Goal: Task Accomplishment & Management: Use online tool/utility

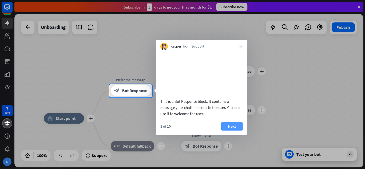
click at [235, 131] on button "Next" at bounding box center [231, 126] width 21 height 9
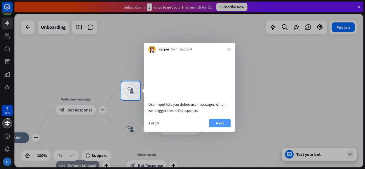
click at [220, 127] on button "Next" at bounding box center [219, 123] width 21 height 9
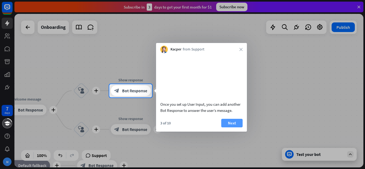
click at [237, 127] on button "Next" at bounding box center [231, 123] width 21 height 9
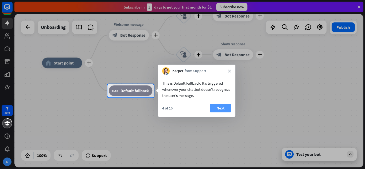
click at [223, 110] on button "Next" at bounding box center [220, 108] width 21 height 9
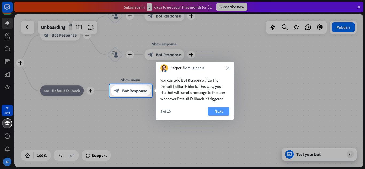
click at [223, 111] on button "Next" at bounding box center [218, 111] width 21 height 9
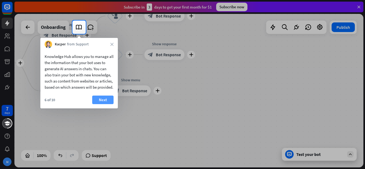
click at [102, 104] on button "Next" at bounding box center [102, 100] width 21 height 9
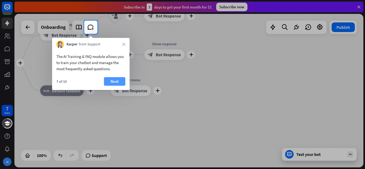
click at [115, 83] on button "Next" at bounding box center [114, 81] width 21 height 9
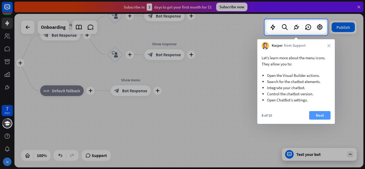
click at [321, 117] on button "Next" at bounding box center [319, 115] width 21 height 9
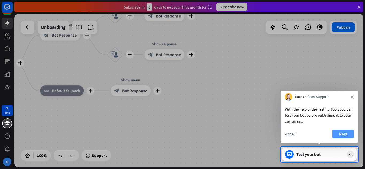
click at [345, 134] on button "Next" at bounding box center [342, 134] width 21 height 9
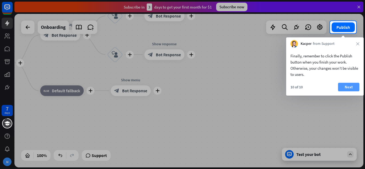
click at [348, 86] on button "Next" at bounding box center [348, 87] width 21 height 9
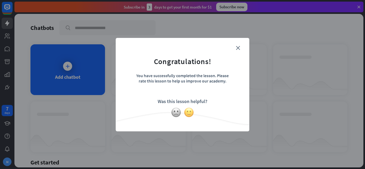
click at [189, 113] on img at bounding box center [189, 112] width 10 height 10
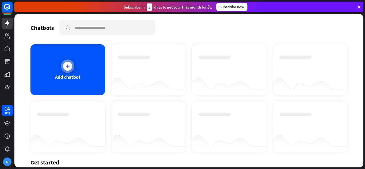
click at [66, 68] on icon at bounding box center [67, 66] width 5 height 5
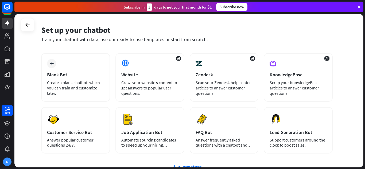
scroll to position [27, 0]
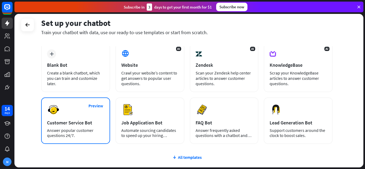
click at [99, 114] on div "Preview Customer Service Bot Answer popular customer questions 24/7." at bounding box center [75, 121] width 69 height 47
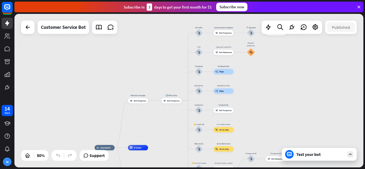
drag, startPoint x: 218, startPoint y: 86, endPoint x: 164, endPoint y: 145, distance: 80.2
click at [164, 145] on div "home_2 Start point Welcome message block_bot_response Bot Response 🔙 Main menu …" at bounding box center [188, 91] width 349 height 154
click at [327, 156] on div "Test your bot" at bounding box center [320, 154] width 48 height 5
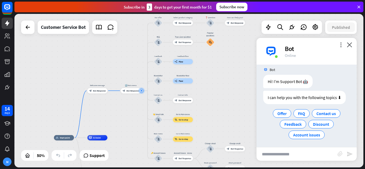
scroll to position [6, 0]
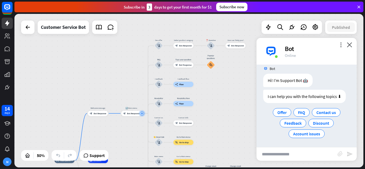
drag, startPoint x: 231, startPoint y: 80, endPoint x: 231, endPoint y: 102, distance: 22.7
click at [231, 102] on div "home_2 Start point Welcome message block_bot_response Bot Response 🔙 Main menu …" at bounding box center [188, 91] width 349 height 154
click at [98, 26] on icon at bounding box center [98, 27] width 7 height 7
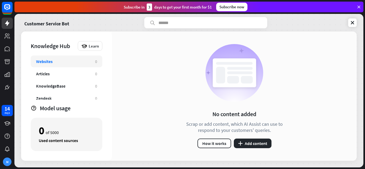
click at [77, 61] on div "Websites" at bounding box center [63, 61] width 54 height 5
click at [254, 143] on button "plus Add content" at bounding box center [253, 144] width 38 height 10
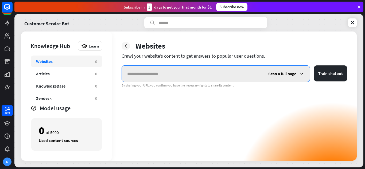
paste input "**********"
type input "**********"
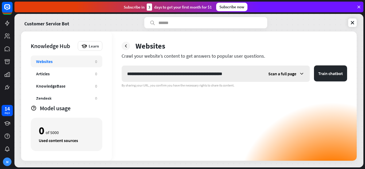
click at [300, 74] on icon at bounding box center [301, 73] width 5 height 5
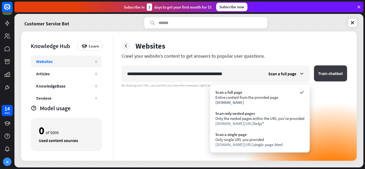
click at [334, 74] on button "Train chatbot" at bounding box center [330, 73] width 33 height 16
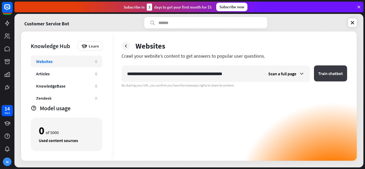
click at [334, 75] on button "Train chatbot" at bounding box center [330, 73] width 33 height 16
click at [333, 69] on button "Train chatbot" at bounding box center [330, 73] width 33 height 16
click at [330, 73] on button "Train chatbot" at bounding box center [330, 73] width 33 height 16
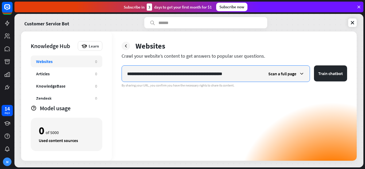
drag, startPoint x: 219, startPoint y: 75, endPoint x: 120, endPoint y: 78, distance: 98.4
click at [120, 78] on div "**********" at bounding box center [234, 96] width 245 height 129
paste input "**********"
type input "**********"
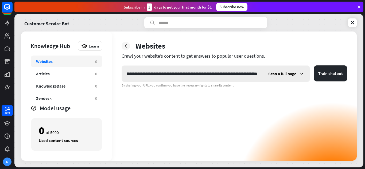
scroll to position [0, 0]
click at [302, 74] on icon at bounding box center [301, 73] width 5 height 5
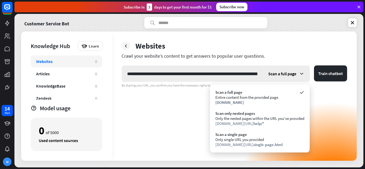
click at [302, 74] on icon at bounding box center [301, 73] width 5 height 5
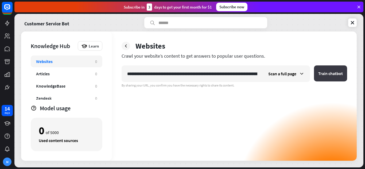
click at [328, 73] on button "Train chatbot" at bounding box center [330, 73] width 33 height 16
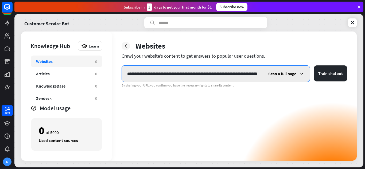
scroll to position [0, 38]
drag, startPoint x: 127, startPoint y: 73, endPoint x: 293, endPoint y: 71, distance: 166.8
click at [293, 71] on div "**********" at bounding box center [216, 73] width 188 height 17
click at [262, 75] on input "**********" at bounding box center [192, 74] width 141 height 16
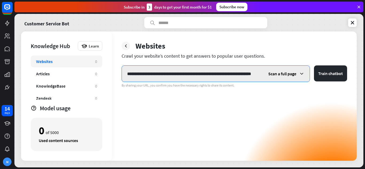
type input "**********"
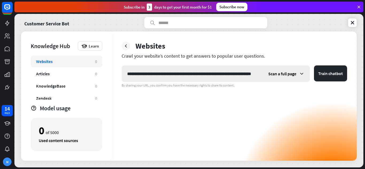
scroll to position [0, 0]
click at [301, 72] on icon at bounding box center [301, 73] width 5 height 5
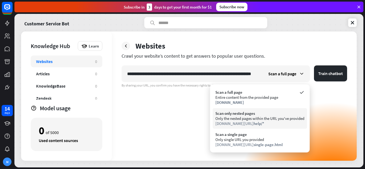
click at [266, 120] on div "Only the nested pages within the URL you've provided" at bounding box center [259, 118] width 89 height 5
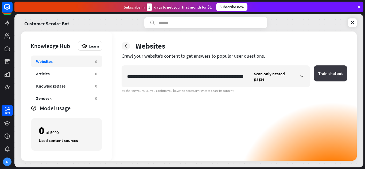
click at [326, 75] on button "Train chatbot" at bounding box center [330, 73] width 33 height 16
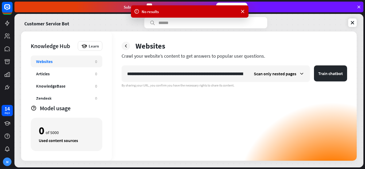
scroll to position [0, 30]
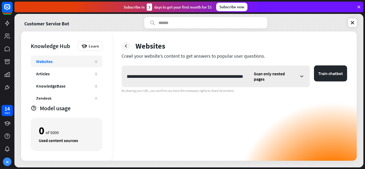
click at [296, 71] on span "Scan only nested pages" at bounding box center [275, 76] width 42 height 11
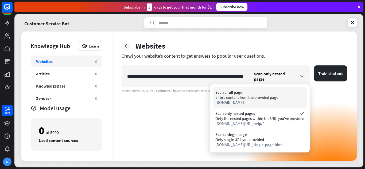
click at [275, 92] on div "Scan a full page" at bounding box center [259, 92] width 89 height 5
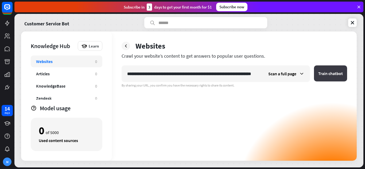
click at [332, 72] on button "Train chatbot" at bounding box center [330, 73] width 33 height 16
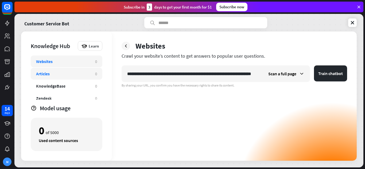
click at [71, 77] on div "Articles 0" at bounding box center [67, 74] width 72 height 12
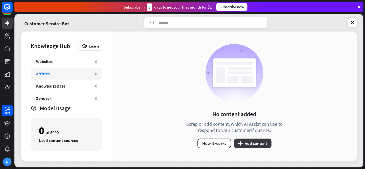
click at [252, 142] on button "plus Add content" at bounding box center [253, 144] width 38 height 10
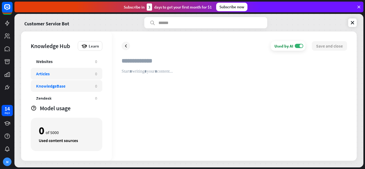
click at [96, 84] on div "0" at bounding box center [96, 86] width 2 height 5
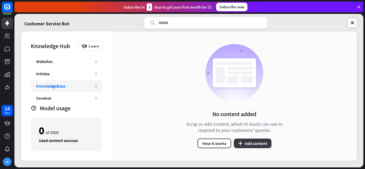
click at [254, 144] on button "plus Add content" at bounding box center [253, 144] width 38 height 10
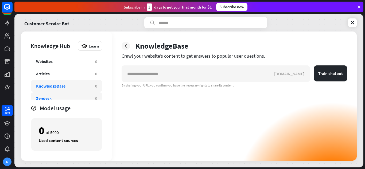
click at [62, 97] on div "Zendesk" at bounding box center [63, 98] width 54 height 5
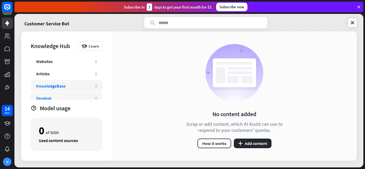
click at [73, 86] on div "KnowledgeBase" at bounding box center [63, 85] width 54 height 5
click at [80, 74] on div "Articles" at bounding box center [63, 73] width 54 height 5
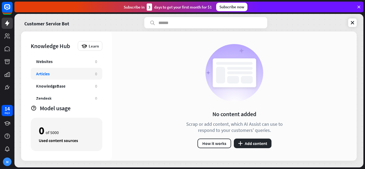
click at [51, 72] on div "Articles" at bounding box center [63, 73] width 54 height 5
click at [243, 143] on button "plus Add content" at bounding box center [253, 144] width 38 height 10
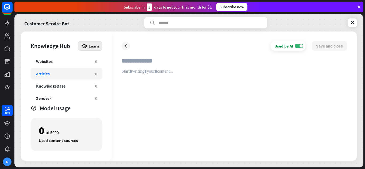
click at [87, 49] on div "Learn" at bounding box center [90, 46] width 25 height 10
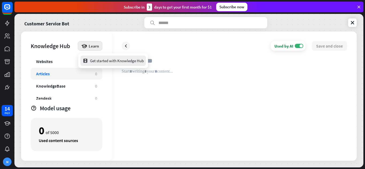
click at [105, 60] on div "Get started with Knowledge Hub" at bounding box center [113, 61] width 61 height 10
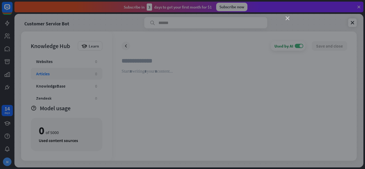
click at [287, 19] on icon "close" at bounding box center [288, 19] width 4 height 4
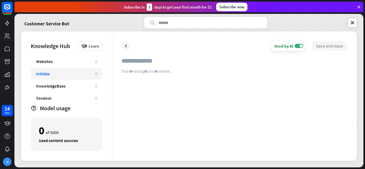
click at [145, 62] on input "text" at bounding box center [235, 63] width 226 height 12
type input "**********"
click at [150, 73] on div at bounding box center [235, 110] width 226 height 82
click at [169, 86] on div at bounding box center [235, 110] width 226 height 82
paste div
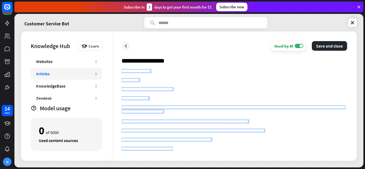
drag, startPoint x: 183, startPoint y: 121, endPoint x: 121, endPoint y: 71, distance: 80.4
click at [121, 71] on div "**********" at bounding box center [234, 96] width 245 height 129
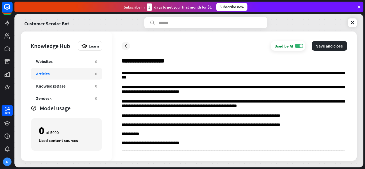
scroll to position [366, 0]
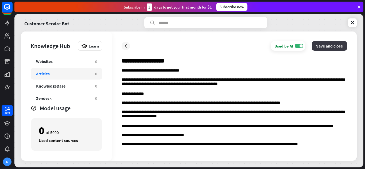
click at [331, 48] on button "Save and close" at bounding box center [329, 46] width 35 height 10
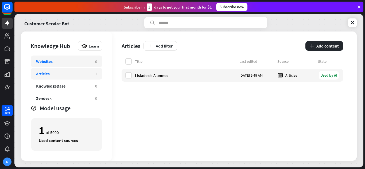
click at [87, 65] on div "Websites 0" at bounding box center [67, 62] width 72 height 12
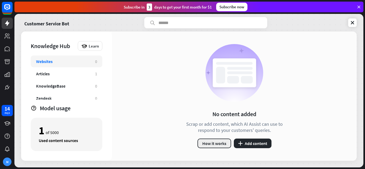
click at [211, 142] on button "How it works" at bounding box center [215, 144] width 34 height 10
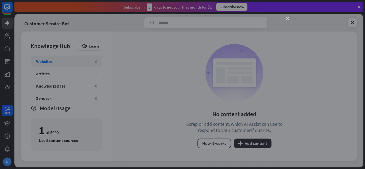
click at [287, 20] on icon "close" at bounding box center [288, 19] width 4 height 4
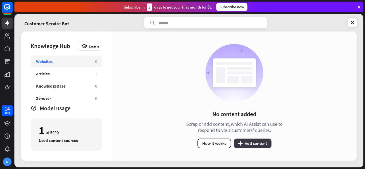
click at [260, 142] on button "plus Add content" at bounding box center [253, 144] width 38 height 10
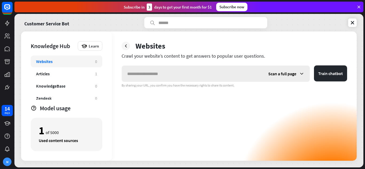
click at [299, 72] on div "Scan a full page" at bounding box center [286, 74] width 47 height 16
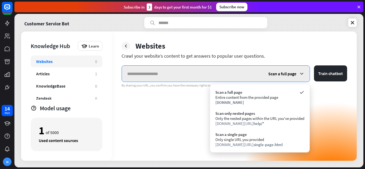
click at [208, 72] on input "text" at bounding box center [192, 74] width 141 height 16
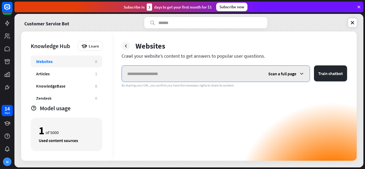
paste input "**********"
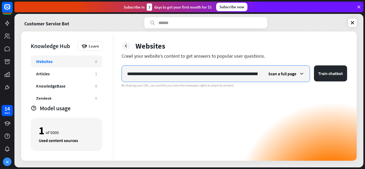
scroll to position [0, 33]
type input "**********"
click at [295, 76] on span "Scan a full page" at bounding box center [282, 73] width 28 height 5
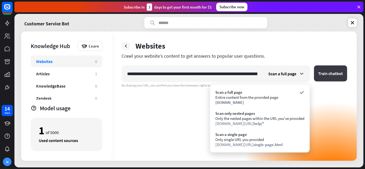
click at [324, 71] on button "Train chatbot" at bounding box center [330, 73] width 33 height 16
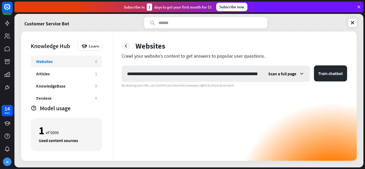
click at [295, 75] on span "Scan a full page" at bounding box center [282, 73] width 28 height 5
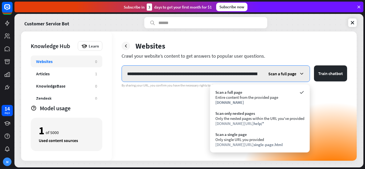
scroll to position [0, 6]
drag, startPoint x: 258, startPoint y: 73, endPoint x: 155, endPoint y: 74, distance: 103.4
click at [155, 74] on input "**********" at bounding box center [192, 74] width 141 height 16
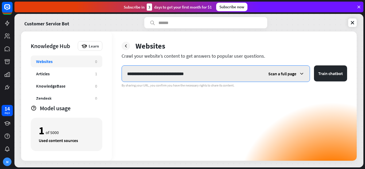
scroll to position [0, 0]
type input "*"
paste input "**********"
type input "**********"
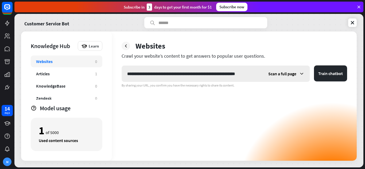
click at [281, 72] on span "Scan a full page" at bounding box center [282, 73] width 28 height 5
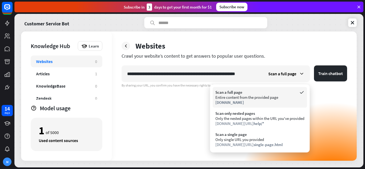
click at [259, 96] on div "Entire content from the provided page" at bounding box center [259, 97] width 89 height 5
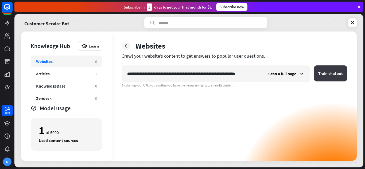
click at [339, 76] on button "Train chatbot" at bounding box center [330, 73] width 33 height 16
click at [336, 75] on button "Train chatbot" at bounding box center [330, 73] width 33 height 16
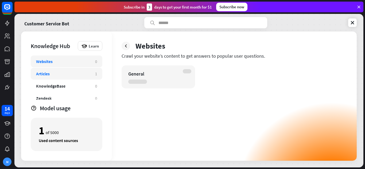
click at [72, 73] on div "Articles" at bounding box center [63, 73] width 54 height 5
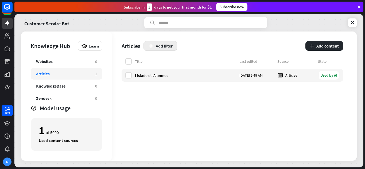
click at [167, 46] on button "Add filter" at bounding box center [161, 46] width 34 height 10
click at [334, 45] on button "plus Add content" at bounding box center [324, 46] width 38 height 10
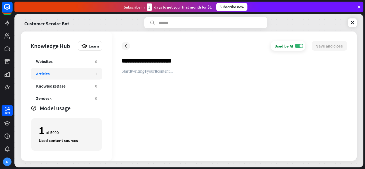
type input "**********"
click at [164, 74] on div at bounding box center [235, 110] width 226 height 82
click at [165, 74] on div at bounding box center [235, 110] width 226 height 82
paste div
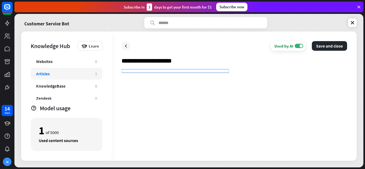
drag, startPoint x: 256, startPoint y: 74, endPoint x: 66, endPoint y: 75, distance: 189.8
click at [66, 75] on div "**********" at bounding box center [189, 96] width 336 height 129
drag, startPoint x: 239, startPoint y: 71, endPoint x: 92, endPoint y: 77, distance: 147.6
click at [92, 77] on div "**********" at bounding box center [189, 96] width 336 height 129
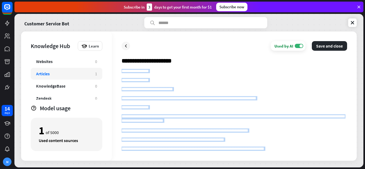
drag, startPoint x: 180, startPoint y: 125, endPoint x: 119, endPoint y: 69, distance: 82.7
click at [119, 69] on div "**********" at bounding box center [234, 96] width 245 height 129
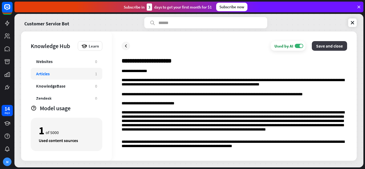
click at [336, 47] on button "Save and close" at bounding box center [329, 46] width 35 height 10
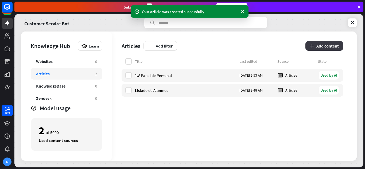
click at [328, 45] on button "plus Add content" at bounding box center [324, 46] width 38 height 10
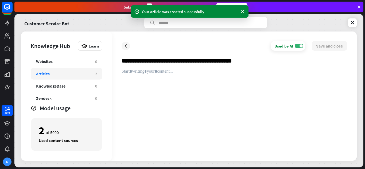
type input "**********"
click at [177, 100] on div at bounding box center [235, 110] width 226 height 82
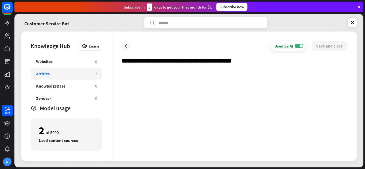
paste div
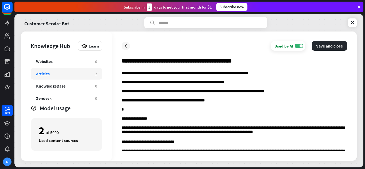
scroll to position [53, 0]
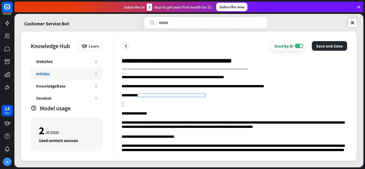
drag, startPoint x: 215, startPoint y: 100, endPoint x: 136, endPoint y: 98, distance: 79.1
click at [130, 106] on p "*" at bounding box center [235, 104] width 226 height 5
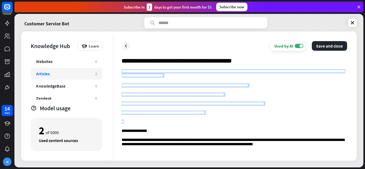
scroll to position [0, 0]
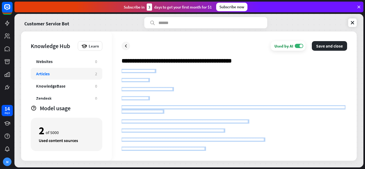
drag, startPoint x: 125, startPoint y: 97, endPoint x: 118, endPoint y: 64, distance: 34.1
click at [118, 64] on div "**********" at bounding box center [234, 96] width 245 height 129
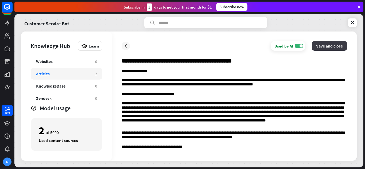
click at [320, 41] on button "Save and close" at bounding box center [329, 46] width 35 height 10
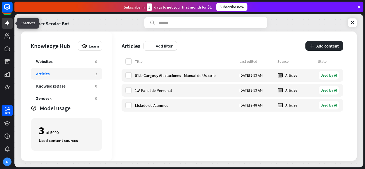
click at [9, 24] on icon at bounding box center [7, 23] width 6 height 6
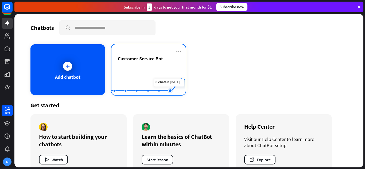
click at [164, 68] on rect at bounding box center [147, 81] width 73 height 33
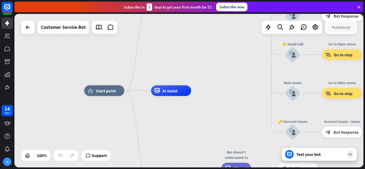
click at [316, 154] on div "Test your bot" at bounding box center [320, 154] width 48 height 5
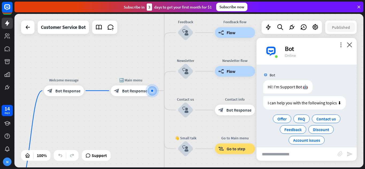
scroll to position [6, 0]
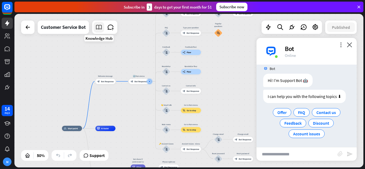
click at [100, 28] on icon at bounding box center [98, 27] width 7 height 7
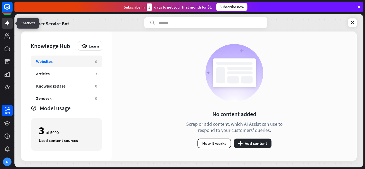
click at [11, 24] on link at bounding box center [7, 23] width 11 height 11
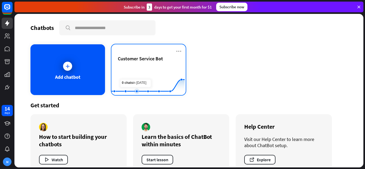
click at [131, 71] on rect at bounding box center [147, 81] width 73 height 33
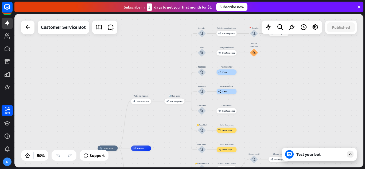
drag, startPoint x: 226, startPoint y: 74, endPoint x: 178, endPoint y: 124, distance: 69.2
click at [179, 137] on div "home_2 Start point Welcome message block_bot_response Bot Response 🔙 Main menu …" at bounding box center [188, 91] width 349 height 154
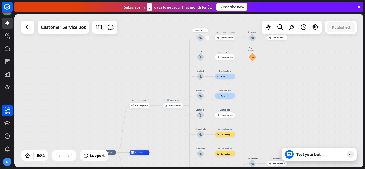
click at [200, 39] on icon "block_user_input" at bounding box center [200, 37] width 3 height 3
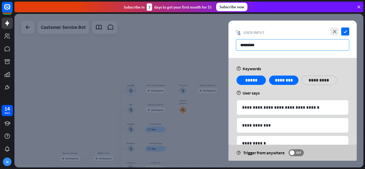
drag, startPoint x: 267, startPoint y: 44, endPoint x: 222, endPoint y: 49, distance: 45.4
click at [222, 49] on div "**********" at bounding box center [188, 91] width 349 height 154
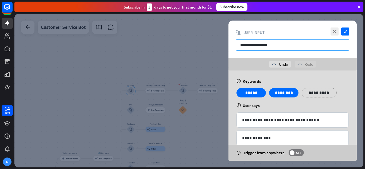
type input "**********"
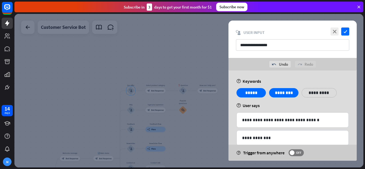
click at [322, 93] on p "**********" at bounding box center [319, 93] width 27 height 7
click at [286, 93] on p "********" at bounding box center [283, 93] width 21 height 7
drag, startPoint x: 294, startPoint y: 94, endPoint x: 264, endPoint y: 92, distance: 30.0
click at [264, 92] on div "**********" at bounding box center [292, 94] width 115 height 13
click at [254, 92] on p "*****" at bounding box center [251, 93] width 21 height 7
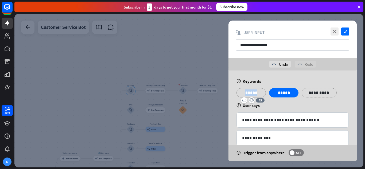
drag, startPoint x: 250, startPoint y: 93, endPoint x: 234, endPoint y: 92, distance: 15.5
click at [234, 92] on div "**********" at bounding box center [293, 166] width 128 height 191
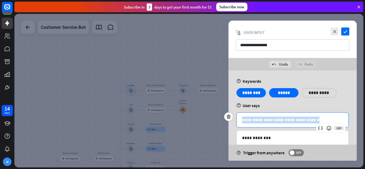
drag, startPoint x: 312, startPoint y: 121, endPoint x: 212, endPoint y: 123, distance: 100.0
click at [212, 123] on div "**********" at bounding box center [188, 91] width 349 height 154
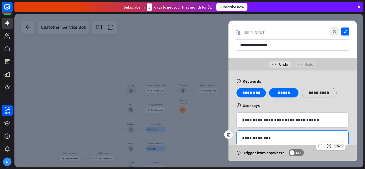
click at [292, 138] on p "**********" at bounding box center [292, 138] width 101 height 7
drag, startPoint x: 228, startPoint y: 136, endPoint x: 204, endPoint y: 134, distance: 24.2
click at [204, 134] on div "**********" at bounding box center [188, 91] width 349 height 154
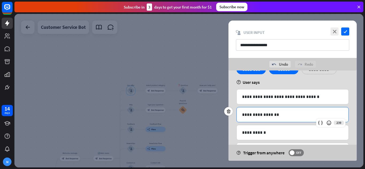
scroll to position [53, 0]
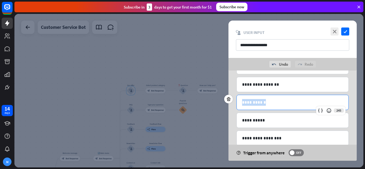
drag, startPoint x: 282, startPoint y: 103, endPoint x: 218, endPoint y: 103, distance: 63.9
click at [218, 103] on div "**********" at bounding box center [188, 91] width 349 height 154
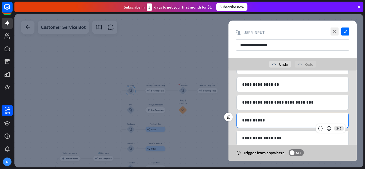
click at [285, 120] on p "**********" at bounding box center [292, 120] width 101 height 7
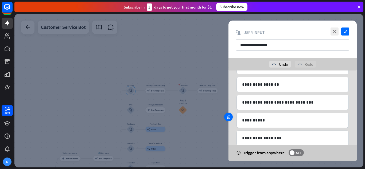
click at [230, 117] on icon at bounding box center [228, 117] width 5 height 5
click at [229, 117] on icon at bounding box center [228, 117] width 5 height 5
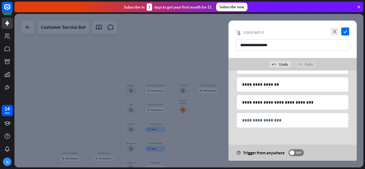
scroll to position [47, 0]
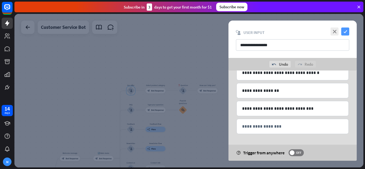
click at [345, 31] on icon "check" at bounding box center [345, 32] width 8 height 8
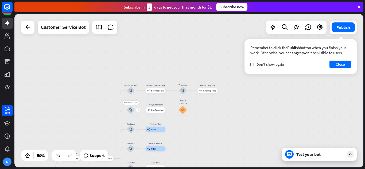
click at [132, 109] on icon "block_user_input" at bounding box center [130, 110] width 3 height 3
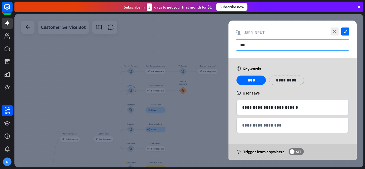
drag, startPoint x: 258, startPoint y: 47, endPoint x: 220, endPoint y: 51, distance: 37.9
click at [220, 51] on div "**********" at bounding box center [188, 91] width 349 height 154
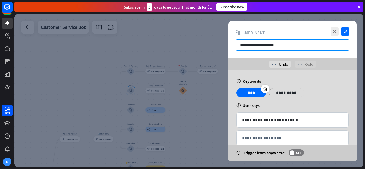
type input "**********"
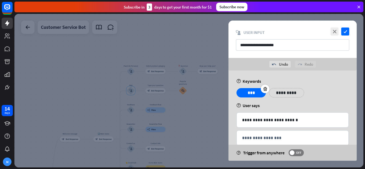
click at [256, 95] on p "***" at bounding box center [251, 93] width 21 height 7
drag, startPoint x: 258, startPoint y: 94, endPoint x: 233, endPoint y: 96, distance: 24.9
click at [233, 96] on div "**********" at bounding box center [293, 122] width 128 height 102
click at [281, 96] on div "**********" at bounding box center [286, 92] width 35 height 9
click at [283, 92] on p "**********" at bounding box center [283, 93] width 21 height 7
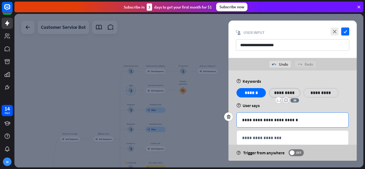
click at [307, 121] on p "**********" at bounding box center [292, 120] width 101 height 7
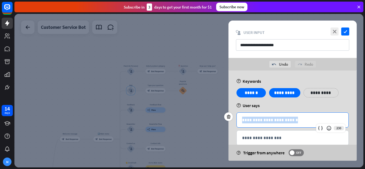
drag, startPoint x: 270, startPoint y: 120, endPoint x: 214, endPoint y: 112, distance: 56.4
click at [214, 115] on div "**********" at bounding box center [188, 91] width 349 height 154
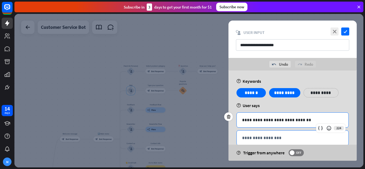
click at [281, 141] on p "**********" at bounding box center [292, 138] width 101 height 7
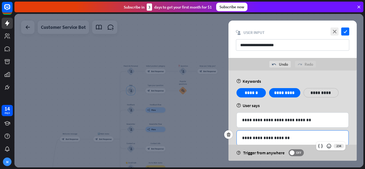
click at [325, 95] on p "**********" at bounding box center [321, 93] width 27 height 7
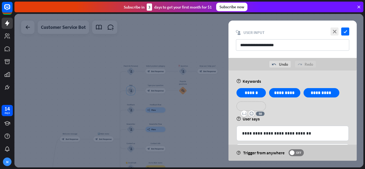
click at [254, 107] on p "**********" at bounding box center [251, 106] width 21 height 7
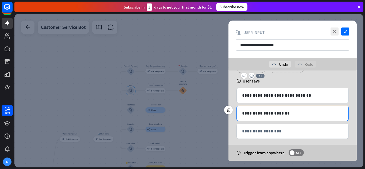
scroll to position [43, 0]
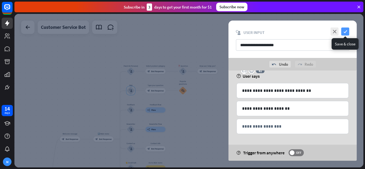
click at [346, 31] on icon "check" at bounding box center [345, 32] width 8 height 8
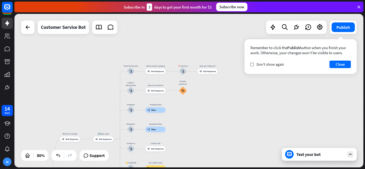
click at [329, 154] on div "Test your bot" at bounding box center [320, 154] width 48 height 5
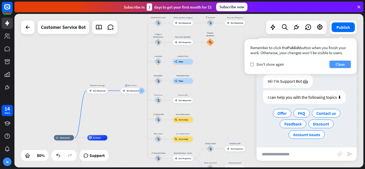
scroll to position [6, 0]
click at [341, 64] on button "Close" at bounding box center [340, 64] width 21 height 7
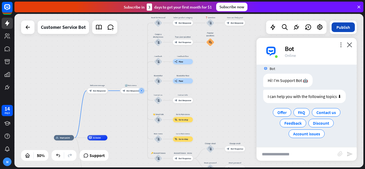
click at [346, 29] on button "Publish" at bounding box center [343, 27] width 23 height 10
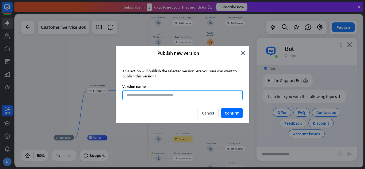
click at [214, 98] on input at bounding box center [182, 95] width 120 height 10
type input "********"
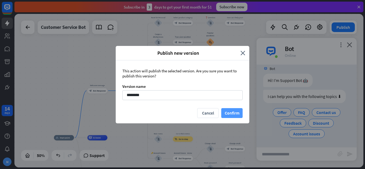
click at [236, 117] on button "Confirm" at bounding box center [231, 113] width 21 height 10
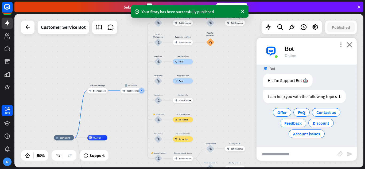
click at [231, 94] on div "home_2 Start point Welcome message block_bot_response Bot Response 🔙 Main menu …" at bounding box center [188, 91] width 349 height 154
click at [349, 47] on icon "close" at bounding box center [349, 44] width 5 height 5
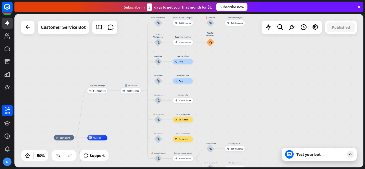
click at [310, 157] on div "Test your bot" at bounding box center [319, 154] width 75 height 13
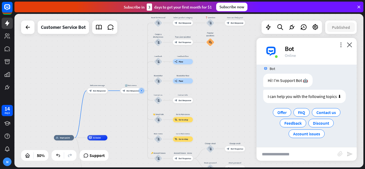
click at [251, 86] on div "home_2 Start point Welcome message block_bot_response Bot Response 🔙 Main menu …" at bounding box center [188, 91] width 349 height 154
click at [158, 121] on icon "block_user_input" at bounding box center [158, 119] width 3 height 3
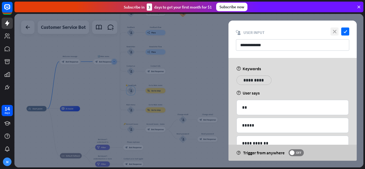
click at [334, 33] on icon "close" at bounding box center [335, 32] width 8 height 8
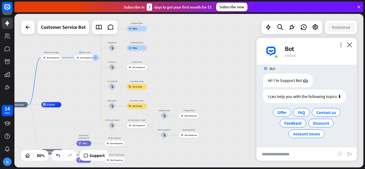
drag, startPoint x: 177, startPoint y: 96, endPoint x: 158, endPoint y: 92, distance: 19.1
click at [158, 92] on div "home_2 Start point Welcome message block_bot_response Bot Response 🔙 Main menu …" at bounding box center [188, 91] width 349 height 154
click at [142, 82] on div "more_horiz" at bounding box center [142, 81] width 5 height 4
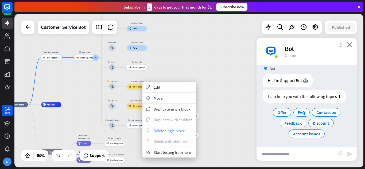
click at [170, 133] on span "Delete single block" at bounding box center [169, 130] width 31 height 5
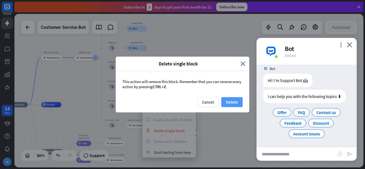
click at [232, 102] on button "Delete" at bounding box center [231, 102] width 21 height 10
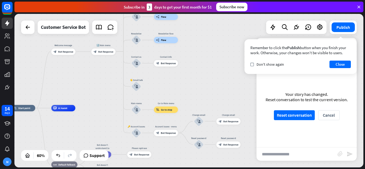
drag, startPoint x: 172, startPoint y: 103, endPoint x: 196, endPoint y: 72, distance: 39.1
click at [196, 72] on div "home_2 Start point Welcome message block_bot_response Bot Response 🔙 Main menu …" at bounding box center [188, 91] width 349 height 154
click at [144, 123] on icon "more_horiz" at bounding box center [143, 124] width 3 height 2
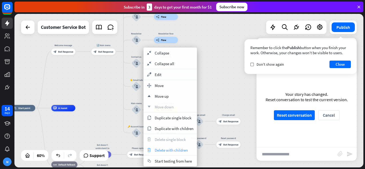
click at [176, 150] on span "Delete with children" at bounding box center [171, 150] width 33 height 5
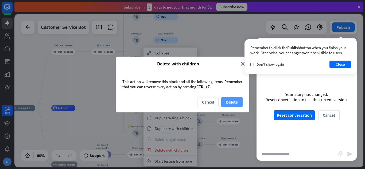
click at [235, 101] on button "Delete" at bounding box center [231, 102] width 21 height 10
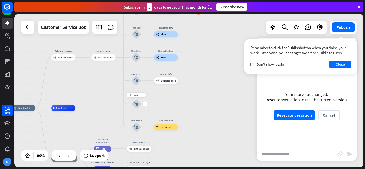
click at [143, 96] on icon "more_horiz" at bounding box center [143, 95] width 3 height 2
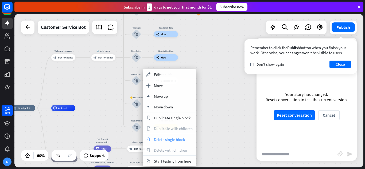
click at [175, 143] on div "trash Delete single block" at bounding box center [169, 139] width 53 height 11
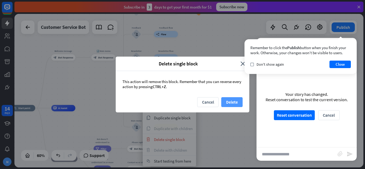
click at [226, 101] on button "Delete" at bounding box center [231, 102] width 21 height 10
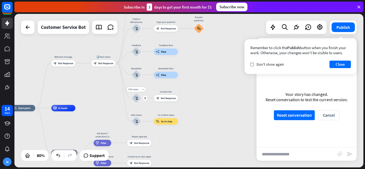
click at [140, 99] on div "block_user_input" at bounding box center [136, 98] width 10 height 10
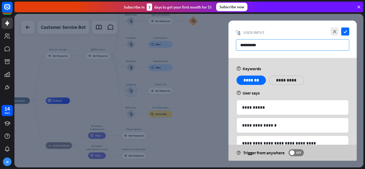
click at [284, 44] on input "**********" at bounding box center [292, 44] width 113 height 11
drag, startPoint x: 284, startPoint y: 44, endPoint x: 214, endPoint y: 49, distance: 69.4
click at [214, 49] on div "**********" at bounding box center [188, 91] width 349 height 154
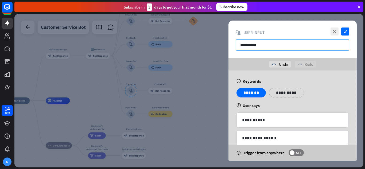
type input "**********"
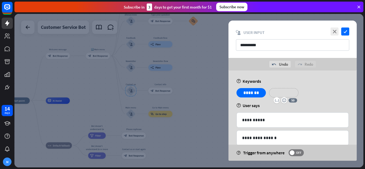
click at [288, 93] on p "**********" at bounding box center [283, 93] width 21 height 7
click at [315, 95] on p "**********" at bounding box center [319, 93] width 27 height 7
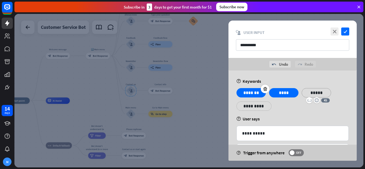
click at [249, 94] on p "*******" at bounding box center [251, 93] width 21 height 7
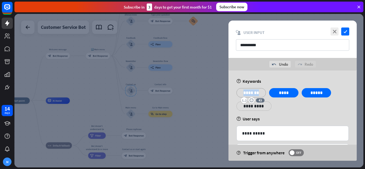
drag, startPoint x: 260, startPoint y: 93, endPoint x: 238, endPoint y: 92, distance: 21.7
click at [238, 92] on div "*******" at bounding box center [251, 92] width 29 height 9
click at [261, 107] on p "**********" at bounding box center [251, 106] width 21 height 7
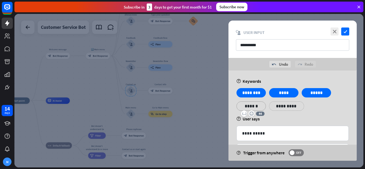
click at [280, 115] on div "**********" at bounding box center [293, 155] width 128 height 169
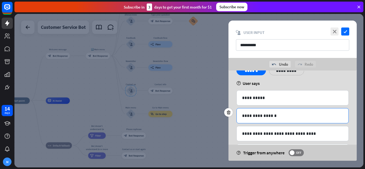
scroll to position [27, 0]
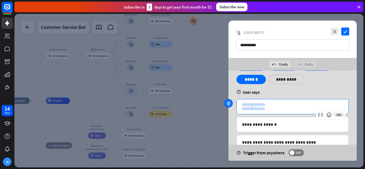
drag, startPoint x: 281, startPoint y: 105, endPoint x: 228, endPoint y: 106, distance: 53.2
click at [237, 106] on div "**********" at bounding box center [293, 106] width 112 height 15
click at [241, 105] on div "*****" at bounding box center [293, 106] width 112 height 15
drag, startPoint x: 260, startPoint y: 107, endPoint x: 256, endPoint y: 107, distance: 3.2
click at [256, 107] on p "**********" at bounding box center [292, 106] width 101 height 7
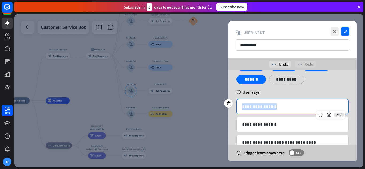
drag, startPoint x: 288, startPoint y: 110, endPoint x: 241, endPoint y: 110, distance: 47.0
click at [241, 110] on div "**********" at bounding box center [293, 106] width 112 height 15
click at [246, 107] on p "**********" at bounding box center [292, 106] width 101 height 7
drag, startPoint x: 275, startPoint y: 106, endPoint x: 227, endPoint y: 106, distance: 48.6
click at [237, 106] on div "**********" at bounding box center [293, 106] width 112 height 15
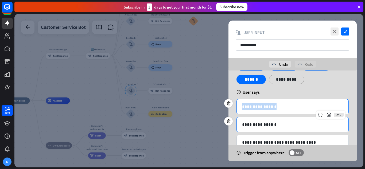
copy p "**********"
click at [272, 127] on p "**********" at bounding box center [292, 124] width 101 height 7
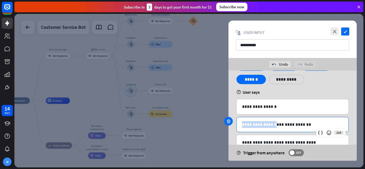
drag, startPoint x: 273, startPoint y: 124, endPoint x: 226, endPoint y: 124, distance: 46.5
click at [237, 124] on div "**********" at bounding box center [293, 124] width 112 height 15
click at [262, 126] on p "**********" at bounding box center [292, 124] width 101 height 7
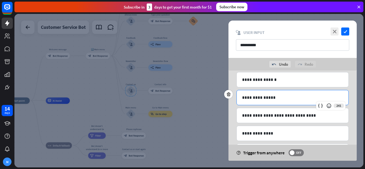
scroll to position [79, 0]
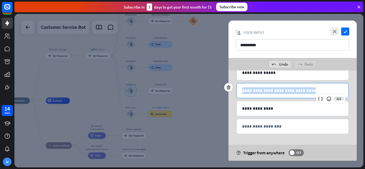
drag, startPoint x: 309, startPoint y: 92, endPoint x: 239, endPoint y: 88, distance: 70.4
click at [239, 88] on div "**********" at bounding box center [293, 90] width 112 height 15
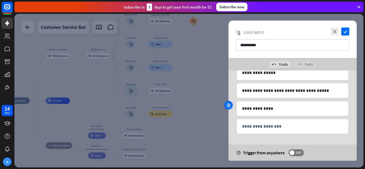
click at [231, 107] on div at bounding box center [228, 105] width 9 height 9
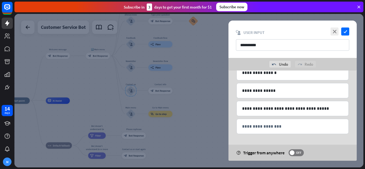
scroll to position [61, 0]
click at [346, 32] on icon "check" at bounding box center [345, 32] width 8 height 8
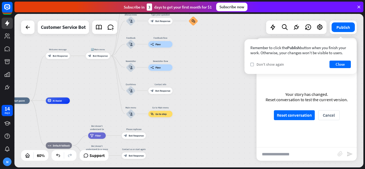
click at [252, 66] on div "check Don't show again" at bounding box center [267, 64] width 34 height 5
click at [342, 64] on button "Close" at bounding box center [340, 64] width 21 height 7
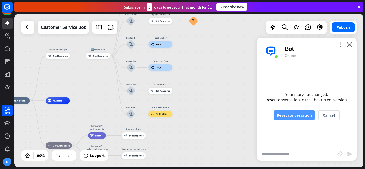
click at [299, 115] on button "Reset conversation" at bounding box center [294, 115] width 41 height 10
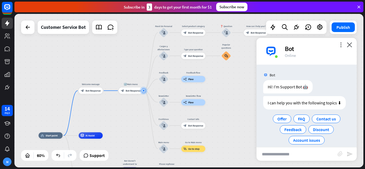
scroll to position [6, 0]
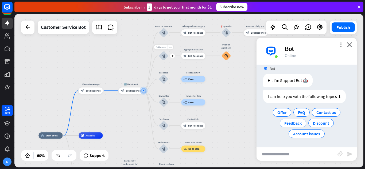
click at [161, 49] on div "Edit name" at bounding box center [160, 47] width 13 height 5
click at [131, 54] on div "**********" at bounding box center [188, 91] width 349 height 154
click at [279, 113] on span "Offer" at bounding box center [281, 112] width 9 height 5
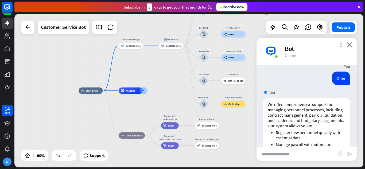
scroll to position [43, 0]
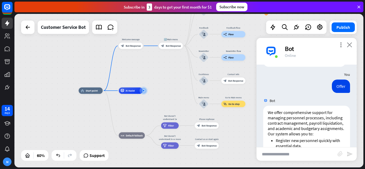
click at [351, 47] on icon "close" at bounding box center [349, 44] width 5 height 5
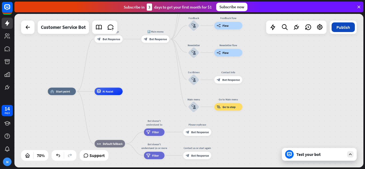
click at [344, 30] on button "Publish" at bounding box center [343, 27] width 23 height 10
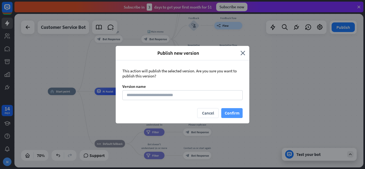
click at [233, 112] on button "Confirm" at bounding box center [231, 113] width 21 height 10
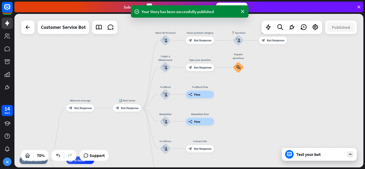
drag, startPoint x: 260, startPoint y: 67, endPoint x: 226, endPoint y: 134, distance: 75.2
click at [229, 137] on div "home_2 Start point Welcome message block_bot_response Bot Response 🔙 Main menu …" at bounding box center [188, 91] width 349 height 154
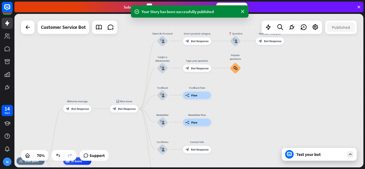
click at [306, 156] on div "Test your bot" at bounding box center [320, 154] width 48 height 5
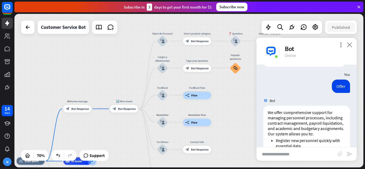
click at [348, 43] on icon "close" at bounding box center [349, 44] width 5 height 5
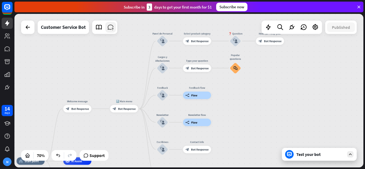
click at [112, 26] on icon at bounding box center [110, 27] width 7 height 7
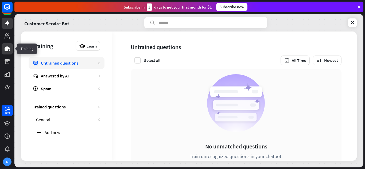
click at [5, 49] on icon at bounding box center [7, 49] width 5 height 5
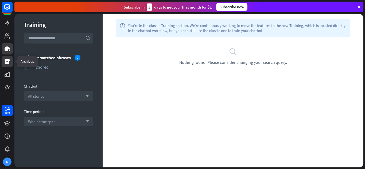
click at [5, 61] on icon at bounding box center [7, 62] width 6 height 6
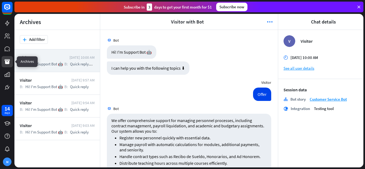
scroll to position [30, 0]
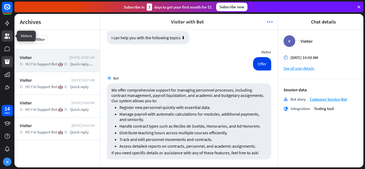
click at [6, 36] on icon at bounding box center [7, 36] width 6 height 6
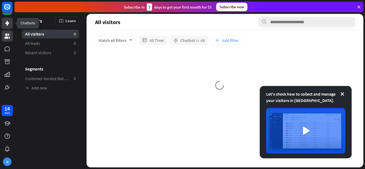
click at [7, 24] on icon at bounding box center [7, 23] width 4 height 5
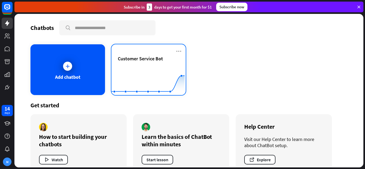
click at [144, 56] on span "Customer Service Bot" at bounding box center [140, 59] width 45 height 6
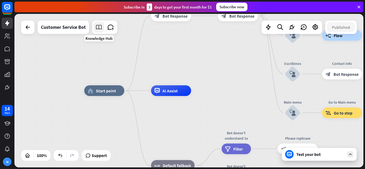
click at [99, 29] on icon at bounding box center [98, 27] width 7 height 7
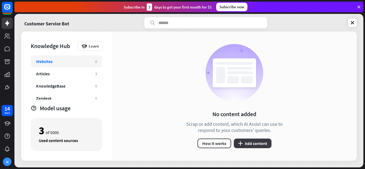
click at [260, 144] on button "plus Add content" at bounding box center [253, 144] width 38 height 10
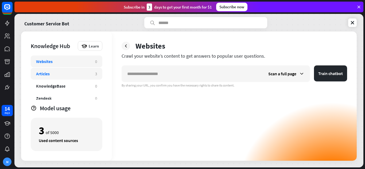
click at [64, 74] on div "Articles" at bounding box center [63, 73] width 54 height 5
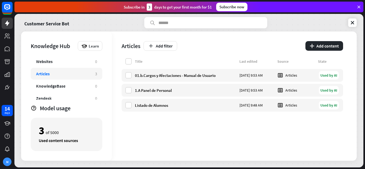
scroll to position [17, 0]
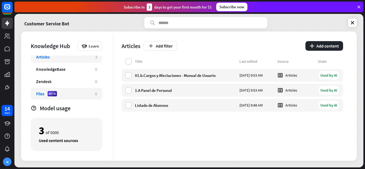
click at [76, 94] on div "Files BETA" at bounding box center [63, 93] width 54 height 5
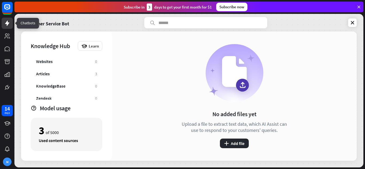
click at [9, 23] on icon at bounding box center [7, 23] width 4 height 5
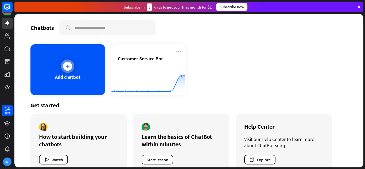
click at [67, 68] on icon at bounding box center [67, 66] width 5 height 5
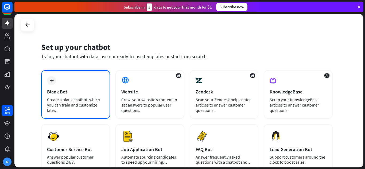
click at [62, 94] on div "Blank Bot" at bounding box center [75, 92] width 57 height 6
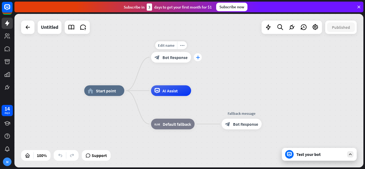
click at [199, 57] on icon "plus" at bounding box center [198, 58] width 4 height 4
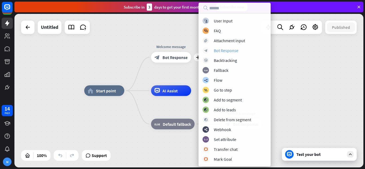
click at [223, 51] on div "Bot Response" at bounding box center [226, 50] width 25 height 5
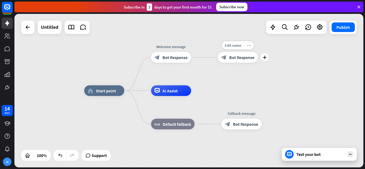
click at [250, 46] on icon "more_horiz" at bounding box center [249, 45] width 4 height 4
click at [237, 75] on div "home_2 Start point Welcome message block_bot_response Bot Response block_bot_re…" at bounding box center [188, 91] width 349 height 154
click at [176, 57] on span "Bot Response" at bounding box center [175, 57] width 25 height 5
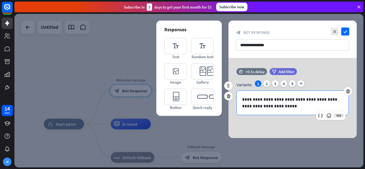
click at [282, 103] on p "**********" at bounding box center [292, 102] width 101 height 13
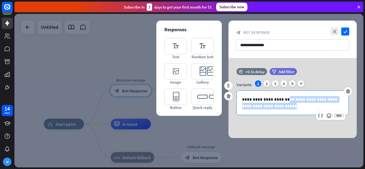
click at [286, 106] on p "**********" at bounding box center [292, 102] width 101 height 13
drag, startPoint x: 284, startPoint y: 107, endPoint x: 231, endPoint y: 98, distance: 54.4
click at [231, 98] on div "**********" at bounding box center [293, 94] width 128 height 52
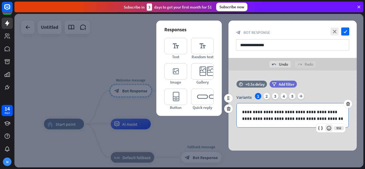
click at [329, 127] on icon at bounding box center [328, 128] width 5 height 5
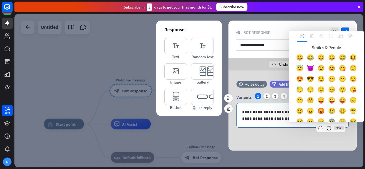
drag, startPoint x: 250, startPoint y: 111, endPoint x: 260, endPoint y: 112, distance: 10.5
click at [250, 111] on p "**********" at bounding box center [292, 115] width 101 height 13
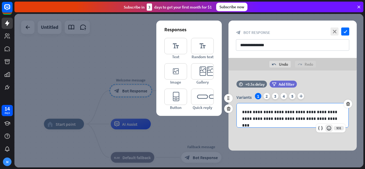
click at [327, 126] on icon at bounding box center [328, 128] width 5 height 5
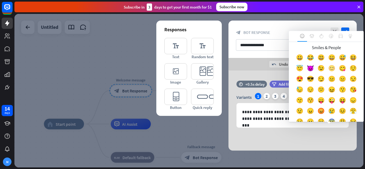
click at [337, 67] on div "😊" at bounding box center [331, 69] width 11 height 11
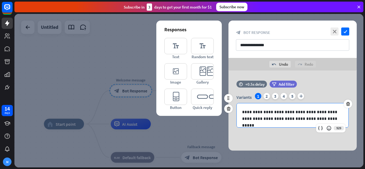
click at [266, 118] on p "**********" at bounding box center [292, 115] width 101 height 13
click at [329, 127] on icon at bounding box center [328, 128] width 5 height 5
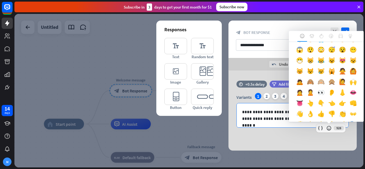
scroll to position [73, 0]
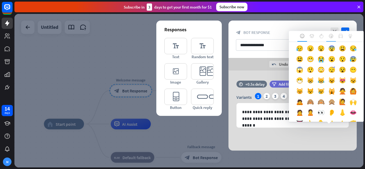
click at [331, 35] on icon at bounding box center [331, 36] width 4 height 4
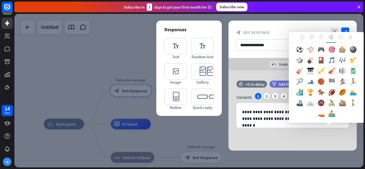
click at [341, 37] on icon at bounding box center [341, 37] width 4 height 4
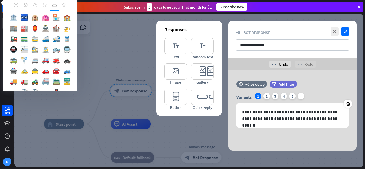
scroll to position [52, 0]
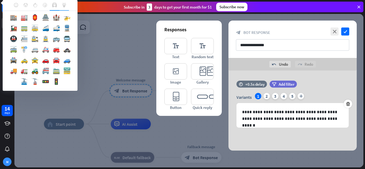
click at [65, 5] on icon at bounding box center [64, 5] width 4 height 4
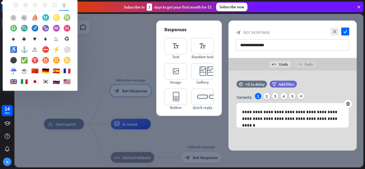
scroll to position [635, 0]
click at [17, 5] on icon at bounding box center [16, 5] width 4 height 4
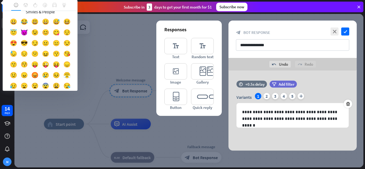
scroll to position [0, 0]
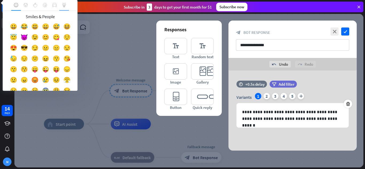
click at [61, 4] on div at bounding box center [64, 5] width 10 height 11
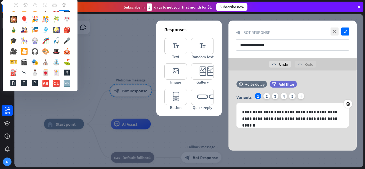
scroll to position [383, 0]
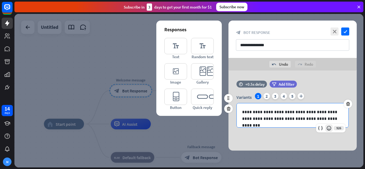
click at [328, 127] on icon at bounding box center [328, 128] width 5 height 5
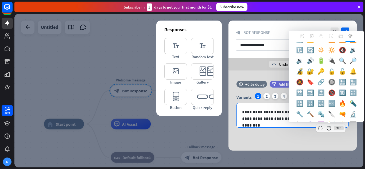
scroll to position [160, 0]
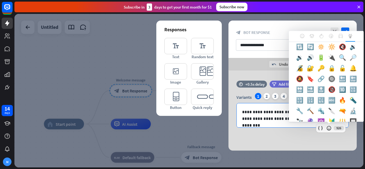
click at [348, 64] on div "🔎" at bounding box center [353, 58] width 11 height 11
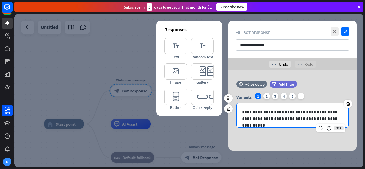
click at [257, 113] on p "**********" at bounding box center [292, 115] width 101 height 13
click at [273, 118] on p "**********" at bounding box center [292, 115] width 101 height 13
click at [266, 97] on div "2" at bounding box center [267, 96] width 6 height 6
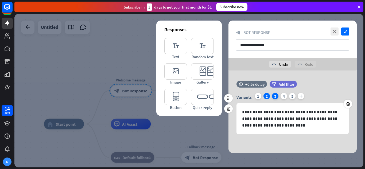
click at [274, 95] on div "3" at bounding box center [275, 96] width 6 height 6
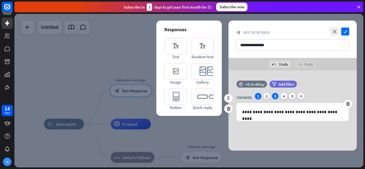
click at [258, 96] on div "1" at bounding box center [258, 96] width 6 height 6
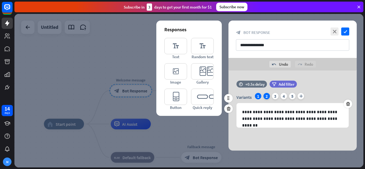
click at [267, 96] on div "2" at bounding box center [267, 96] width 6 height 6
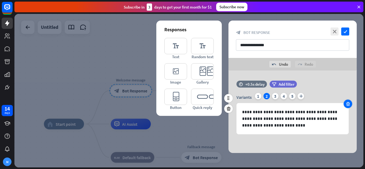
click at [351, 103] on div at bounding box center [348, 104] width 9 height 9
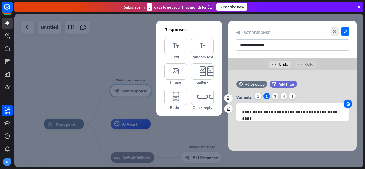
click at [347, 104] on icon at bounding box center [348, 104] width 5 height 5
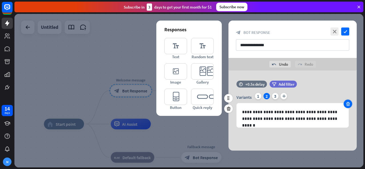
click at [349, 103] on icon at bounding box center [348, 104] width 5 height 5
click at [258, 96] on div "1" at bounding box center [258, 96] width 6 height 6
click at [267, 98] on div "2" at bounding box center [267, 96] width 6 height 6
click at [351, 102] on div at bounding box center [348, 104] width 9 height 9
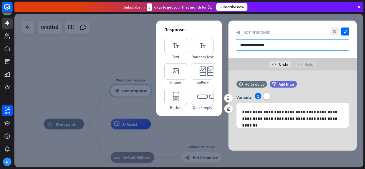
drag, startPoint x: 281, startPoint y: 44, endPoint x: 216, endPoint y: 50, distance: 65.7
click at [229, 50] on div "**********" at bounding box center [293, 86] width 128 height 130
type input "**********"
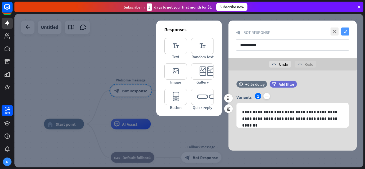
click at [345, 32] on icon "check" at bounding box center [345, 32] width 8 height 8
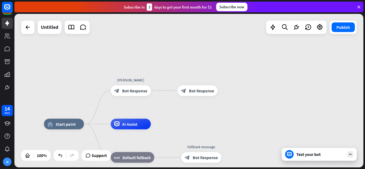
click at [326, 154] on div "Test your bot" at bounding box center [320, 154] width 48 height 5
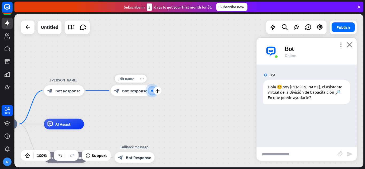
click at [142, 79] on icon "more_horiz" at bounding box center [142, 79] width 4 height 4
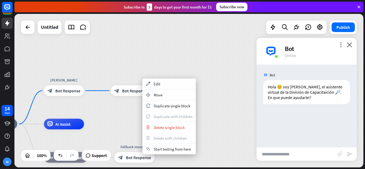
click at [167, 72] on div "home_2 Start point [PERSON_NAME] block_bot_response Bot Response block_bot_resp…" at bounding box center [188, 91] width 349 height 154
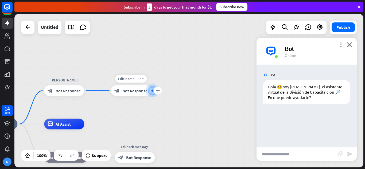
click at [134, 93] on span "Bot Response" at bounding box center [134, 90] width 25 height 5
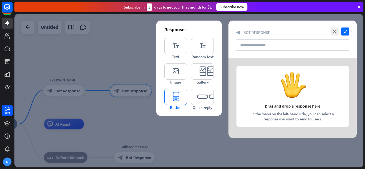
click at [179, 96] on icon "editor_button" at bounding box center [175, 97] width 23 height 16
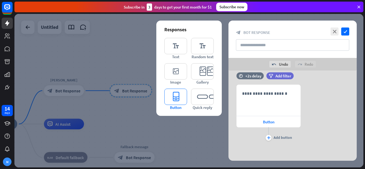
scroll to position [8, 0]
click at [195, 131] on div at bounding box center [188, 91] width 349 height 154
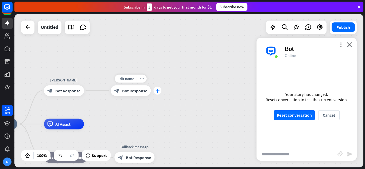
click at [159, 91] on icon "plus" at bounding box center [158, 91] width 4 height 4
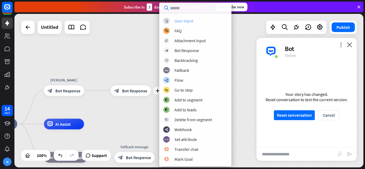
click at [189, 21] on div "User Input" at bounding box center [184, 20] width 19 height 5
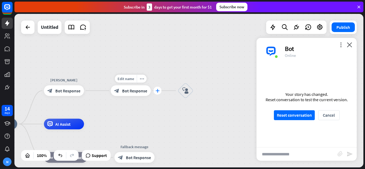
click at [159, 92] on icon "plus" at bounding box center [158, 91] width 4 height 4
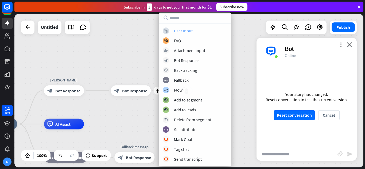
click at [184, 31] on div "User Input" at bounding box center [183, 30] width 19 height 5
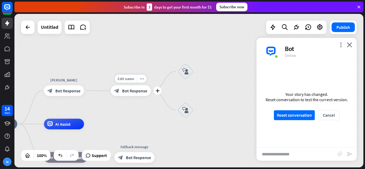
click at [151, 95] on div "Edit name more_horiz plus block_bot_response Bot Response" at bounding box center [131, 91] width 40 height 11
click at [159, 91] on icon "plus" at bounding box center [158, 91] width 4 height 4
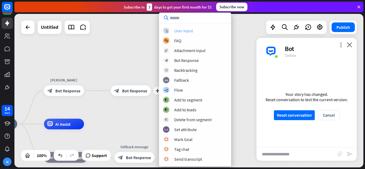
click at [182, 30] on div "User Input" at bounding box center [183, 30] width 19 height 5
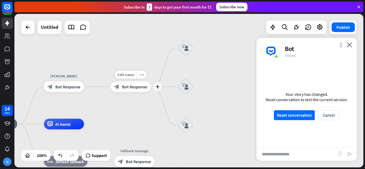
click at [129, 88] on span "Bot Response" at bounding box center [134, 86] width 25 height 5
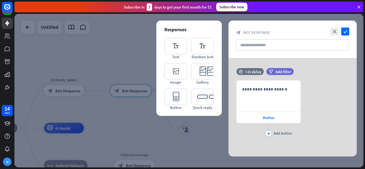
click at [66, 91] on div at bounding box center [188, 91] width 349 height 154
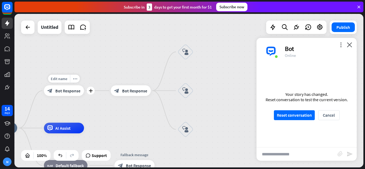
click at [65, 91] on span "Bot Response" at bounding box center [67, 90] width 25 height 5
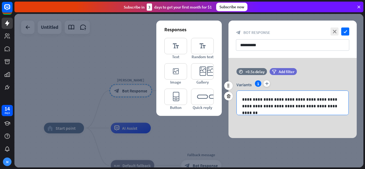
click at [324, 106] on p "**********" at bounding box center [292, 102] width 101 height 13
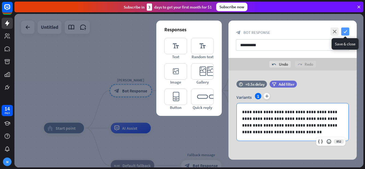
click at [346, 32] on icon "check" at bounding box center [345, 32] width 8 height 8
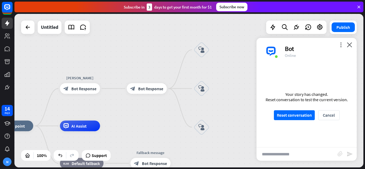
drag, startPoint x: 217, startPoint y: 67, endPoint x: 169, endPoint y: 66, distance: 47.6
click at [169, 66] on div "home_2 Start point [PERSON_NAME] block_bot_response Bot Response block_bot_resp…" at bounding box center [188, 91] width 349 height 154
click at [198, 38] on span "Edit name" at bounding box center [196, 35] width 17 height 5
click at [201, 50] on icon "block_user_input" at bounding box center [201, 50] width 6 height 6
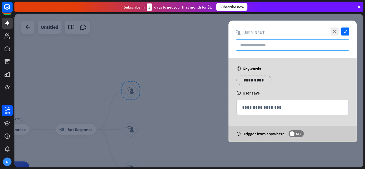
click at [270, 48] on input "text" at bounding box center [292, 44] width 113 height 11
type input "*"
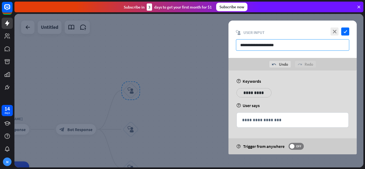
type input "**********"
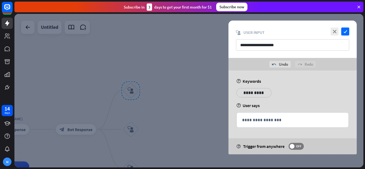
click at [262, 91] on div "**********" at bounding box center [254, 92] width 35 height 9
click at [291, 98] on div "**********" at bounding box center [292, 94] width 115 height 13
click at [292, 93] on p "**********" at bounding box center [286, 93] width 27 height 7
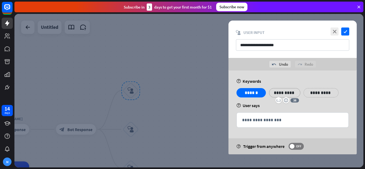
click at [319, 93] on p "**********" at bounding box center [321, 93] width 27 height 7
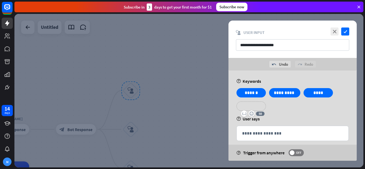
click at [252, 107] on p "**********" at bounding box center [251, 106] width 21 height 7
click at [284, 110] on div "**********" at bounding box center [286, 106] width 35 height 9
click at [285, 106] on p "**********" at bounding box center [286, 106] width 27 height 7
click at [315, 105] on p "**********" at bounding box center [319, 106] width 27 height 7
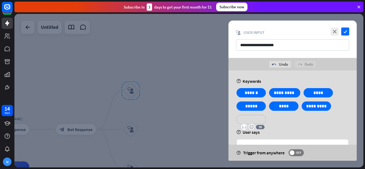
click at [250, 118] on p "**********" at bounding box center [251, 119] width 21 height 7
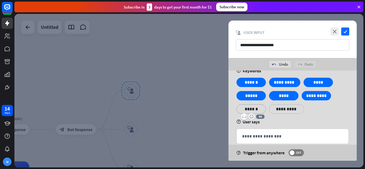
scroll to position [20, 0]
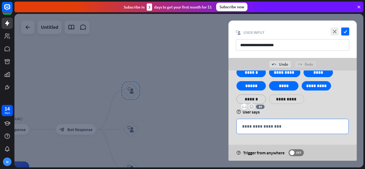
click at [281, 127] on p "**********" at bounding box center [292, 126] width 101 height 7
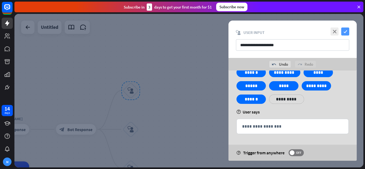
click at [345, 31] on icon "check" at bounding box center [345, 32] width 8 height 8
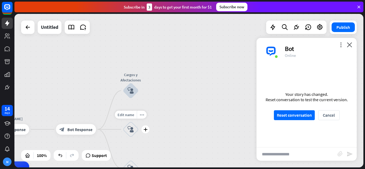
click at [133, 130] on icon "block_user_input" at bounding box center [130, 129] width 6 height 6
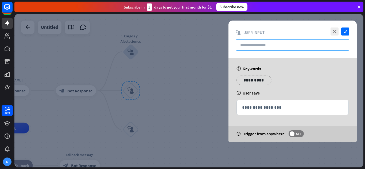
click at [279, 46] on input "text" at bounding box center [292, 44] width 113 height 11
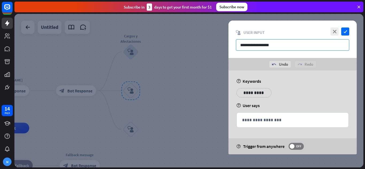
type input "**********"
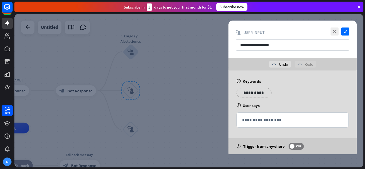
click at [260, 95] on p "**********" at bounding box center [254, 93] width 27 height 7
click at [283, 92] on p "**********" at bounding box center [286, 93] width 27 height 7
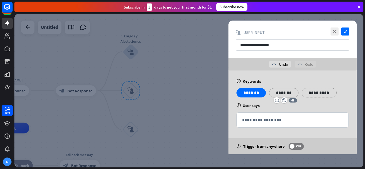
click at [323, 90] on p "**********" at bounding box center [319, 93] width 27 height 7
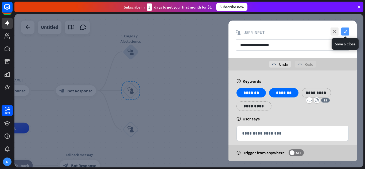
click at [345, 30] on icon "check" at bounding box center [345, 32] width 8 height 8
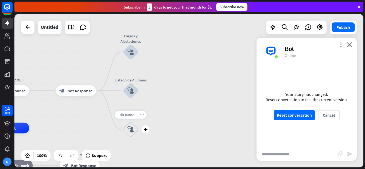
click at [129, 115] on span "Edit name" at bounding box center [126, 115] width 17 height 5
click at [134, 129] on icon "block_user_input" at bounding box center [130, 129] width 6 height 6
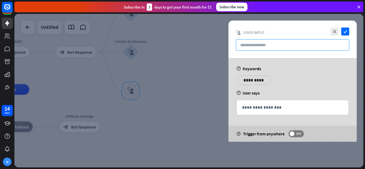
click at [273, 47] on input "text" at bounding box center [292, 44] width 113 height 11
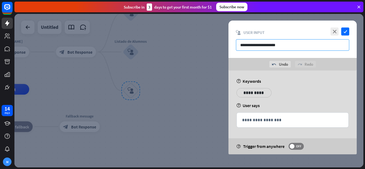
type input "**********"
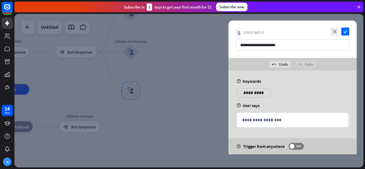
click at [261, 90] on p "**********" at bounding box center [254, 93] width 27 height 7
click at [291, 94] on p "**********" at bounding box center [287, 93] width 27 height 7
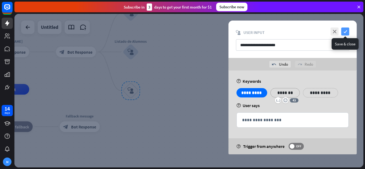
click at [346, 30] on icon "check" at bounding box center [345, 32] width 8 height 8
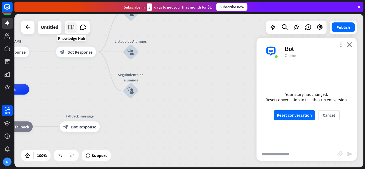
click at [72, 26] on icon at bounding box center [71, 27] width 7 height 7
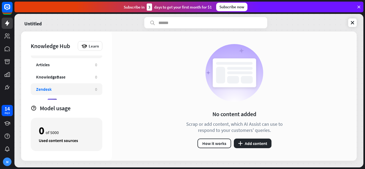
scroll to position [17, 0]
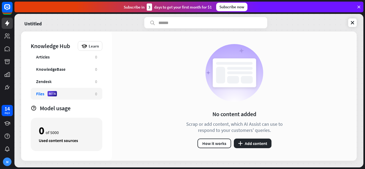
click at [76, 91] on div "Files BETA 0" at bounding box center [67, 94] width 72 height 12
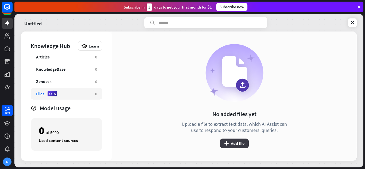
click at [239, 143] on button "plus Add file" at bounding box center [234, 144] width 29 height 10
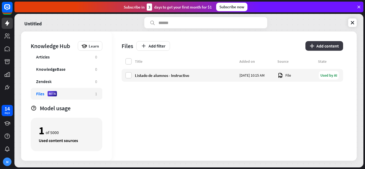
click at [333, 47] on button "plus Add content" at bounding box center [324, 46] width 38 height 10
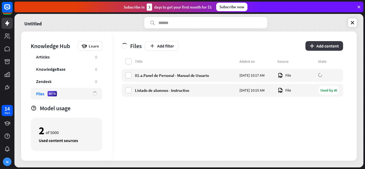
click at [330, 46] on button "plus Add content" at bounding box center [324, 46] width 38 height 10
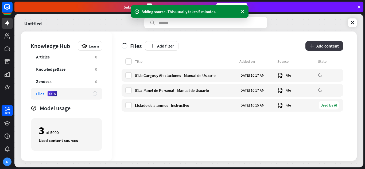
click at [322, 47] on button "plus Add content" at bounding box center [324, 46] width 38 height 10
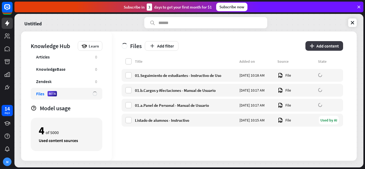
click at [330, 42] on button "plus Add content" at bounding box center [324, 46] width 38 height 10
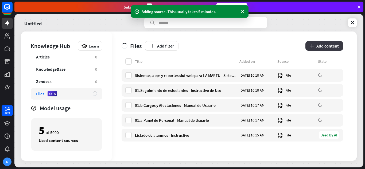
click at [323, 47] on button "plus Add content" at bounding box center [324, 46] width 38 height 10
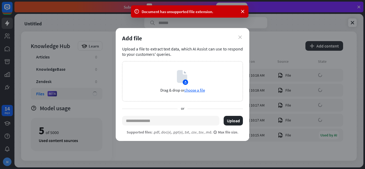
click at [241, 36] on icon "close" at bounding box center [239, 37] width 3 height 3
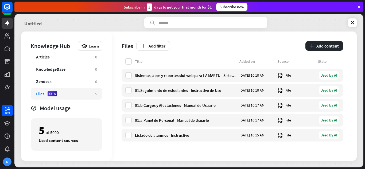
click at [37, 22] on link "Untitled" at bounding box center [32, 22] width 17 height 11
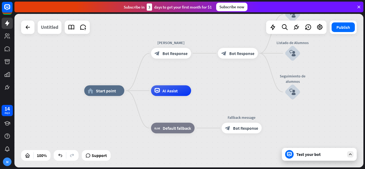
click at [50, 29] on div "Untitled" at bounding box center [49, 27] width 17 height 13
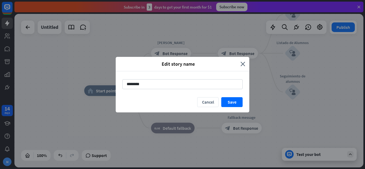
drag, startPoint x: 164, startPoint y: 83, endPoint x: 113, endPoint y: 84, distance: 51.3
click at [113, 84] on div "Edit story name close ******** Cancel Save" at bounding box center [182, 84] width 365 height 169
type input "********"
click at [235, 100] on button "Save" at bounding box center [231, 102] width 21 height 10
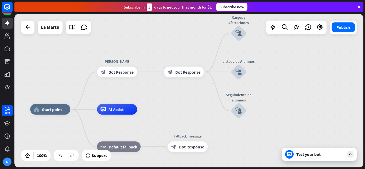
drag, startPoint x: 244, startPoint y: 86, endPoint x: 190, endPoint y: 105, distance: 57.1
click at [190, 105] on div "home_2 Start point [PERSON_NAME] block_bot_response Bot Response block_bot_resp…" at bounding box center [188, 91] width 349 height 154
click at [319, 155] on div "Test your bot" at bounding box center [320, 154] width 48 height 5
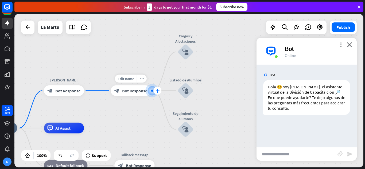
click at [157, 90] on icon "plus" at bounding box center [158, 91] width 4 height 4
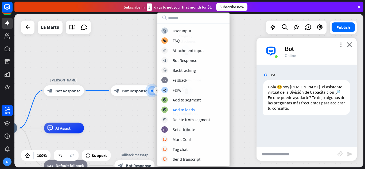
click at [244, 91] on div "home_2 Start point [PERSON_NAME] block_bot_response Bot Response plus block_bot…" at bounding box center [188, 91] width 349 height 154
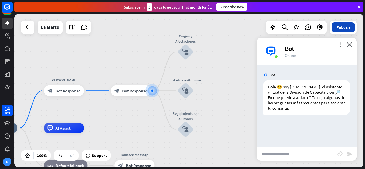
click at [344, 30] on button "Publish" at bounding box center [343, 27] width 23 height 10
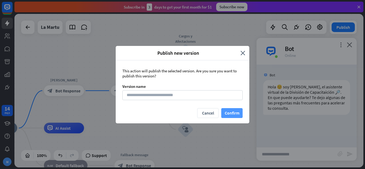
click at [237, 115] on button "Confirm" at bounding box center [231, 113] width 21 height 10
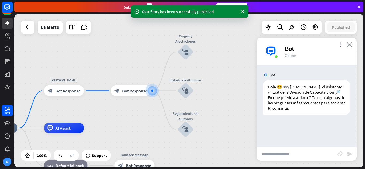
click at [350, 45] on icon "close" at bounding box center [349, 44] width 5 height 5
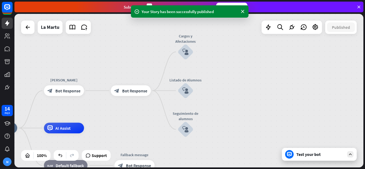
click at [317, 154] on div "Test your bot" at bounding box center [320, 154] width 48 height 5
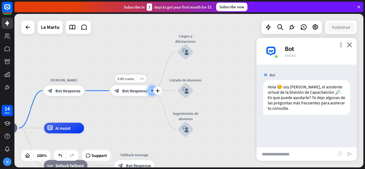
click at [138, 91] on span "Bot Response" at bounding box center [134, 90] width 25 height 5
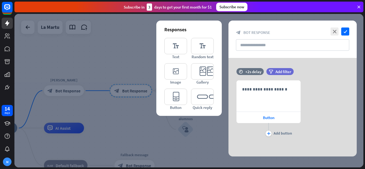
click at [70, 90] on div at bounding box center [188, 91] width 349 height 154
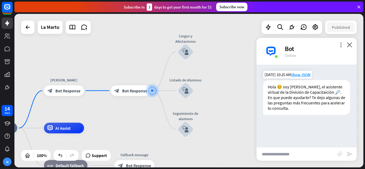
click at [296, 107] on div "Hola 😊 soy [PERSON_NAME], el asistente virtual de la División de Capacitaición …" at bounding box center [306, 97] width 87 height 35
click at [282, 108] on div "Hola 😊 soy [PERSON_NAME], el asistente virtual de la División de Capacitaición …" at bounding box center [306, 97] width 87 height 35
drag, startPoint x: 284, startPoint y: 108, endPoint x: 288, endPoint y: 107, distance: 3.9
click at [288, 107] on div "Hola 😊 soy [PERSON_NAME], el asistente virtual de la División de Capacitaición …" at bounding box center [306, 97] width 87 height 35
click at [81, 92] on div "block_bot_response Bot Response" at bounding box center [64, 91] width 40 height 11
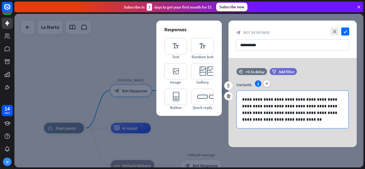
click at [275, 119] on p "**********" at bounding box center [292, 109] width 101 height 27
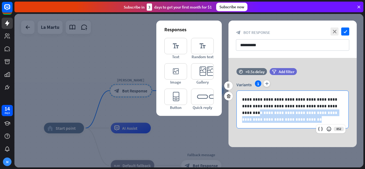
drag, startPoint x: 303, startPoint y: 115, endPoint x: 319, endPoint y: 106, distance: 18.4
click at [319, 106] on p "**********" at bounding box center [292, 109] width 101 height 27
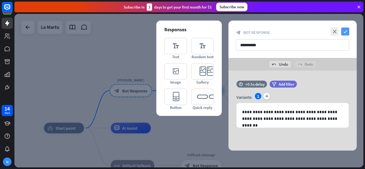
click at [348, 31] on icon "check" at bounding box center [345, 32] width 8 height 8
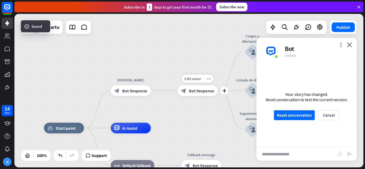
click at [199, 91] on span "Bot Response" at bounding box center [201, 90] width 25 height 5
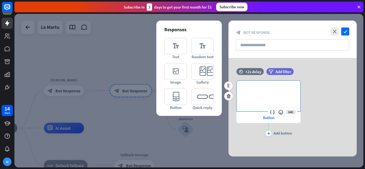
click at [283, 89] on p "**********" at bounding box center [268, 89] width 53 height 7
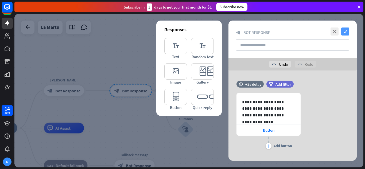
click at [348, 32] on icon "check" at bounding box center [345, 32] width 8 height 8
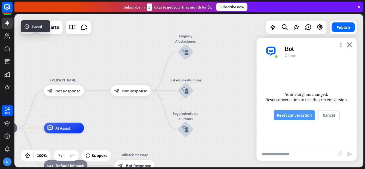
click at [299, 115] on button "Reset conversation" at bounding box center [294, 115] width 41 height 10
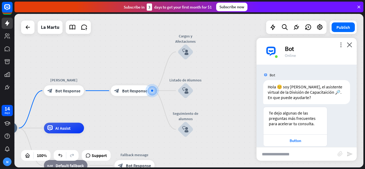
scroll to position [7, 0]
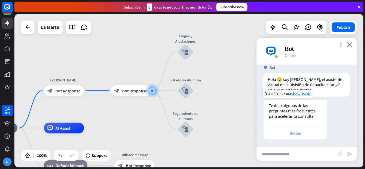
click at [301, 135] on div "Button" at bounding box center [295, 133] width 58 height 5
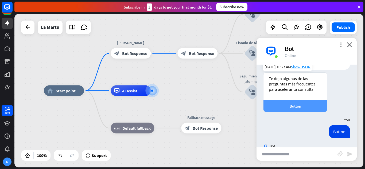
scroll to position [8, 0]
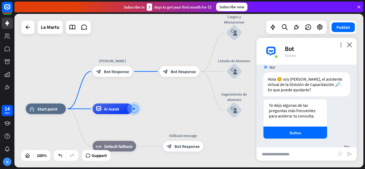
drag, startPoint x: 213, startPoint y: 85, endPoint x: 197, endPoint y: 106, distance: 26.7
click at [197, 106] on div "home_2 Start point [PERSON_NAME] block_bot_response Bot Response block_bot_resp…" at bounding box center [188, 91] width 349 height 154
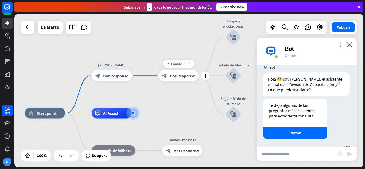
click at [188, 77] on span "Bot Response" at bounding box center [182, 75] width 25 height 5
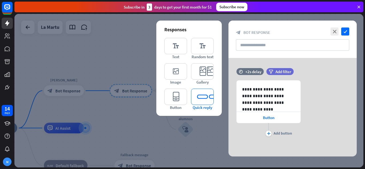
click at [204, 98] on icon "editor_quick_replies" at bounding box center [202, 97] width 23 height 16
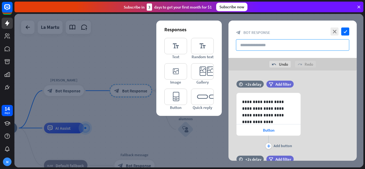
click at [276, 48] on input "text" at bounding box center [292, 44] width 113 height 11
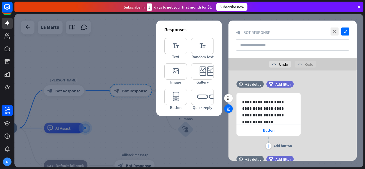
click at [228, 107] on icon at bounding box center [228, 108] width 5 height 5
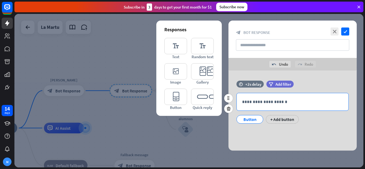
drag, startPoint x: 273, startPoint y: 100, endPoint x: 277, endPoint y: 100, distance: 4.0
click at [274, 100] on p "**********" at bounding box center [292, 102] width 101 height 7
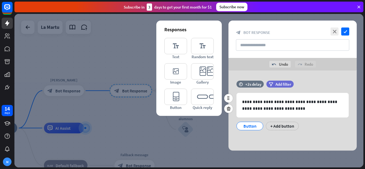
click at [249, 127] on div "Button" at bounding box center [250, 126] width 18 height 8
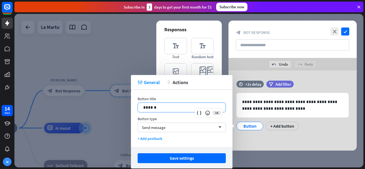
drag, startPoint x: 191, startPoint y: 108, endPoint x: 103, endPoint y: 104, distance: 88.6
click at [103, 104] on body "14 days M close Product Help First steps Get started with ChatBot Help Center F…" at bounding box center [182, 84] width 365 height 169
drag, startPoint x: 169, startPoint y: 107, endPoint x: 115, endPoint y: 105, distance: 54.0
click at [115, 105] on body "14 days M close Product Help First steps Get started with ChatBot Help Center F…" at bounding box center [182, 84] width 365 height 169
drag, startPoint x: 161, startPoint y: 108, endPoint x: 133, endPoint y: 109, distance: 28.3
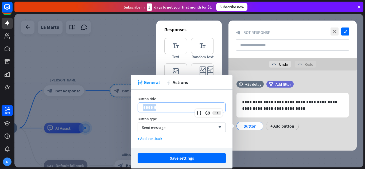
click at [133, 109] on div "Button title 14 ****** Button type Send message arrow_down + Add postback" at bounding box center [182, 119] width 102 height 58
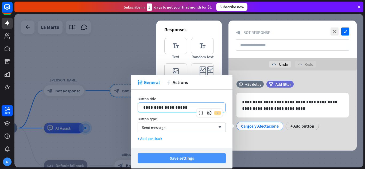
click at [214, 158] on button "Save settings" at bounding box center [182, 158] width 88 height 10
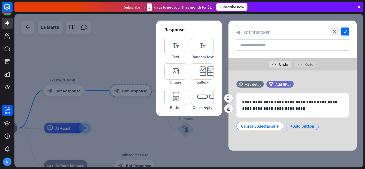
click at [301, 126] on div "+ Add button" at bounding box center [302, 126] width 33 height 9
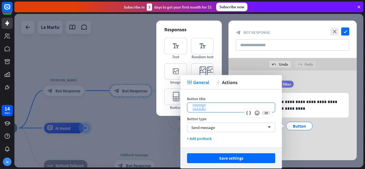
drag, startPoint x: 218, startPoint y: 107, endPoint x: 189, endPoint y: 106, distance: 29.4
click at [189, 106] on div "******" at bounding box center [231, 107] width 88 height 9
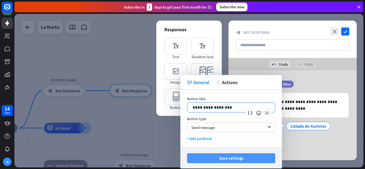
click at [251, 159] on button "Save settings" at bounding box center [231, 158] width 88 height 10
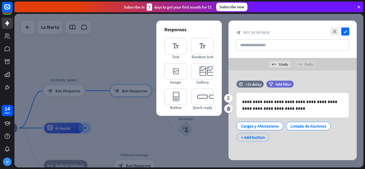
click at [261, 137] on div "+ Add button" at bounding box center [253, 137] width 33 height 9
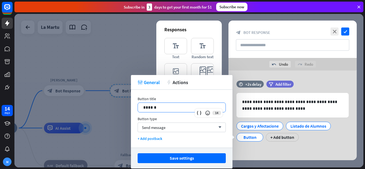
drag, startPoint x: 185, startPoint y: 108, endPoint x: 127, endPoint y: 105, distance: 57.5
click at [127, 105] on body "14 days M close Product Help First steps Get started with ChatBot Help Center F…" at bounding box center [182, 84] width 365 height 169
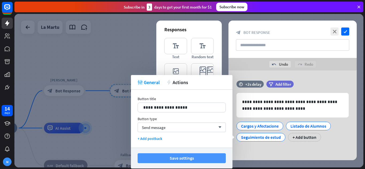
click at [200, 158] on button "Save settings" at bounding box center [182, 158] width 88 height 10
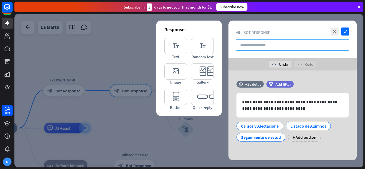
click at [288, 48] on input "text" at bounding box center [292, 44] width 113 height 11
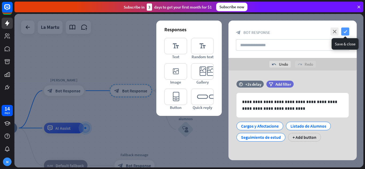
click at [347, 30] on icon "check" at bounding box center [345, 32] width 8 height 8
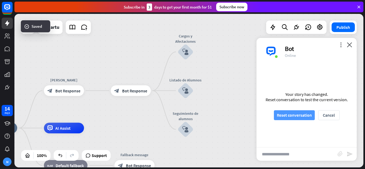
click at [284, 118] on button "Reset conversation" at bounding box center [294, 115] width 41 height 10
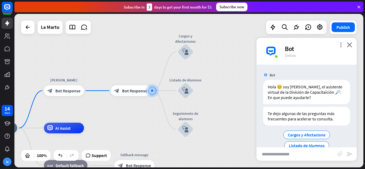
scroll to position [22, 0]
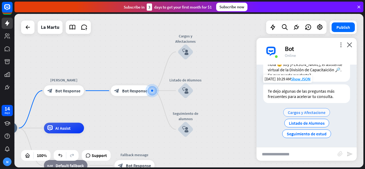
click at [312, 111] on span "Cargos y Afectacione" at bounding box center [307, 112] width 38 height 5
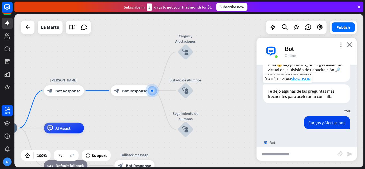
scroll to position [13, 0]
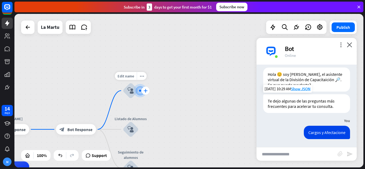
click at [146, 93] on div "plus" at bounding box center [145, 91] width 8 height 8
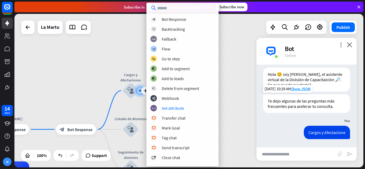
scroll to position [0, 0]
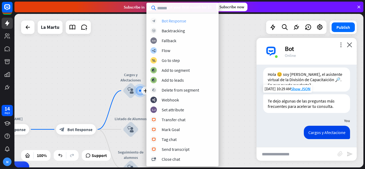
click at [181, 21] on div "Bot Response" at bounding box center [174, 20] width 25 height 5
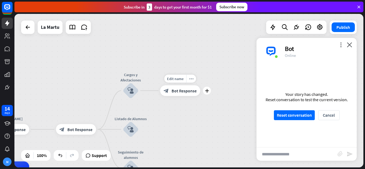
click at [183, 94] on div "block_bot_response Bot Response" at bounding box center [180, 91] width 40 height 11
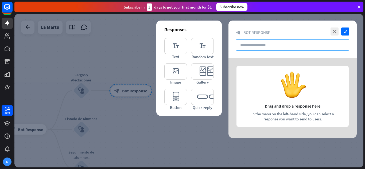
click at [279, 48] on input "text" at bounding box center [292, 44] width 113 height 11
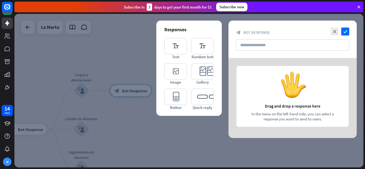
click at [283, 51] on div "close check block_bot_response Bot Response" at bounding box center [293, 39] width 128 height 37
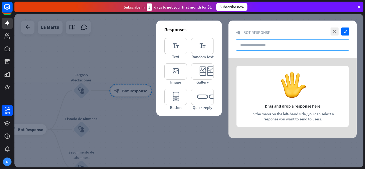
click at [282, 45] on input "text" at bounding box center [292, 44] width 113 height 11
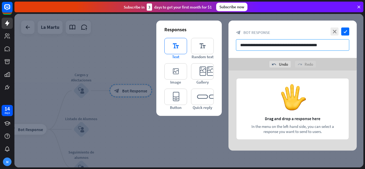
type input "**********"
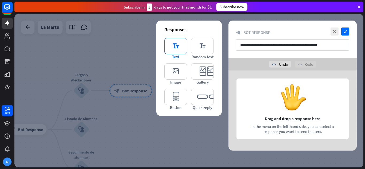
click at [179, 51] on icon "editor_text" at bounding box center [175, 46] width 23 height 16
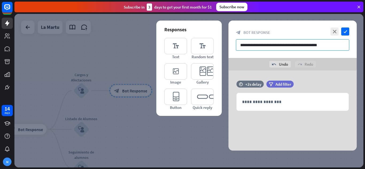
drag, startPoint x: 326, startPoint y: 45, endPoint x: 236, endPoint y: 51, distance: 89.4
click at [236, 51] on div "**********" at bounding box center [293, 39] width 128 height 37
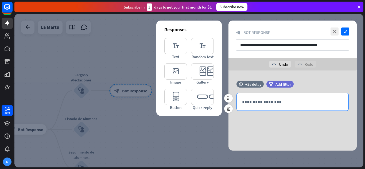
click at [292, 99] on p "**********" at bounding box center [292, 102] width 101 height 7
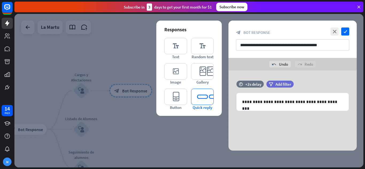
click at [208, 102] on icon "editor_quick_replies" at bounding box center [202, 97] width 23 height 16
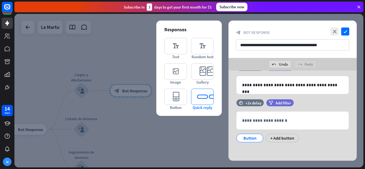
scroll to position [17, 0]
click at [228, 127] on icon at bounding box center [228, 127] width 5 height 5
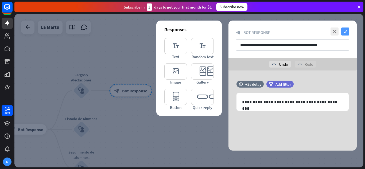
click at [346, 32] on icon "check" at bounding box center [345, 32] width 8 height 8
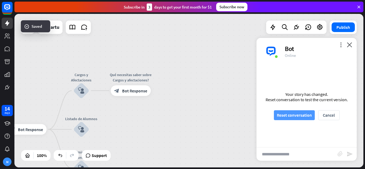
click at [299, 118] on button "Reset conversation" at bounding box center [294, 115] width 41 height 10
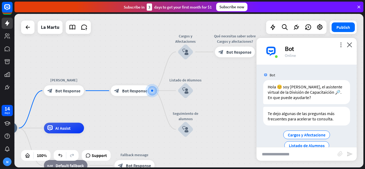
scroll to position [22, 0]
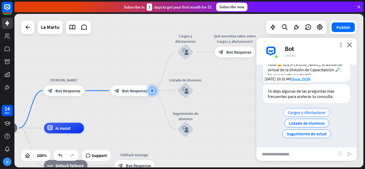
click at [301, 112] on span "Cargos y Afectacione" at bounding box center [307, 112] width 38 height 5
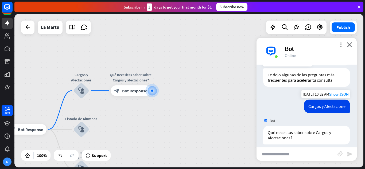
scroll to position [44, 0]
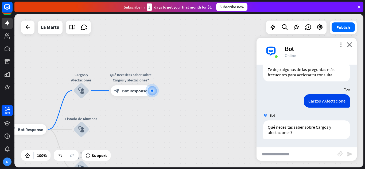
click at [293, 153] on input "text" at bounding box center [297, 154] width 81 height 13
type input "**********"
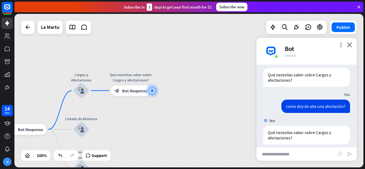
scroll to position [102, 0]
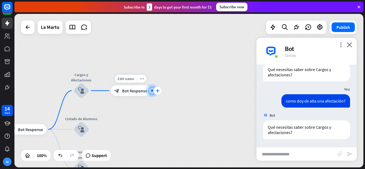
click at [157, 91] on icon "plus" at bounding box center [158, 91] width 4 height 4
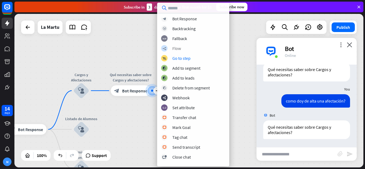
scroll to position [0, 0]
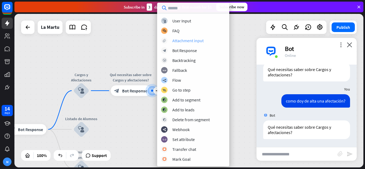
click at [193, 39] on div "Attachment input" at bounding box center [187, 40] width 31 height 5
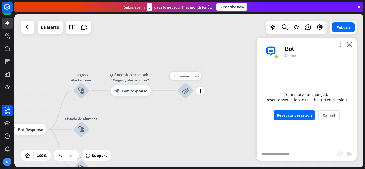
click at [188, 89] on icon "block_attachment" at bounding box center [185, 91] width 6 height 6
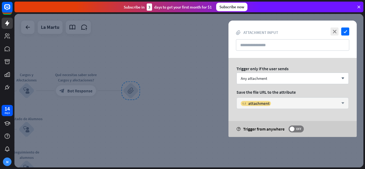
click at [314, 104] on div "variable attachment" at bounding box center [290, 103] width 98 height 5
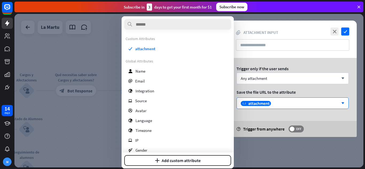
click at [113, 44] on div at bounding box center [188, 91] width 349 height 154
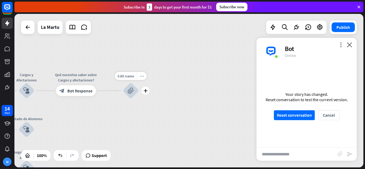
click at [142, 79] on div "more_horiz" at bounding box center [142, 76] width 10 height 8
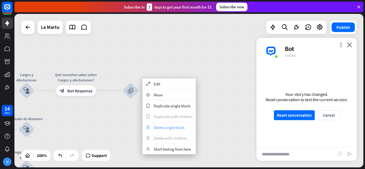
click at [173, 128] on span "Delete single block" at bounding box center [169, 127] width 31 height 5
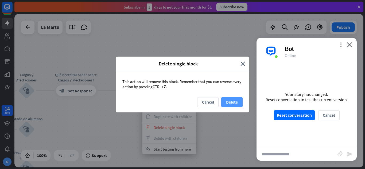
click at [231, 105] on button "Delete" at bounding box center [231, 102] width 21 height 10
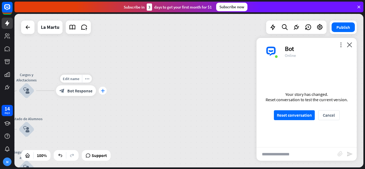
click at [104, 92] on icon "plus" at bounding box center [103, 91] width 4 height 4
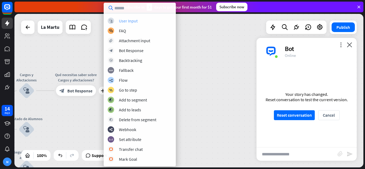
click at [134, 23] on div "User Input" at bounding box center [128, 20] width 19 height 5
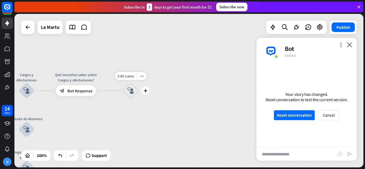
click at [132, 90] on icon "block_user_input" at bounding box center [130, 91] width 6 height 6
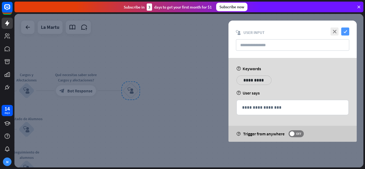
drag, startPoint x: 347, startPoint y: 33, endPoint x: 202, endPoint y: 61, distance: 147.9
click at [346, 33] on icon "check" at bounding box center [345, 32] width 8 height 8
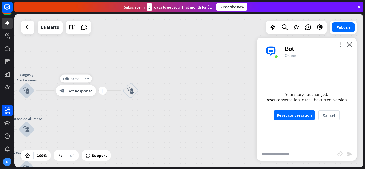
click at [102, 91] on icon "plus" at bounding box center [103, 91] width 4 height 4
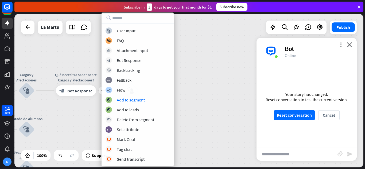
click at [213, 89] on div "home_2 Start point [PERSON_NAME] block_bot_response Bot Response block_bot_resp…" at bounding box center [188, 91] width 349 height 154
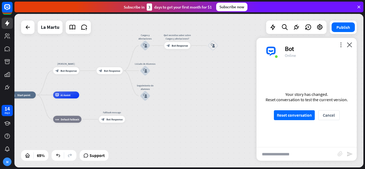
drag, startPoint x: 124, startPoint y: 126, endPoint x: 189, endPoint y: 78, distance: 80.9
click at [189, 78] on div "home_2 Start point [PERSON_NAME] block_bot_response Bot Response block_bot_resp…" at bounding box center [188, 91] width 349 height 154
click at [69, 98] on div "AI Assist" at bounding box center [66, 95] width 26 height 7
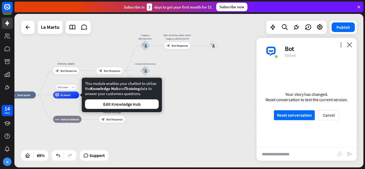
click at [69, 96] on span "AI Assist" at bounding box center [66, 94] width 10 height 3
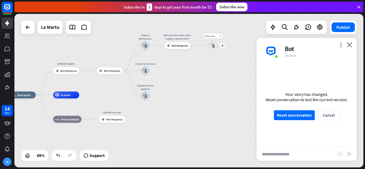
click at [212, 46] on icon "block_user_input" at bounding box center [213, 46] width 4 height 4
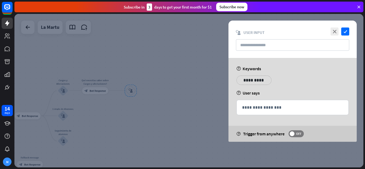
click at [336, 31] on icon "close" at bounding box center [335, 32] width 8 height 8
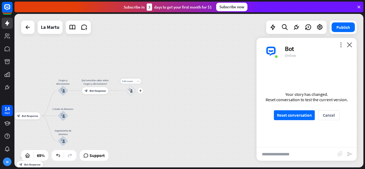
click at [138, 83] on div "more_horiz" at bounding box center [138, 81] width 6 height 5
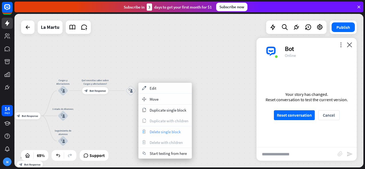
click at [168, 133] on span "Delete single block" at bounding box center [165, 131] width 31 height 5
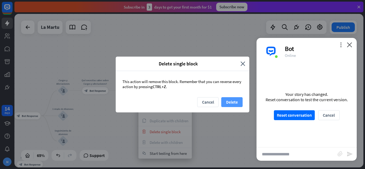
click at [233, 101] on button "Delete" at bounding box center [231, 102] width 21 height 10
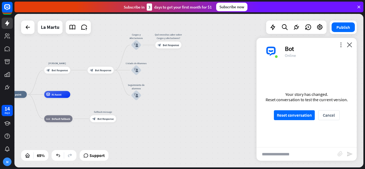
drag, startPoint x: 135, startPoint y: 104, endPoint x: 90, endPoint y: 83, distance: 49.4
click at [204, 60] on div "home_2 Start point [PERSON_NAME] block_bot_response Bot Response block_bot_resp…" at bounding box center [188, 91] width 349 height 154
click at [75, 96] on div "plus" at bounding box center [74, 94] width 5 height 5
click at [191, 72] on div "home_2 Start point [PERSON_NAME] block_bot_response Bot Response block_bot_resp…" at bounding box center [188, 91] width 349 height 154
click at [76, 94] on div "plus" at bounding box center [74, 94] width 5 height 5
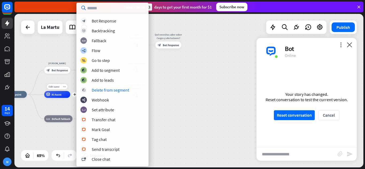
click at [58, 95] on span "AI Assist" at bounding box center [57, 94] width 10 height 3
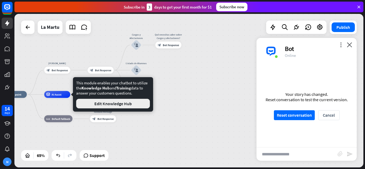
click at [96, 103] on button "Edit Knowledge Hub" at bounding box center [113, 104] width 74 height 10
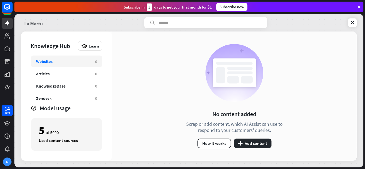
click at [35, 22] on link "La Martu" at bounding box center [33, 22] width 18 height 11
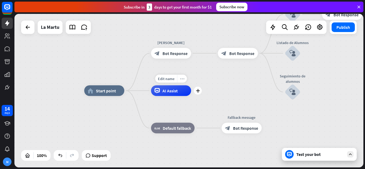
click at [180, 80] on icon "more_horiz" at bounding box center [182, 79] width 4 height 4
click at [193, 85] on span "Start testing from here" at bounding box center [209, 85] width 37 height 5
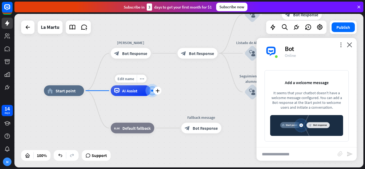
click at [136, 90] on span "AI Assist" at bounding box center [129, 90] width 15 height 5
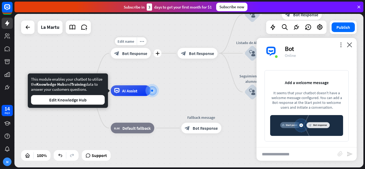
click at [130, 57] on div "block_bot_response Bot Response" at bounding box center [131, 53] width 40 height 11
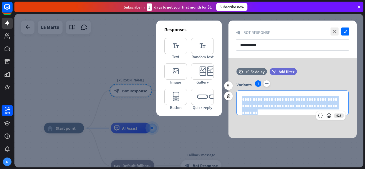
drag, startPoint x: 326, startPoint y: 104, endPoint x: 237, endPoint y: 101, distance: 88.8
click at [237, 101] on div "**********" at bounding box center [293, 103] width 112 height 24
copy p "**********"
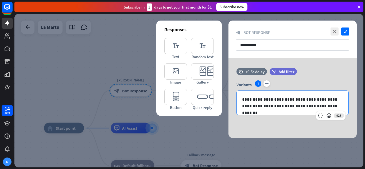
click at [133, 129] on div at bounding box center [188, 91] width 349 height 154
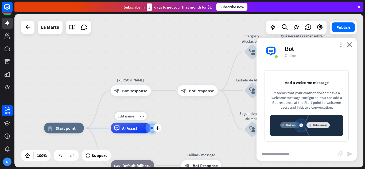
click at [131, 129] on span "AI Assist" at bounding box center [129, 128] width 15 height 5
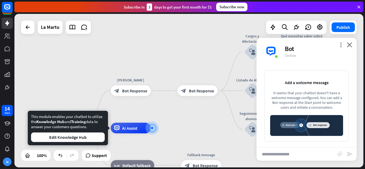
click at [296, 106] on div "It seems that your chatbot doesn't have a welcome message configured. You can a…" at bounding box center [306, 100] width 73 height 19
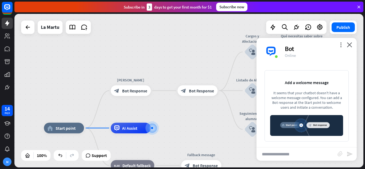
click at [315, 104] on div "It seems that your chatbot doesn't have a welcome message configured. You can a…" at bounding box center [306, 100] width 73 height 19
click at [157, 129] on icon "plus" at bounding box center [158, 128] width 4 height 4
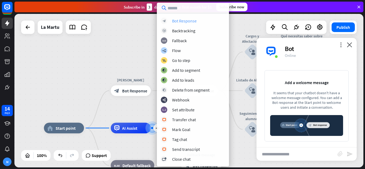
click at [188, 20] on div "Bot Response" at bounding box center [184, 20] width 25 height 5
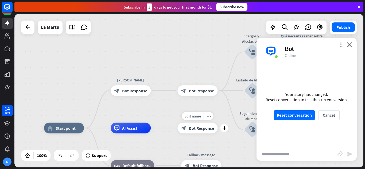
click at [203, 127] on span "Bot Response" at bounding box center [201, 128] width 25 height 5
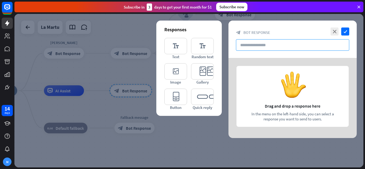
click at [273, 48] on input "text" at bounding box center [292, 44] width 113 height 11
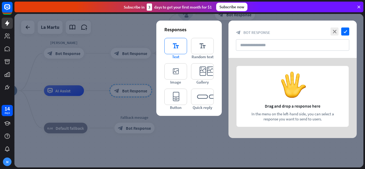
click at [166, 46] on icon "editor_text" at bounding box center [175, 46] width 23 height 16
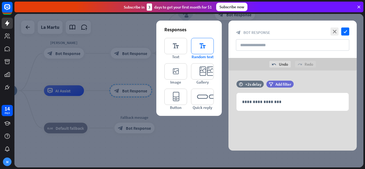
click at [205, 46] on icon "editor_text" at bounding box center [202, 46] width 23 height 16
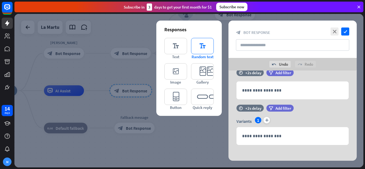
scroll to position [14, 0]
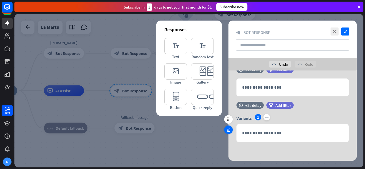
click at [228, 129] on icon at bounding box center [228, 129] width 5 height 5
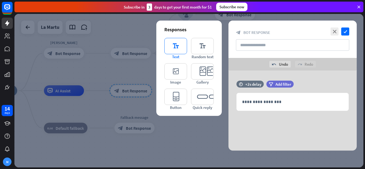
click at [175, 50] on icon "editor_text" at bounding box center [175, 46] width 23 height 16
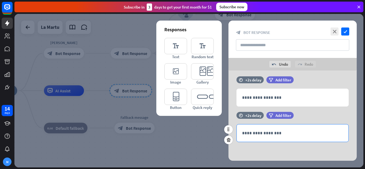
scroll to position [4, 0]
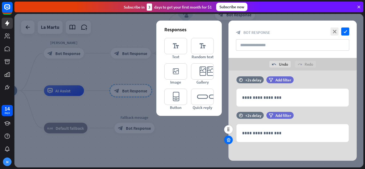
drag, startPoint x: 227, startPoint y: 141, endPoint x: 229, endPoint y: 138, distance: 3.2
click at [227, 141] on icon at bounding box center [228, 140] width 5 height 5
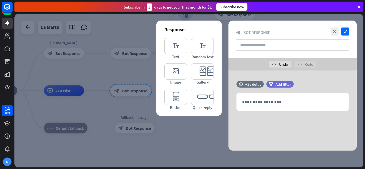
scroll to position [0, 0]
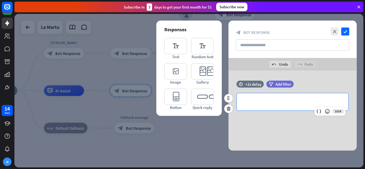
click at [260, 100] on p "**********" at bounding box center [292, 102] width 101 height 7
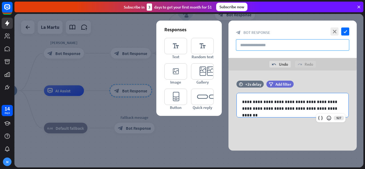
click at [261, 42] on input "text" at bounding box center [292, 44] width 113 height 11
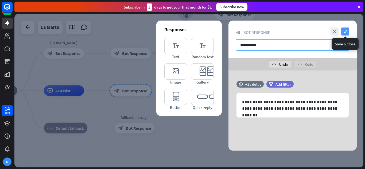
type input "**********"
click at [346, 29] on icon "check" at bounding box center [345, 32] width 8 height 8
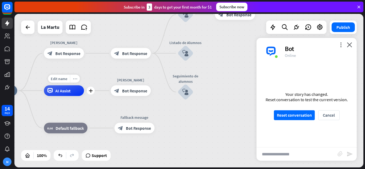
click at [75, 78] on icon "more_horiz" at bounding box center [75, 79] width 4 height 4
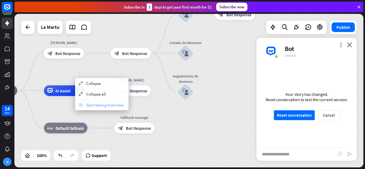
click at [98, 105] on span "Start testing from here" at bounding box center [104, 105] width 37 height 5
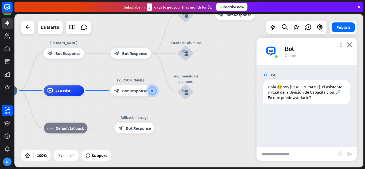
click at [276, 156] on input "text" at bounding box center [297, 154] width 81 height 13
type input "**********"
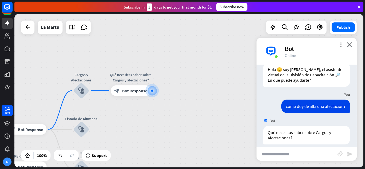
scroll to position [23, 0]
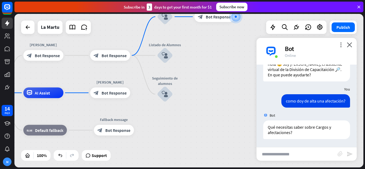
drag, startPoint x: 160, startPoint y: 126, endPoint x: 249, endPoint y: 42, distance: 122.3
click at [249, 42] on div "home_2 Start point [PERSON_NAME] block_bot_response Bot Response block_bot_resp…" at bounding box center [188, 91] width 349 height 154
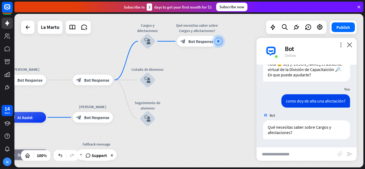
drag, startPoint x: 215, startPoint y: 67, endPoint x: 192, endPoint y: 100, distance: 39.8
click at [192, 100] on div "home_2 Start point [PERSON_NAME] block_bot_response Bot Response block_bot_resp…" at bounding box center [188, 91] width 349 height 154
click at [206, 44] on span "Bot Response" at bounding box center [200, 41] width 25 height 5
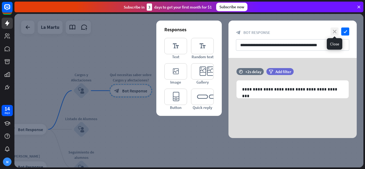
click at [336, 30] on icon "close" at bounding box center [335, 32] width 8 height 8
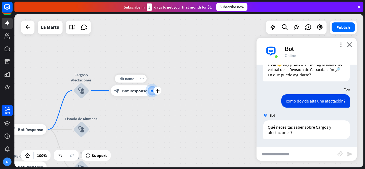
click at [143, 79] on icon "more_horiz" at bounding box center [142, 79] width 4 height 4
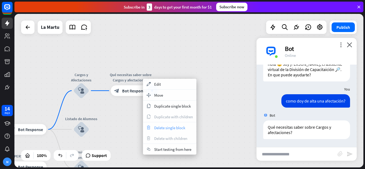
click at [167, 130] on span "Delete single block" at bounding box center [169, 127] width 31 height 5
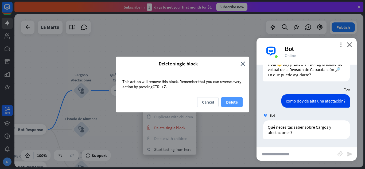
click at [230, 101] on button "Delete" at bounding box center [231, 102] width 21 height 10
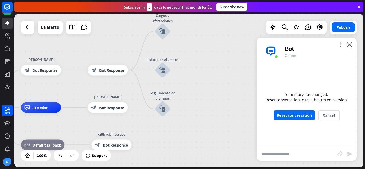
drag, startPoint x: 127, startPoint y: 114, endPoint x: 201, endPoint y: 57, distance: 93.2
click at [209, 53] on div "home_2 Start point [PERSON_NAME] block_bot_response Bot Response block_bot_resp…" at bounding box center [188, 91] width 349 height 154
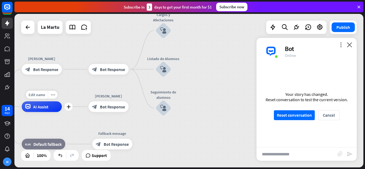
click at [52, 109] on div "AI Assist" at bounding box center [42, 107] width 40 height 11
click at [52, 96] on icon "more_horiz" at bounding box center [53, 95] width 4 height 4
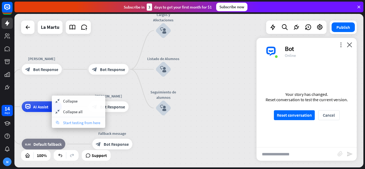
click at [66, 122] on span "Start testing from here" at bounding box center [81, 122] width 37 height 5
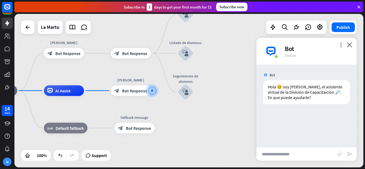
click at [280, 156] on input "text" at bounding box center [297, 154] width 81 height 13
type input "**********"
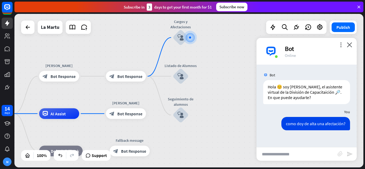
drag, startPoint x: 239, startPoint y: 78, endPoint x: 265, endPoint y: 54, distance: 35.4
click at [265, 54] on div "home_2 Start point [PERSON_NAME] block_bot_response Bot Response block_bot_resp…" at bounding box center [188, 91] width 349 height 154
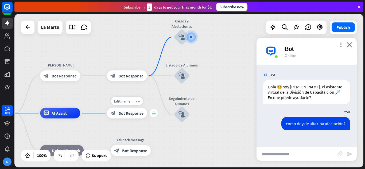
click at [153, 114] on icon "plus" at bounding box center [154, 113] width 4 height 4
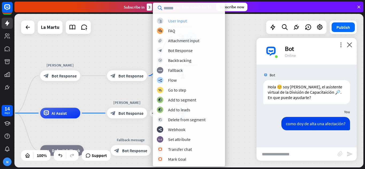
click at [180, 21] on div "User Input" at bounding box center [177, 20] width 19 height 5
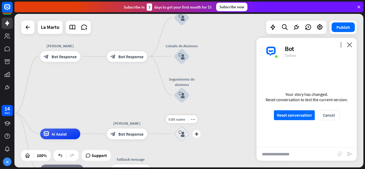
click at [185, 136] on icon "block_user_input" at bounding box center [182, 134] width 6 height 6
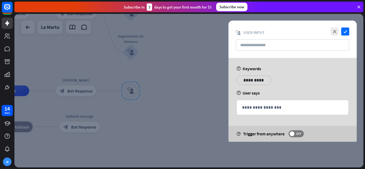
click at [293, 133] on span at bounding box center [292, 133] width 5 height 5
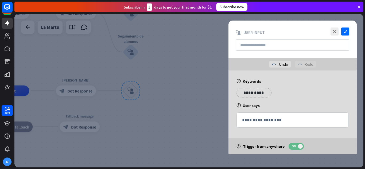
click at [297, 149] on label "ON" at bounding box center [296, 146] width 15 height 7
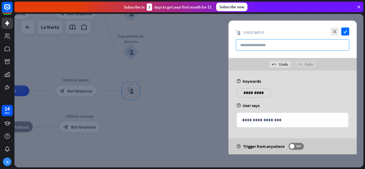
click at [269, 44] on input "text" at bounding box center [292, 44] width 113 height 11
type input "******"
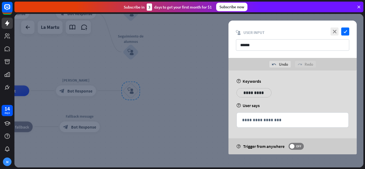
click at [263, 95] on div "**********" at bounding box center [254, 92] width 35 height 9
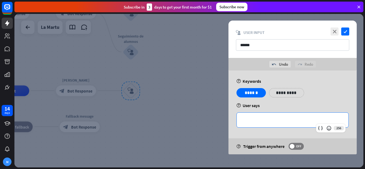
click at [281, 122] on p "**********" at bounding box center [292, 120] width 101 height 7
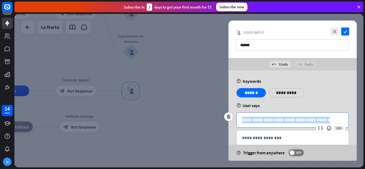
drag, startPoint x: 321, startPoint y: 121, endPoint x: 203, endPoint y: 119, distance: 117.6
click at [203, 119] on div "**********" at bounding box center [188, 91] width 349 height 154
copy p "**********"
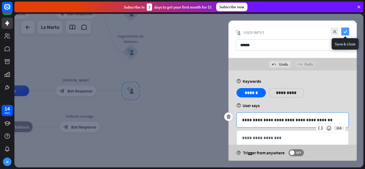
click at [345, 32] on icon "check" at bounding box center [345, 32] width 8 height 8
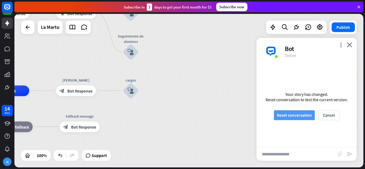
click at [299, 115] on button "Reset conversation" at bounding box center [294, 115] width 41 height 10
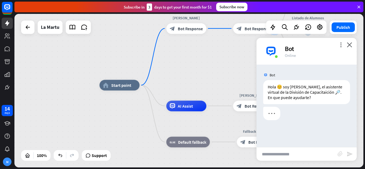
drag, startPoint x: 157, startPoint y: 105, endPoint x: 177, endPoint y: 91, distance: 23.4
click at [259, 59] on div "home_2 Start point [PERSON_NAME] block_bot_response Bot Response block_bot_resp…" at bounding box center [188, 91] width 349 height 154
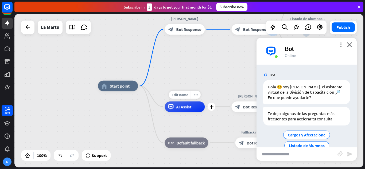
scroll to position [22, 0]
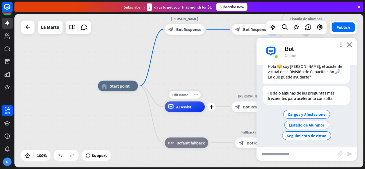
click at [195, 107] on div "home_2 Start point [PERSON_NAME] block_bot_response Bot Response block_bot_resp…" at bounding box center [272, 163] width 349 height 154
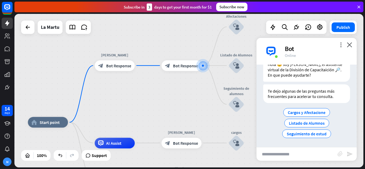
drag, startPoint x: 107, startPoint y: 127, endPoint x: 180, endPoint y: 91, distance: 81.6
click at [188, 87] on div "home_2 Start point [PERSON_NAME] block_bot_response Bot Response block_bot_resp…" at bounding box center [188, 91] width 349 height 154
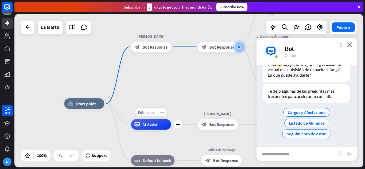
click at [164, 113] on icon "more_horiz" at bounding box center [162, 112] width 4 height 4
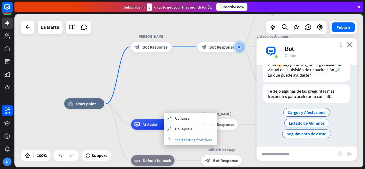
click at [188, 141] on span "Start testing from here" at bounding box center [193, 139] width 37 height 5
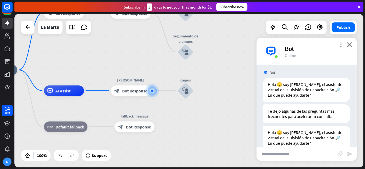
scroll to position [13, 0]
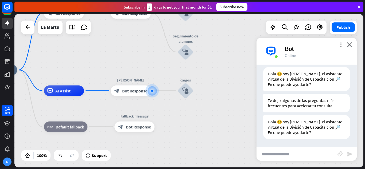
click at [288, 158] on input "text" at bounding box center [297, 154] width 81 height 13
paste input "**********"
type input "**********"
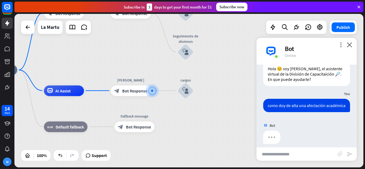
scroll to position [45, 0]
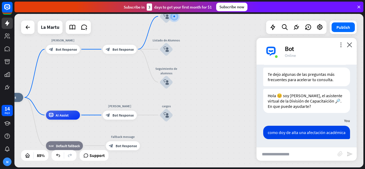
drag, startPoint x: 204, startPoint y: 90, endPoint x: 219, endPoint y: 36, distance: 55.9
click at [219, 36] on div "home_2 Start point [PERSON_NAME] block_bot_response Bot Response block_bot_resp…" at bounding box center [188, 91] width 349 height 154
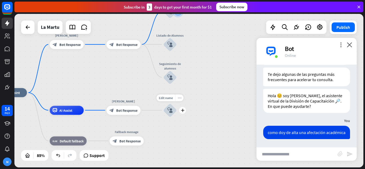
click at [181, 99] on icon "more_horiz" at bounding box center [180, 97] width 4 height 3
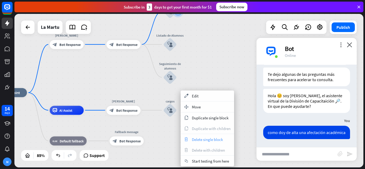
click at [215, 136] on div "trash Delete single block" at bounding box center [207, 139] width 53 height 11
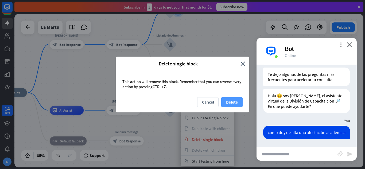
click at [234, 103] on button "Delete" at bounding box center [231, 102] width 21 height 10
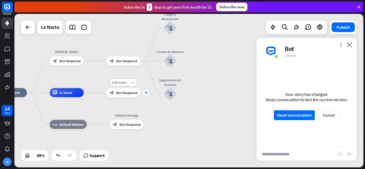
click at [146, 92] on icon "plus" at bounding box center [146, 92] width 3 height 3
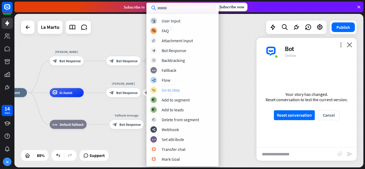
click at [173, 90] on div "Go to step" at bounding box center [171, 89] width 18 height 5
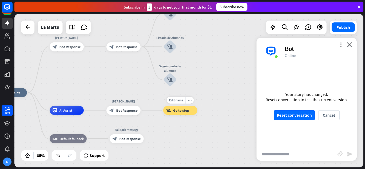
click at [186, 111] on span "Go to step" at bounding box center [181, 110] width 16 height 5
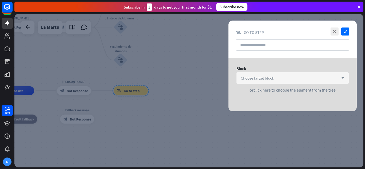
click at [306, 81] on div "Choose target block arrow_down" at bounding box center [293, 77] width 112 height 11
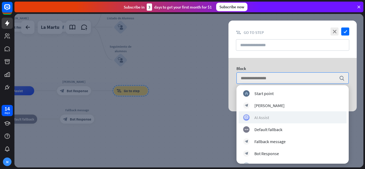
click at [277, 117] on div "AI Assist" at bounding box center [292, 117] width 99 height 6
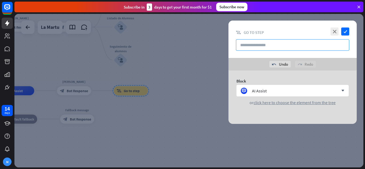
click at [262, 45] on input "text" at bounding box center [292, 44] width 113 height 11
type input "********"
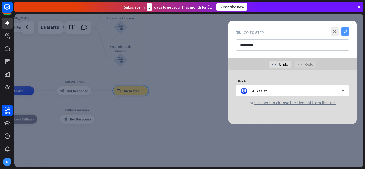
click at [348, 28] on icon "check" at bounding box center [345, 32] width 8 height 8
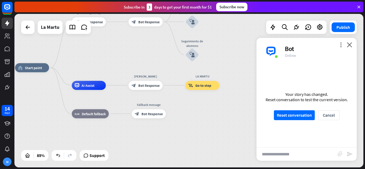
drag, startPoint x: 180, startPoint y: 74, endPoint x: 252, endPoint y: 69, distance: 71.8
click at [252, 69] on div "home_2 Start point [PERSON_NAME] block_bot_response Bot Response block_bot_resp…" at bounding box center [163, 133] width 297 height 131
click at [301, 113] on button "Reset conversation" at bounding box center [294, 115] width 41 height 10
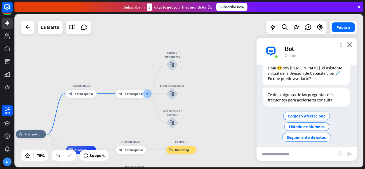
scroll to position [22, 0]
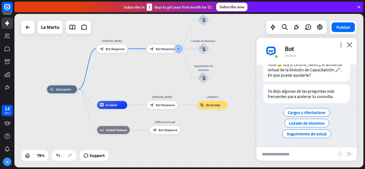
drag, startPoint x: 123, startPoint y: 120, endPoint x: 145, endPoint y: 83, distance: 42.7
click at [154, 77] on div "home_2 Start point [PERSON_NAME] block_bot_response Bot Response block_bot_resp…" at bounding box center [188, 91] width 349 height 154
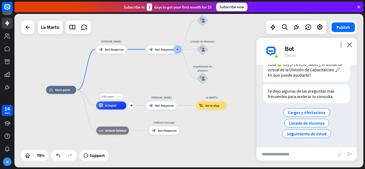
click at [120, 97] on icon "more_horiz" at bounding box center [119, 96] width 3 height 3
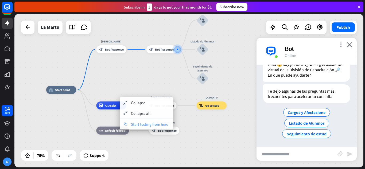
click at [144, 123] on span "Start testing from here" at bounding box center [149, 124] width 37 height 5
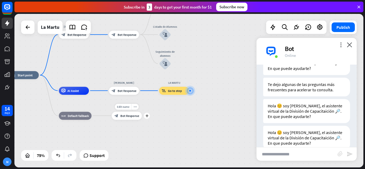
scroll to position [40, 0]
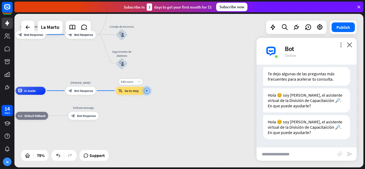
click at [139, 84] on div "more_horiz" at bounding box center [138, 82] width 7 height 6
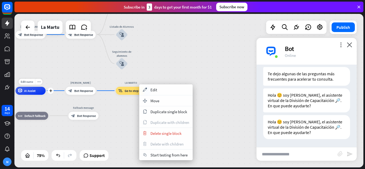
click at [36, 94] on div "AI Assist" at bounding box center [31, 91] width 30 height 8
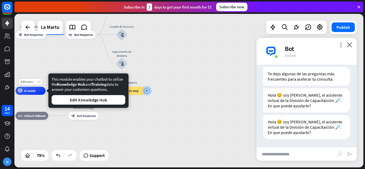
click at [33, 91] on span "AI Assist" at bounding box center [29, 91] width 11 height 4
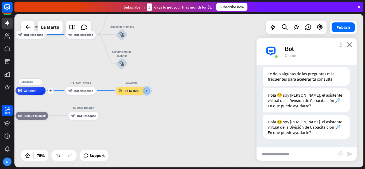
click at [37, 82] on icon "more_horiz" at bounding box center [38, 81] width 3 height 3
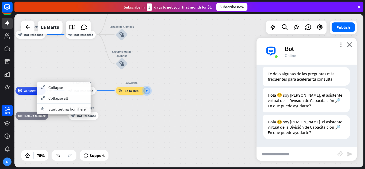
click at [26, 95] on div "plus AI Assist" at bounding box center [31, 91] width 30 height 8
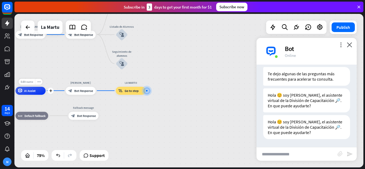
click at [26, 83] on span "Edit name" at bounding box center [27, 82] width 13 height 4
click at [31, 90] on span "AI Assist" at bounding box center [29, 91] width 11 height 4
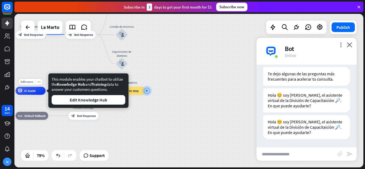
click at [33, 93] on span "AI Assist" at bounding box center [29, 91] width 11 height 4
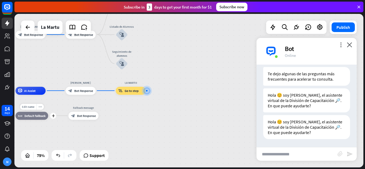
click at [40, 105] on div "more_horiz" at bounding box center [39, 107] width 7 height 6
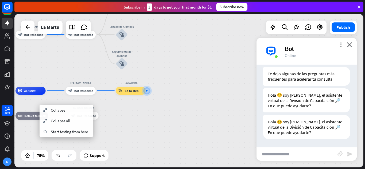
click at [156, 105] on div "home_2 Start point [PERSON_NAME] block_bot_response Bot Response block_bot_resp…" at bounding box center [97, 132] width 262 height 115
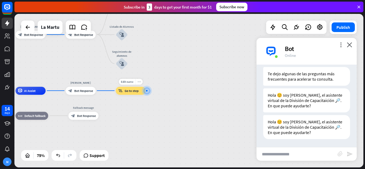
click at [140, 83] on icon "more_horiz" at bounding box center [138, 81] width 3 height 3
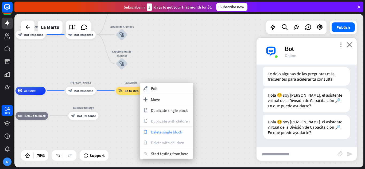
click at [167, 136] on div "trash Delete single block" at bounding box center [166, 132] width 53 height 11
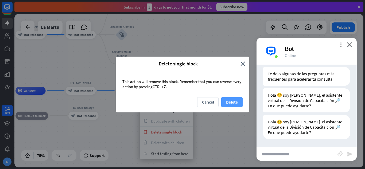
click at [227, 103] on button "Delete" at bounding box center [231, 102] width 21 height 10
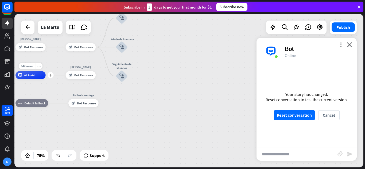
click at [38, 78] on div "AI Assist" at bounding box center [31, 75] width 30 height 8
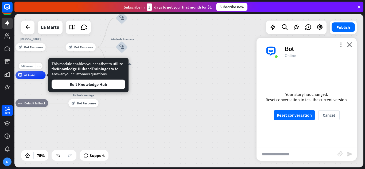
click at [41, 69] on div "more_horiz" at bounding box center [38, 66] width 7 height 6
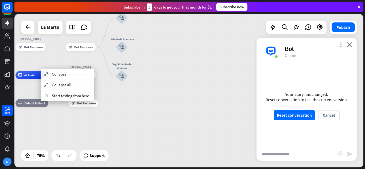
click at [27, 79] on div "AI Assist" at bounding box center [31, 75] width 30 height 8
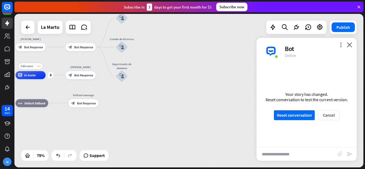
click at [27, 79] on div "AI Assist" at bounding box center [31, 75] width 30 height 8
click at [34, 77] on span "AI Assist" at bounding box center [29, 75] width 11 height 4
click at [39, 67] on icon "more_horiz" at bounding box center [38, 66] width 3 height 3
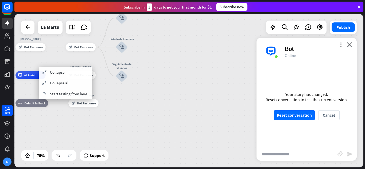
click at [31, 79] on div "plus AI Assist" at bounding box center [31, 75] width 30 height 8
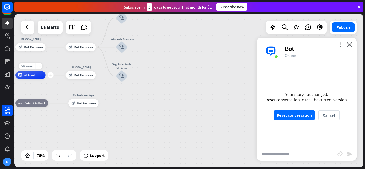
click at [32, 76] on span "AI Assist" at bounding box center [29, 75] width 11 height 4
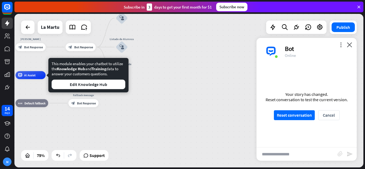
click at [177, 97] on div "home_2 Start point [PERSON_NAME] block_bot_response Bot Response block_bot_resp…" at bounding box center [97, 132] width 262 height 115
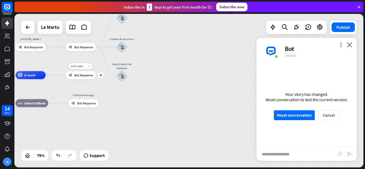
click at [88, 68] on div "more_horiz" at bounding box center [88, 66] width 7 height 6
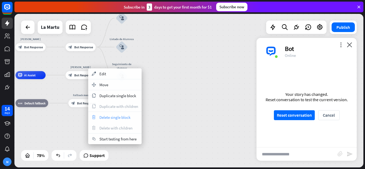
click at [109, 118] on span "Delete single block" at bounding box center [114, 117] width 31 height 5
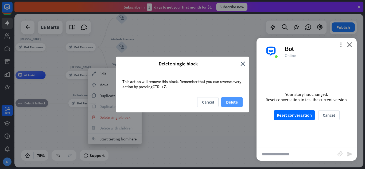
click at [232, 100] on button "Delete" at bounding box center [231, 102] width 21 height 10
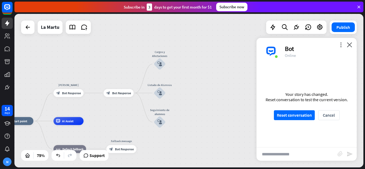
drag, startPoint x: 163, startPoint y: 75, endPoint x: 199, endPoint y: 116, distance: 54.2
click at [172, 66] on div "plus" at bounding box center [170, 64] width 6 height 6
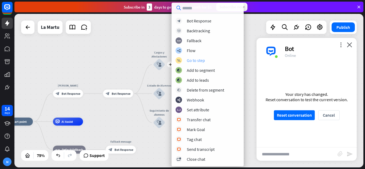
click at [192, 60] on div "Go to step" at bounding box center [196, 60] width 18 height 5
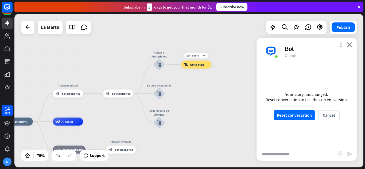
click at [201, 65] on span "Go to step" at bounding box center [197, 65] width 14 height 4
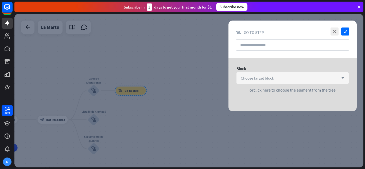
click at [266, 79] on span "Choose target block" at bounding box center [257, 78] width 33 height 5
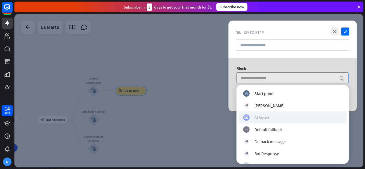
click at [263, 117] on div "AI Assist" at bounding box center [261, 117] width 15 height 5
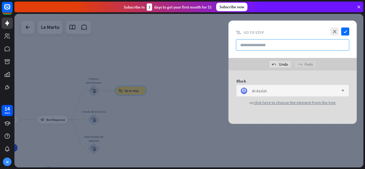
click at [266, 49] on input "text" at bounding box center [292, 44] width 113 height 11
type input "********"
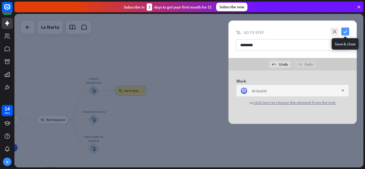
click at [348, 35] on icon "check" at bounding box center [345, 32] width 8 height 8
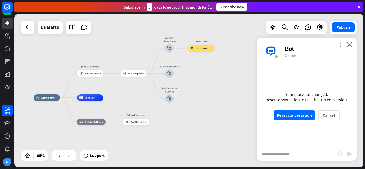
drag, startPoint x: 193, startPoint y: 119, endPoint x: 236, endPoint y: 79, distance: 58.4
click at [257, 73] on div "home_2 Start point [PERSON_NAME] block_bot_response Bot Response block_bot_resp…" at bounding box center [188, 91] width 349 height 154
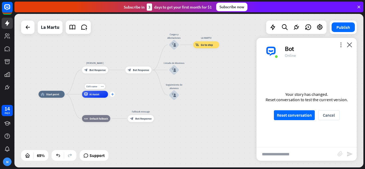
click at [113, 96] on div "plus" at bounding box center [112, 94] width 5 height 5
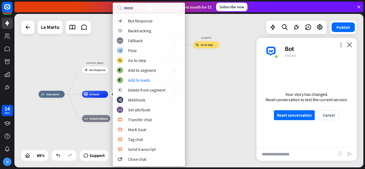
click at [211, 83] on div "home_2 Start point [PERSON_NAME] block_bot_response Bot Response block_bot_resp…" at bounding box center [188, 91] width 349 height 154
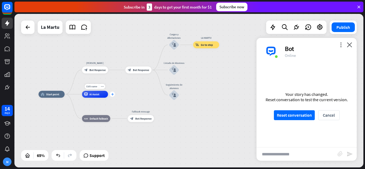
click at [113, 96] on div "plus" at bounding box center [112, 94] width 5 height 5
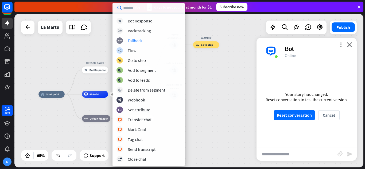
click at [137, 50] on div "builder_tree Flow" at bounding box center [149, 50] width 64 height 6
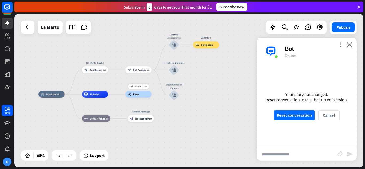
click at [144, 95] on div "builder_tree Flow" at bounding box center [138, 94] width 26 height 7
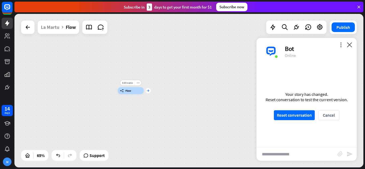
click at [150, 91] on div "plus" at bounding box center [148, 90] width 5 height 5
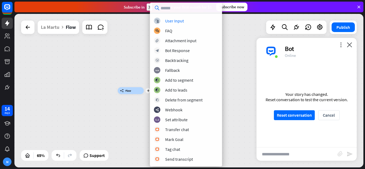
click at [126, 68] on div "plus builder_tree Flow" at bounding box center [188, 91] width 349 height 154
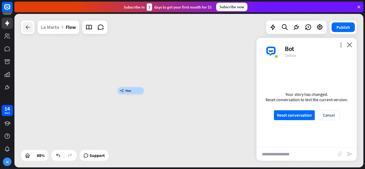
click at [32, 26] on div at bounding box center [27, 27] width 11 height 11
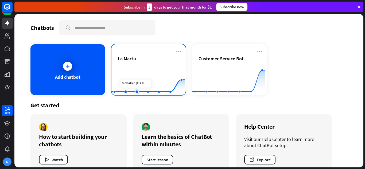
click at [130, 72] on rect at bounding box center [147, 81] width 73 height 33
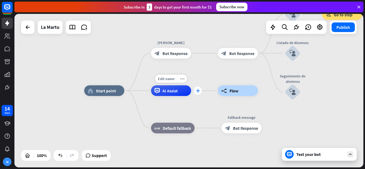
click at [199, 91] on icon "plus" at bounding box center [198, 91] width 4 height 4
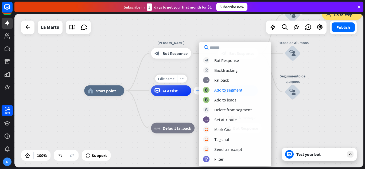
click at [197, 91] on icon "plus" at bounding box center [198, 91] width 4 height 4
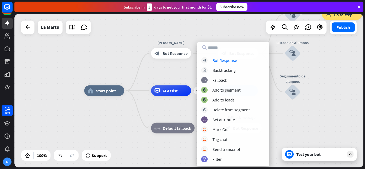
click at [213, 56] on div "block_bot_response Bot Response block_backtracking Backtracking block_fallback …" at bounding box center [233, 104] width 72 height 124
click at [218, 61] on div "Bot Response" at bounding box center [224, 60] width 25 height 5
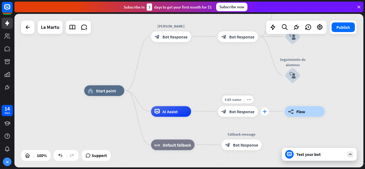
click at [265, 110] on icon "plus" at bounding box center [265, 112] width 4 height 4
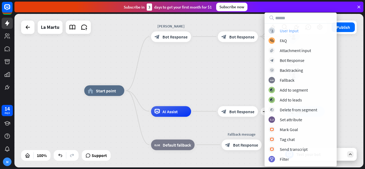
click at [296, 31] on div "User Input" at bounding box center [289, 30] width 19 height 5
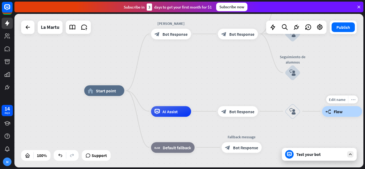
click at [352, 100] on icon "more_horiz" at bounding box center [353, 100] width 4 height 4
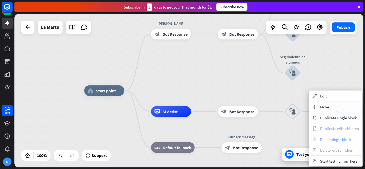
click at [339, 139] on span "Delete single block" at bounding box center [335, 139] width 31 height 5
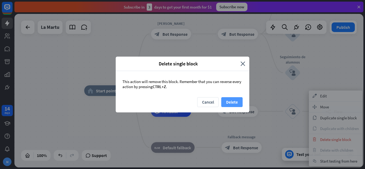
click at [236, 102] on button "Delete" at bounding box center [231, 102] width 21 height 10
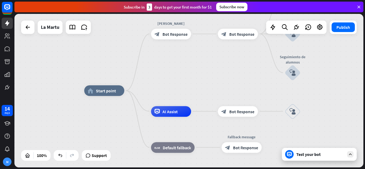
click at [308, 158] on div "Test your bot" at bounding box center [319, 154] width 75 height 13
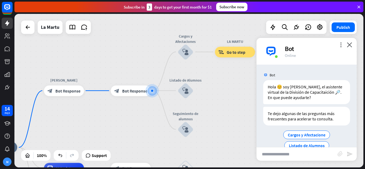
scroll to position [22, 0]
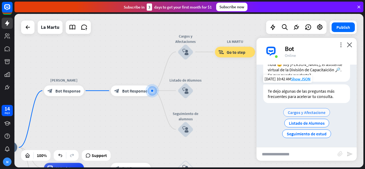
click at [311, 113] on span "Cargos y Afectacione" at bounding box center [307, 112] width 38 height 5
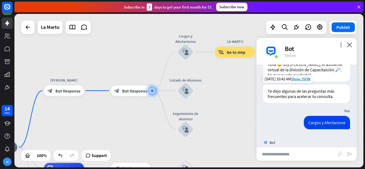
scroll to position [13, 0]
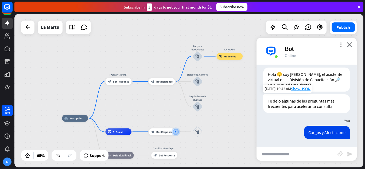
drag, startPoint x: 104, startPoint y: 51, endPoint x: 142, endPoint y: 106, distance: 66.8
click at [142, 106] on div "home_2 Start point [PERSON_NAME] block_bot_response Bot Response block_bot_resp…" at bounding box center [188, 91] width 349 height 154
click at [170, 126] on div "more_horiz" at bounding box center [168, 123] width 6 height 5
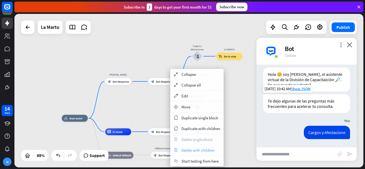
click at [201, 149] on span "Delete with children" at bounding box center [197, 150] width 33 height 5
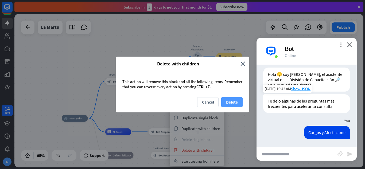
click at [234, 103] on button "Delete" at bounding box center [231, 102] width 21 height 10
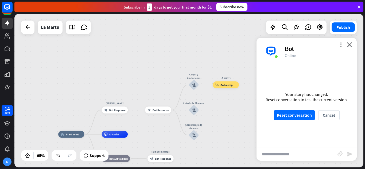
drag, startPoint x: 171, startPoint y: 114, endPoint x: 167, endPoint y: 130, distance: 16.4
click at [167, 130] on div "home_2 Start point [PERSON_NAME] block_bot_response Bot Response block_bot_resp…" at bounding box center [188, 91] width 349 height 154
click at [158, 112] on div "block_bot_response Bot Response" at bounding box center [158, 110] width 26 height 7
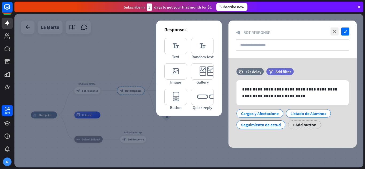
click at [158, 113] on div "Responses editor_text Text editor_text Random text editor_image Image editor_ca…" at bounding box center [188, 68] width 65 height 95
click at [304, 126] on div "+ Add button" at bounding box center [304, 125] width 33 height 9
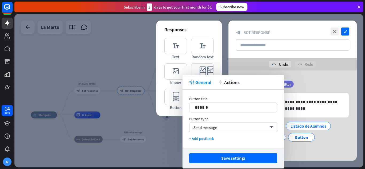
drag, startPoint x: 238, startPoint y: 109, endPoint x: 157, endPoint y: 107, distance: 81.8
click at [157, 107] on body "14 days M close Product Help First steps Get started with ChatBot Help Center F…" at bounding box center [182, 84] width 365 height 169
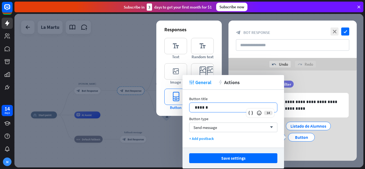
drag, startPoint x: 208, startPoint y: 106, endPoint x: 172, endPoint y: 107, distance: 36.4
click at [172, 107] on body "14 days M close Product Help First steps Get started with ChatBot Help Center F…" at bounding box center [182, 84] width 365 height 169
click at [189, 109] on div "Button title 14 ****** Button type Send message arrow_down + Add postback" at bounding box center [234, 119] width 102 height 58
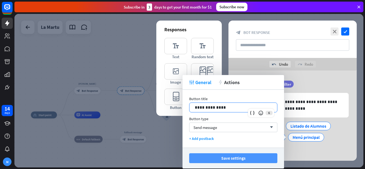
click at [247, 158] on button "Save settings" at bounding box center [233, 158] width 88 height 10
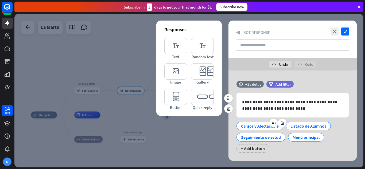
click at [267, 127] on div "Cargos y Afectacione" at bounding box center [260, 126] width 38 height 8
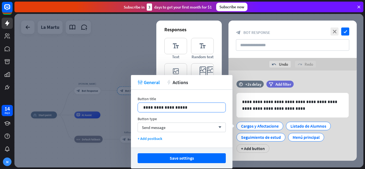
click at [186, 109] on p "**********" at bounding box center [181, 107] width 77 height 7
click at [158, 108] on p "**********" at bounding box center [181, 107] width 77 height 7
click at [185, 109] on p "**********" at bounding box center [181, 107] width 77 height 7
drag, startPoint x: 143, startPoint y: 107, endPoint x: 152, endPoint y: 107, distance: 9.1
click at [143, 107] on div "**********" at bounding box center [182, 107] width 88 height 9
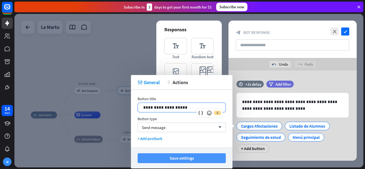
click at [184, 155] on button "Save settings" at bounding box center [182, 158] width 88 height 10
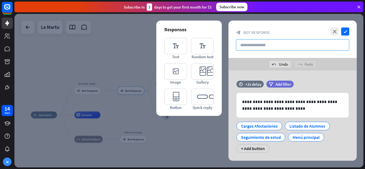
click at [299, 50] on input "text" at bounding box center [292, 44] width 113 height 11
click at [255, 45] on input "text" at bounding box center [292, 44] width 113 height 11
paste input "**********"
drag, startPoint x: 283, startPoint y: 47, endPoint x: 248, endPoint y: 47, distance: 34.7
click at [248, 47] on input "**********" at bounding box center [292, 44] width 113 height 11
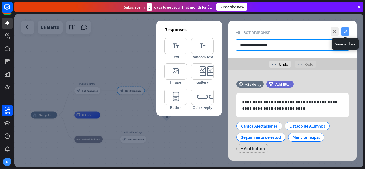
type input "**********"
click at [346, 33] on icon "check" at bounding box center [345, 32] width 8 height 8
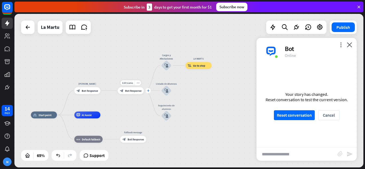
click at [149, 92] on div "plus" at bounding box center [148, 90] width 5 height 5
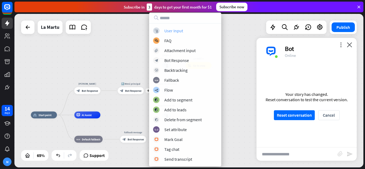
click at [175, 31] on div "User Input" at bounding box center [173, 30] width 19 height 5
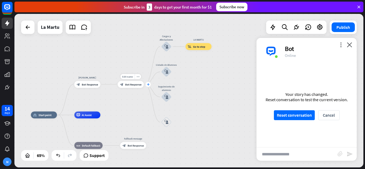
click at [148, 84] on icon "plus" at bounding box center [148, 84] width 3 height 2
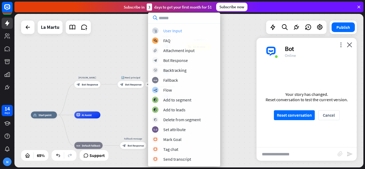
click at [170, 32] on div "User Input" at bounding box center [172, 30] width 19 height 5
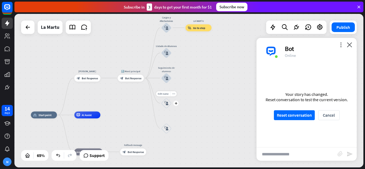
click at [166, 103] on icon "block_user_input" at bounding box center [166, 103] width 4 height 4
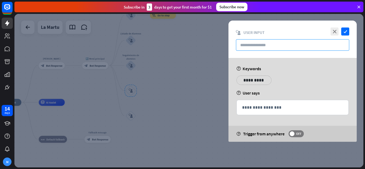
click at [277, 46] on input "text" at bounding box center [292, 44] width 113 height 11
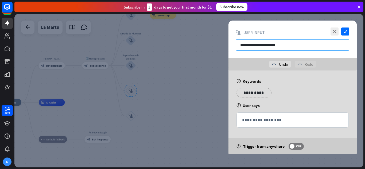
type input "**********"
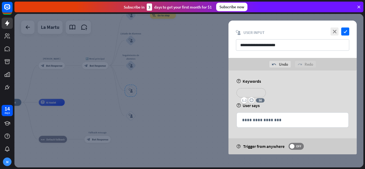
click at [257, 93] on p "**********" at bounding box center [251, 93] width 21 height 7
click at [286, 92] on p "**********" at bounding box center [283, 93] width 21 height 7
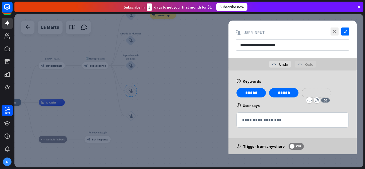
click at [311, 91] on p "**********" at bounding box center [316, 93] width 21 height 7
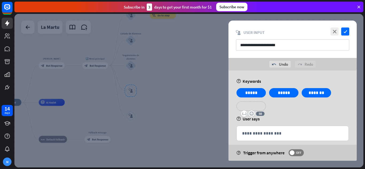
click at [255, 104] on p "**********" at bounding box center [251, 106] width 21 height 7
click at [280, 105] on p "**********" at bounding box center [286, 106] width 27 height 7
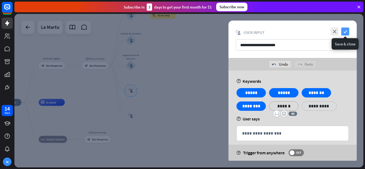
click at [346, 32] on icon "check" at bounding box center [345, 32] width 8 height 8
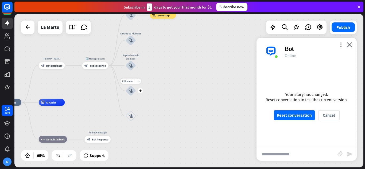
click at [131, 92] on icon "block_user_input" at bounding box center [131, 91] width 4 height 4
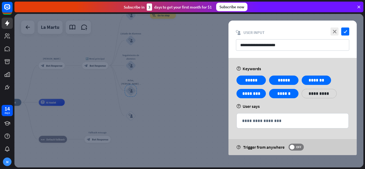
click at [132, 114] on div at bounding box center [188, 91] width 349 height 154
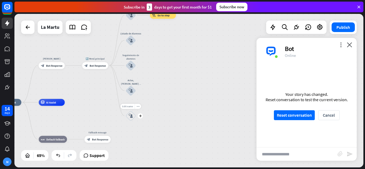
click at [131, 108] on span "Edit name" at bounding box center [127, 106] width 11 height 3
click at [133, 117] on div "block_user_input" at bounding box center [131, 116] width 10 height 10
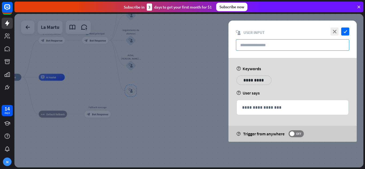
click at [270, 48] on input "text" at bounding box center [292, 44] width 113 height 11
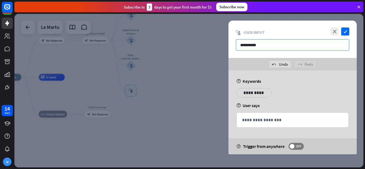
type input "**********"
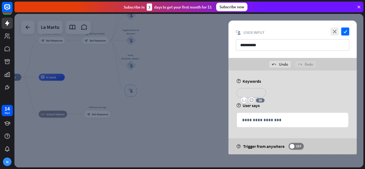
click at [250, 90] on p "**********" at bounding box center [251, 93] width 21 height 7
click at [282, 92] on p "**********" at bounding box center [286, 93] width 27 height 7
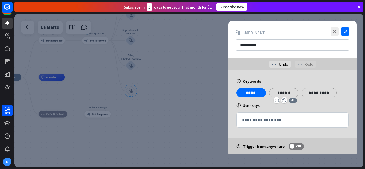
click at [316, 88] on div "**********" at bounding box center [319, 92] width 35 height 9
click at [317, 93] on p "**********" at bounding box center [316, 93] width 21 height 7
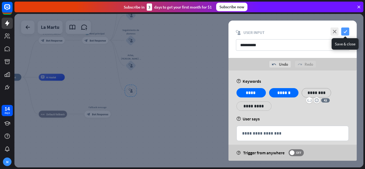
click at [344, 30] on icon "check" at bounding box center [345, 32] width 8 height 8
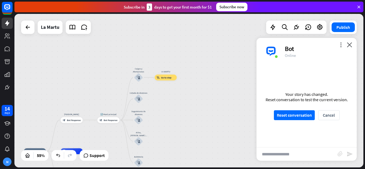
drag, startPoint x: 184, startPoint y: 76, endPoint x: 187, endPoint y: 129, distance: 53.0
click at [187, 129] on div "home_2 Start point [PERSON_NAME] block_bot_response Bot Response 🔙 Menú princip…" at bounding box center [188, 91] width 349 height 154
click at [172, 79] on span "Go to step" at bounding box center [167, 78] width 10 height 3
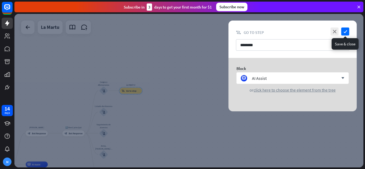
drag, startPoint x: 344, startPoint y: 30, endPoint x: 243, endPoint y: 47, distance: 102.1
click at [343, 30] on icon "check" at bounding box center [345, 32] width 8 height 8
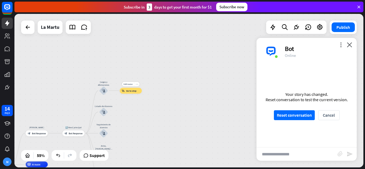
click at [137, 85] on icon "more_horiz" at bounding box center [137, 84] width 2 height 2
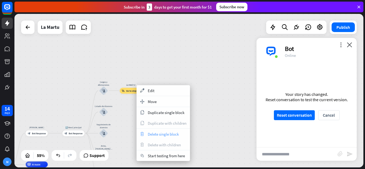
click at [167, 136] on span "Delete single block" at bounding box center [163, 134] width 31 height 5
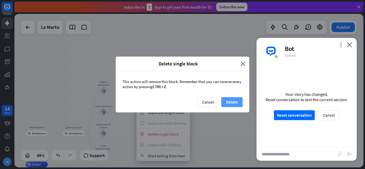
click at [232, 102] on button "Delete" at bounding box center [231, 102] width 21 height 10
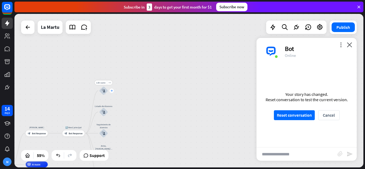
click at [112, 92] on div "plus" at bounding box center [112, 90] width 5 height 5
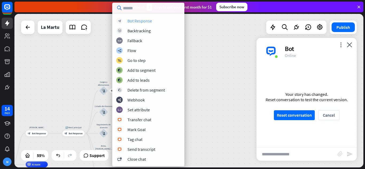
click at [146, 21] on div "Bot Response" at bounding box center [139, 20] width 25 height 5
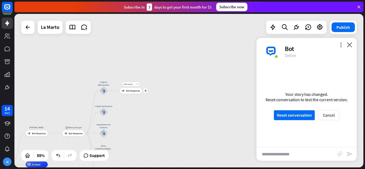
click at [135, 93] on div "block_bot_response Bot Response" at bounding box center [131, 91] width 22 height 6
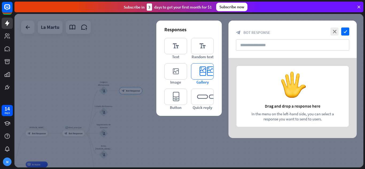
click at [204, 76] on icon "editor_card" at bounding box center [202, 71] width 23 height 16
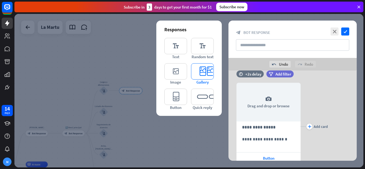
scroll to position [10, 0]
click at [181, 99] on icon "editor_button" at bounding box center [175, 97] width 23 height 16
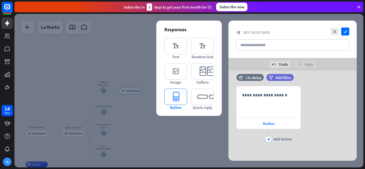
scroll to position [122, 0]
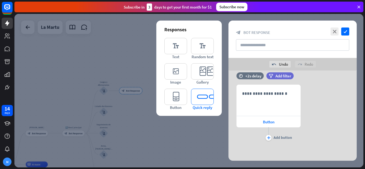
click at [201, 99] on icon "editor_quick_replies" at bounding box center [202, 97] width 23 height 16
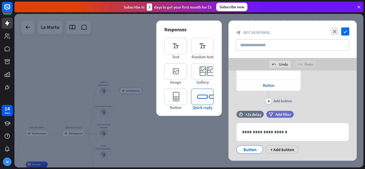
scroll to position [170, 0]
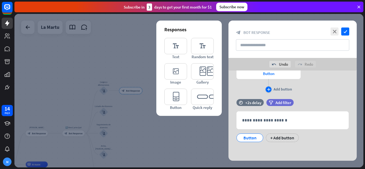
click at [269, 89] on icon "plus" at bounding box center [268, 89] width 3 height 3
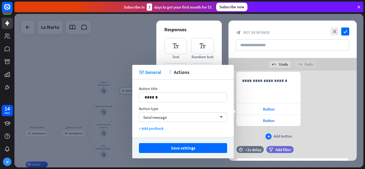
scroll to position [143, 0]
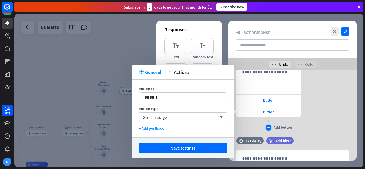
click at [269, 126] on div "plus" at bounding box center [269, 128] width 6 height 6
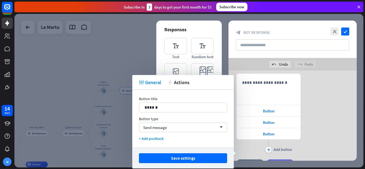
scroll to position [113, 0]
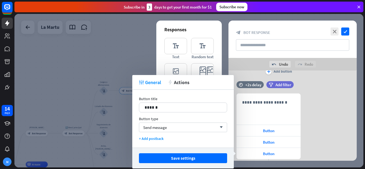
click at [322, 99] on div "**********" at bounding box center [293, 134] width 128 height 80
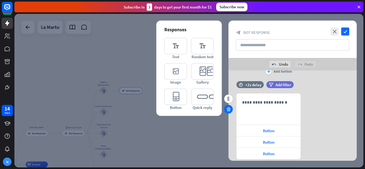
click at [231, 110] on div at bounding box center [228, 109] width 9 height 9
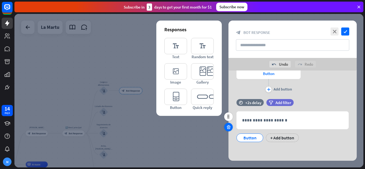
click at [232, 129] on div at bounding box center [228, 127] width 9 height 9
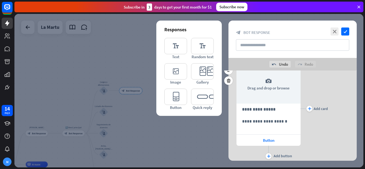
scroll to position [20, 0]
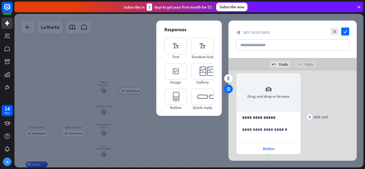
click at [229, 90] on icon at bounding box center [228, 89] width 5 height 5
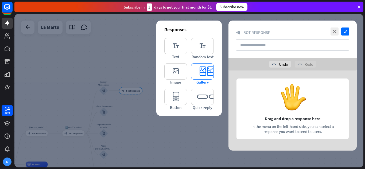
click at [209, 74] on icon "editor_card" at bounding box center [202, 71] width 23 height 16
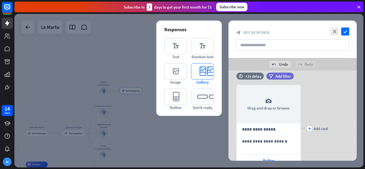
scroll to position [10, 0]
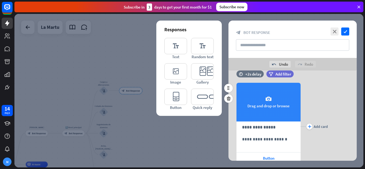
click at [272, 105] on div "camera Drag and drop or browse" at bounding box center [269, 102] width 64 height 39
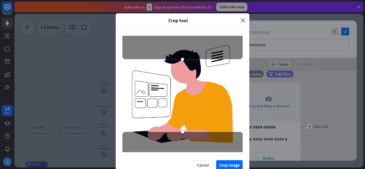
click at [203, 116] on div at bounding box center [182, 95] width 120 height 73
click at [227, 162] on button "Crop image" at bounding box center [229, 165] width 26 height 10
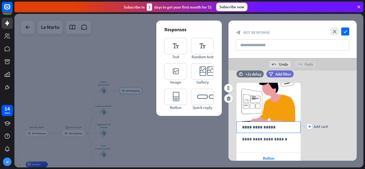
click at [264, 126] on p "**********" at bounding box center [268, 127] width 53 height 7
click at [282, 132] on icon at bounding box center [282, 133] width 5 height 5
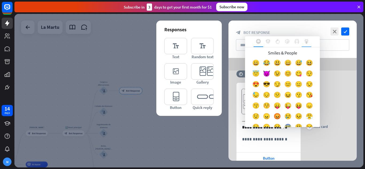
click at [306, 42] on icon at bounding box center [306, 42] width 3 height 4
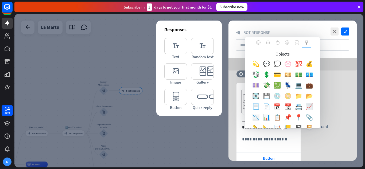
scroll to position [27, 0]
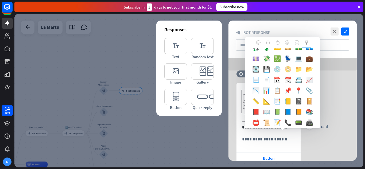
click at [280, 97] on div "📋" at bounding box center [277, 92] width 11 height 11
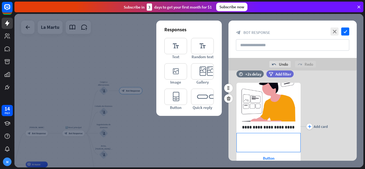
click at [282, 142] on p "**********" at bounding box center [268, 139] width 53 height 7
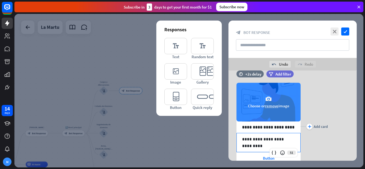
click at [253, 107] on span "Choose or remove image" at bounding box center [268, 105] width 41 height 5
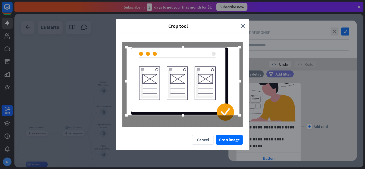
drag, startPoint x: 203, startPoint y: 99, endPoint x: 203, endPoint y: 96, distance: 3.0
click at [203, 96] on div at bounding box center [183, 81] width 113 height 68
click at [237, 138] on button "Crop image" at bounding box center [229, 140] width 26 height 10
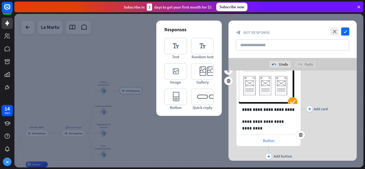
scroll to position [37, 0]
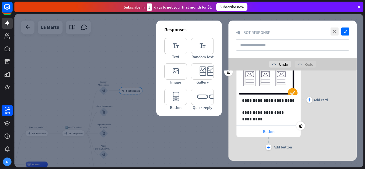
click at [272, 134] on div "Button" at bounding box center [269, 131] width 64 height 11
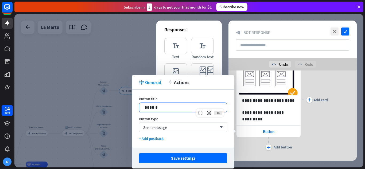
click at [171, 109] on p "******" at bounding box center [183, 107] width 77 height 7
drag, startPoint x: 171, startPoint y: 109, endPoint x: 136, endPoint y: 111, distance: 35.1
click at [136, 111] on div "Button title 14 ****** Button type Send message arrow_down + Add postback" at bounding box center [183, 119] width 102 height 58
drag, startPoint x: 168, startPoint y: 110, endPoint x: 138, endPoint y: 107, distance: 29.8
click at [138, 107] on div "Button title 14 ****** Button type Send message arrow_down + Add postback" at bounding box center [183, 119] width 102 height 58
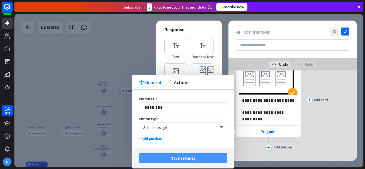
click at [184, 160] on button "Save settings" at bounding box center [183, 158] width 88 height 10
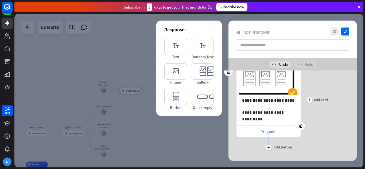
click at [275, 133] on span "Pregunta" at bounding box center [269, 131] width 16 height 5
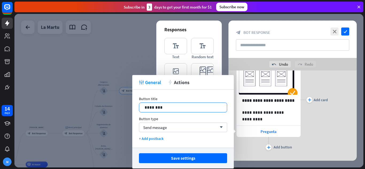
click at [168, 107] on p "********" at bounding box center [183, 107] width 77 height 7
drag, startPoint x: 168, startPoint y: 107, endPoint x: 160, endPoint y: 107, distance: 7.2
click at [160, 107] on p "**********" at bounding box center [183, 107] width 77 height 7
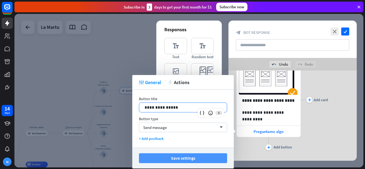
click at [204, 157] on button "Save settings" at bounding box center [183, 158] width 88 height 10
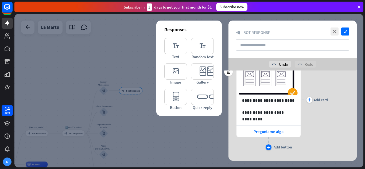
click at [269, 146] on icon "plus" at bounding box center [268, 147] width 3 height 3
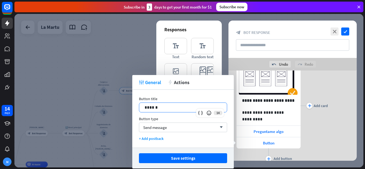
drag, startPoint x: 172, startPoint y: 107, endPoint x: 126, endPoint y: 107, distance: 45.7
click at [126, 107] on body "14 days M close Product Help First steps Get started with ChatBot Help Center F…" at bounding box center [182, 84] width 365 height 169
drag, startPoint x: 160, startPoint y: 108, endPoint x: 140, endPoint y: 108, distance: 20.0
click at [140, 108] on div "******" at bounding box center [183, 107] width 88 height 9
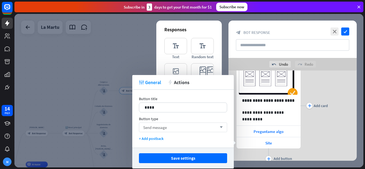
click at [201, 130] on div "Send message arrow_down" at bounding box center [183, 128] width 88 height 10
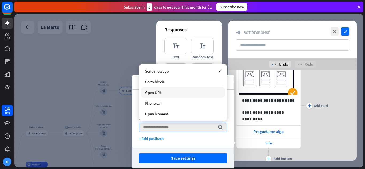
click at [169, 91] on div "Open URL" at bounding box center [183, 92] width 84 height 11
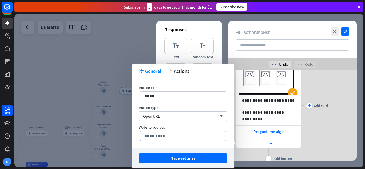
click at [182, 133] on p "*********" at bounding box center [183, 136] width 77 height 7
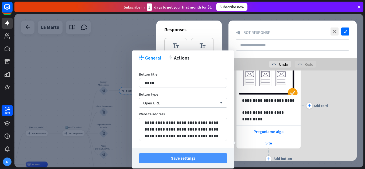
click at [198, 157] on button "Save settings" at bounding box center [183, 158] width 88 height 10
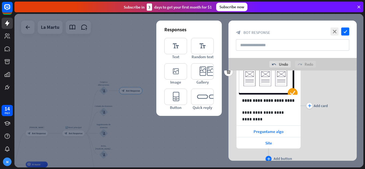
click at [269, 157] on icon "plus" at bounding box center [268, 158] width 3 height 3
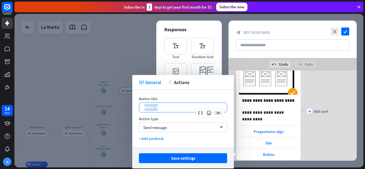
drag, startPoint x: 190, startPoint y: 104, endPoint x: 138, endPoint y: 106, distance: 52.4
click at [138, 106] on div "Button title 14 ****** Button type Send message arrow_down + Add postback" at bounding box center [183, 119] width 102 height 58
click at [216, 131] on div "Send message arrow_down" at bounding box center [183, 128] width 88 height 10
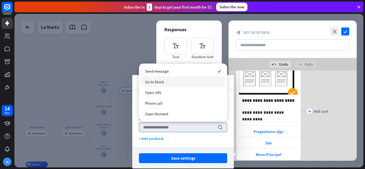
click at [164, 82] on div "Go to block" at bounding box center [183, 81] width 84 height 11
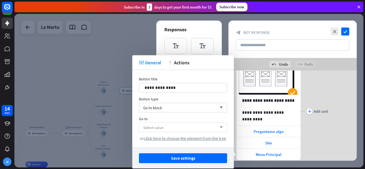
click at [223, 127] on icon "arrow_down" at bounding box center [220, 127] width 6 height 3
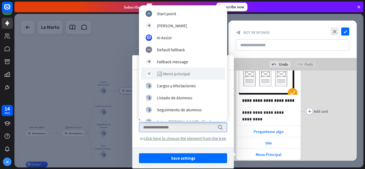
click at [195, 77] on div "block_bot_response 🔙 Menú principal" at bounding box center [183, 74] width 84 height 12
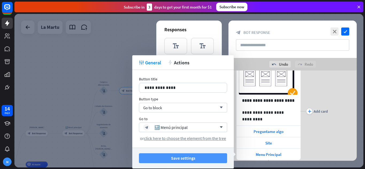
click at [198, 159] on button "Save settings" at bounding box center [183, 158] width 88 height 10
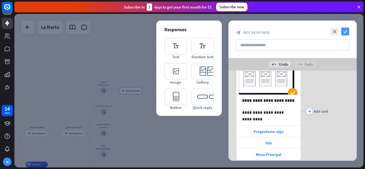
click at [346, 32] on icon "check" at bounding box center [345, 32] width 8 height 8
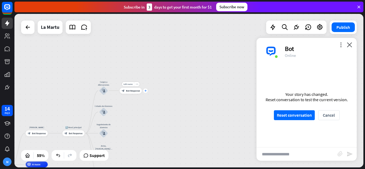
click at [146, 92] on div "plus" at bounding box center [145, 90] width 5 height 5
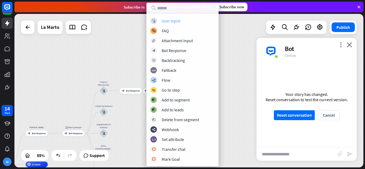
click at [173, 21] on div "User Input" at bounding box center [171, 20] width 19 height 5
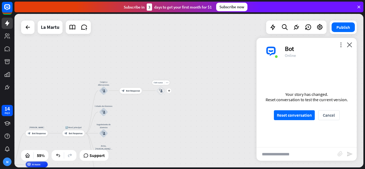
click at [161, 91] on icon "block_user_input" at bounding box center [160, 90] width 3 height 3
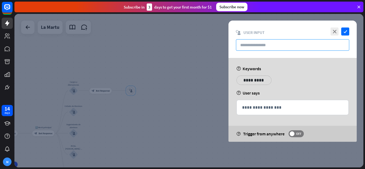
click at [279, 48] on input "text" at bounding box center [292, 44] width 113 height 11
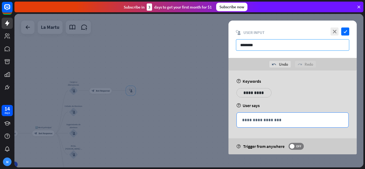
type input "********"
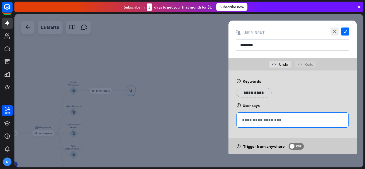
click at [272, 117] on p "**********" at bounding box center [292, 120] width 101 height 7
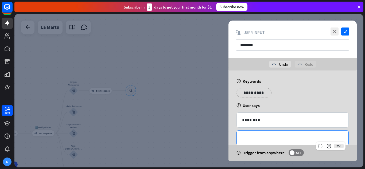
click at [252, 136] on p "**********" at bounding box center [292, 138] width 101 height 7
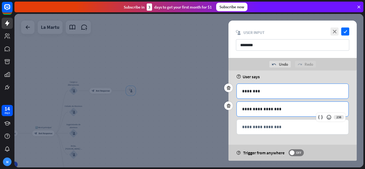
scroll to position [29, 0]
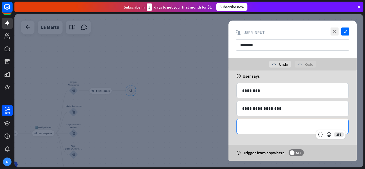
click at [257, 126] on p "**********" at bounding box center [292, 126] width 101 height 7
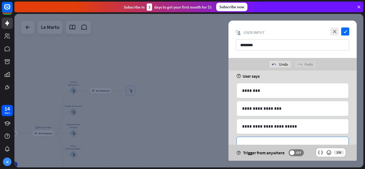
click at [265, 143] on p "**********" at bounding box center [292, 144] width 101 height 7
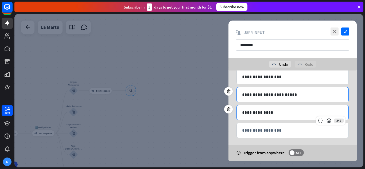
scroll to position [65, 0]
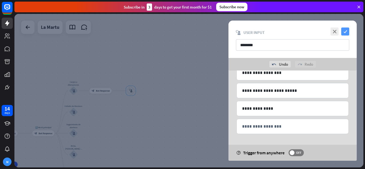
click at [343, 29] on icon "check" at bounding box center [345, 32] width 8 height 8
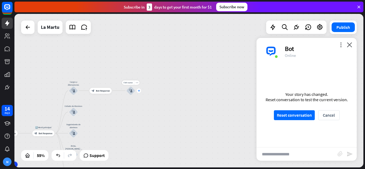
click at [138, 92] on div "plus" at bounding box center [139, 90] width 5 height 5
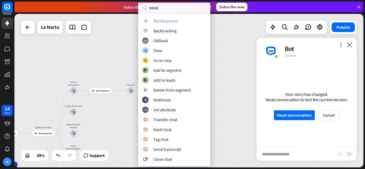
click at [170, 23] on div "Bot Response" at bounding box center [165, 20] width 25 height 5
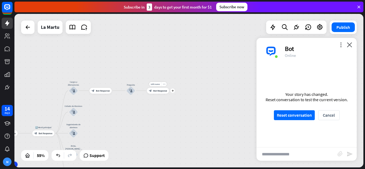
click at [160, 90] on span "Bot Response" at bounding box center [160, 90] width 14 height 3
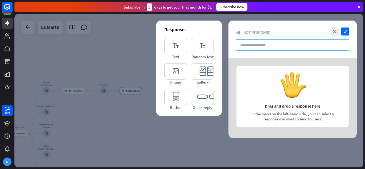
click at [270, 45] on input "text" at bounding box center [292, 44] width 113 height 11
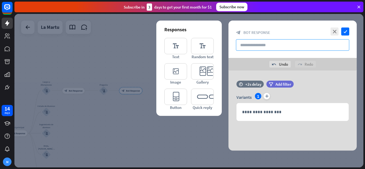
click at [273, 47] on input "text" at bounding box center [292, 44] width 113 height 11
drag, startPoint x: 295, startPoint y: 47, endPoint x: 233, endPoint y: 51, distance: 62.9
click at [233, 51] on div "**********" at bounding box center [293, 39] width 128 height 37
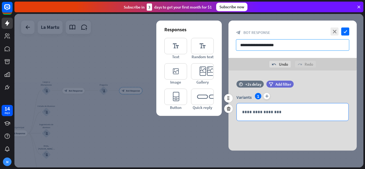
type input "**********"
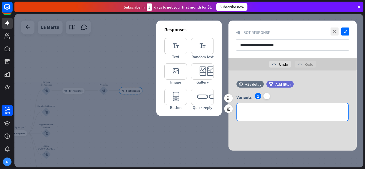
click at [277, 108] on div "**********" at bounding box center [293, 111] width 112 height 17
click at [326, 120] on icon at bounding box center [327, 121] width 5 height 5
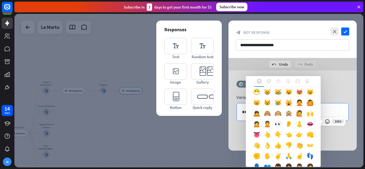
scroll to position [134, 0]
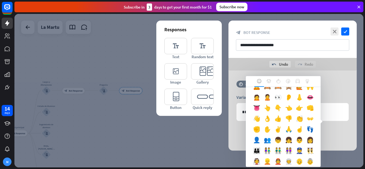
click at [283, 104] on div "👀" at bounding box center [278, 98] width 11 height 11
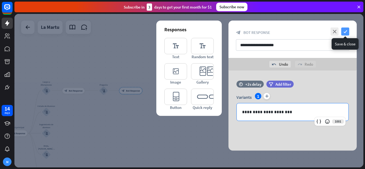
click at [347, 28] on icon "check" at bounding box center [345, 32] width 8 height 8
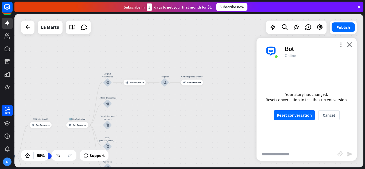
drag, startPoint x: 147, startPoint y: 132, endPoint x: 208, endPoint y: 124, distance: 61.8
click at [208, 124] on div "home_2 Start point [PERSON_NAME] block_bot_response Bot Response 🔙 Menú princip…" at bounding box center [188, 91] width 349 height 154
click at [298, 114] on button "Reset conversation" at bounding box center [294, 115] width 41 height 10
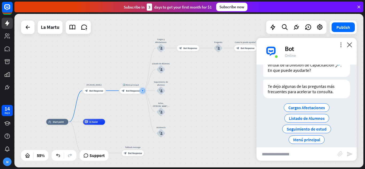
scroll to position [33, 0]
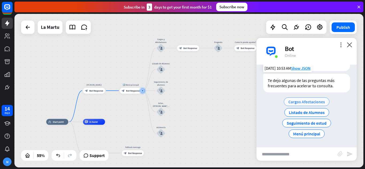
click at [298, 101] on span "Cargos Afectaciones" at bounding box center [306, 101] width 37 height 5
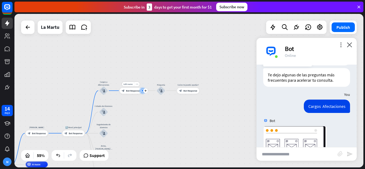
scroll to position [133, 0]
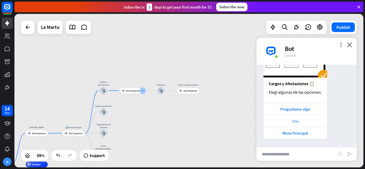
click at [295, 120] on div "Site" at bounding box center [295, 121] width 58 height 5
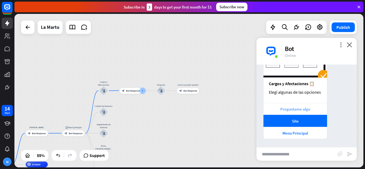
click at [308, 108] on div "Preguntame algo" at bounding box center [295, 109] width 58 height 5
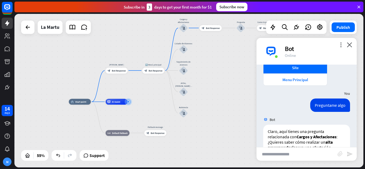
scroll to position [206, 0]
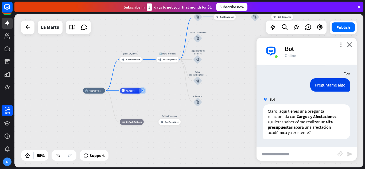
click at [307, 151] on input "text" at bounding box center [297, 154] width 81 height 13
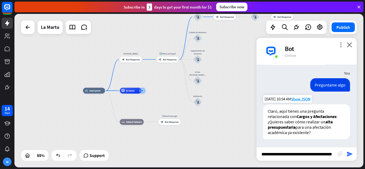
type input "**********"
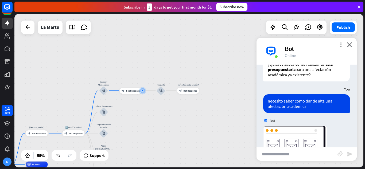
scroll to position [358, 0]
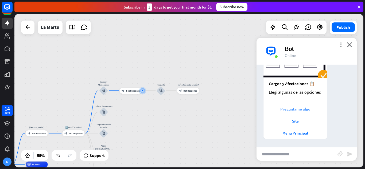
click at [311, 109] on div "Preguntame algo" at bounding box center [295, 109] width 58 height 5
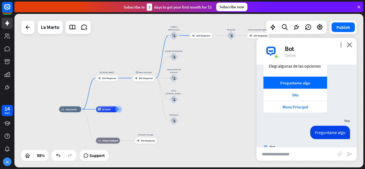
scroll to position [437, 0]
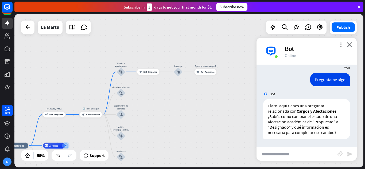
drag, startPoint x: 242, startPoint y: 55, endPoint x: 165, endPoint y: 109, distance: 93.6
click at [166, 110] on div "home_2 Start point [PERSON_NAME] block_bot_response Bot Response 🔙 Menú princip…" at bounding box center [188, 91] width 349 height 154
click at [179, 74] on div "block_user_input" at bounding box center [178, 72] width 9 height 9
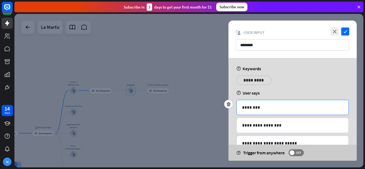
scroll to position [27, 0]
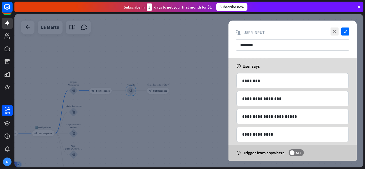
click at [159, 90] on div at bounding box center [188, 91] width 349 height 154
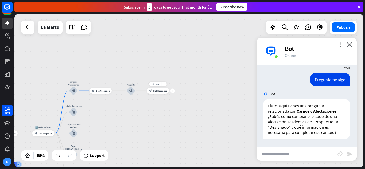
click at [159, 90] on span "Bot Response" at bounding box center [160, 90] width 14 height 3
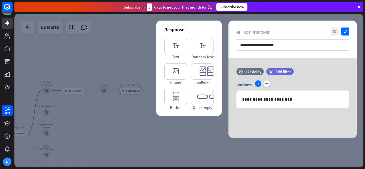
click at [71, 91] on div at bounding box center [188, 91] width 349 height 154
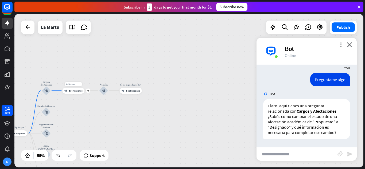
click at [71, 91] on span "Bot Response" at bounding box center [76, 90] width 14 height 3
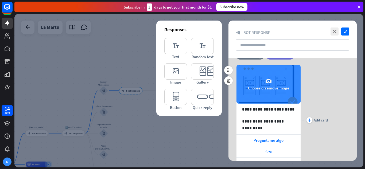
scroll to position [27, 0]
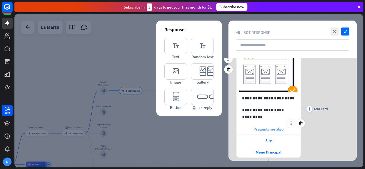
click at [276, 129] on span "Preguntame algo" at bounding box center [269, 129] width 30 height 5
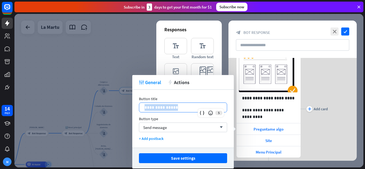
drag, startPoint x: 198, startPoint y: 106, endPoint x: 147, endPoint y: 110, distance: 51.2
click at [146, 111] on p "**********" at bounding box center [183, 107] width 77 height 7
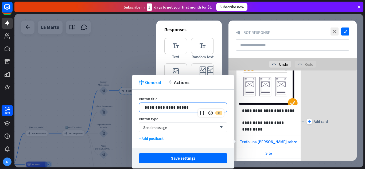
drag, startPoint x: 190, startPoint y: 106, endPoint x: 142, endPoint y: 106, distance: 47.8
click at [189, 106] on p "**********" at bounding box center [183, 107] width 77 height 7
click at [152, 107] on p "**********" at bounding box center [183, 107] width 77 height 7
click at [195, 108] on p "**********" at bounding box center [183, 107] width 77 height 7
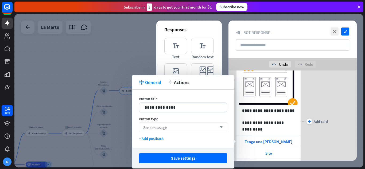
click at [193, 123] on div "Send message arrow_down" at bounding box center [183, 128] width 88 height 10
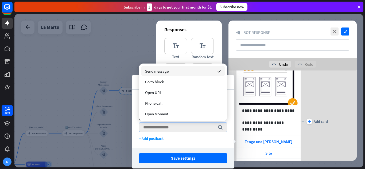
click at [187, 71] on div "Send message checked" at bounding box center [183, 71] width 84 height 11
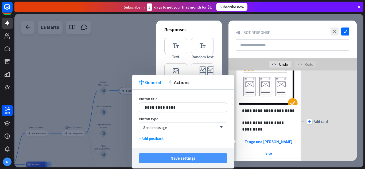
click at [192, 159] on button "Save settings" at bounding box center [183, 158] width 88 height 10
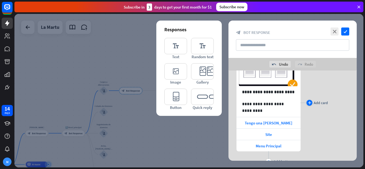
scroll to position [53, 0]
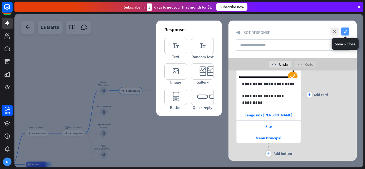
click at [346, 32] on icon "check" at bounding box center [345, 32] width 8 height 8
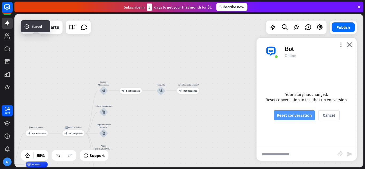
click at [295, 111] on button "Reset conversation" at bounding box center [294, 115] width 41 height 10
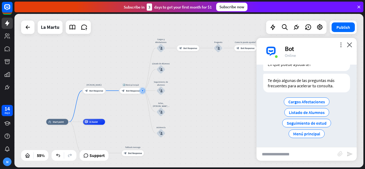
scroll to position [33, 0]
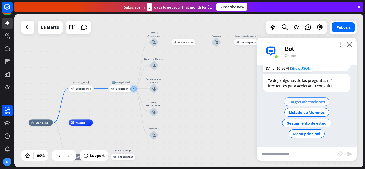
click at [300, 102] on span "Cargos Afectaciones" at bounding box center [306, 101] width 37 height 5
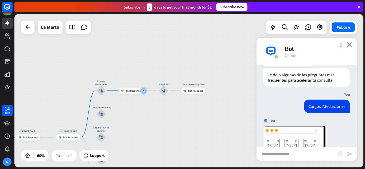
scroll to position [133, 0]
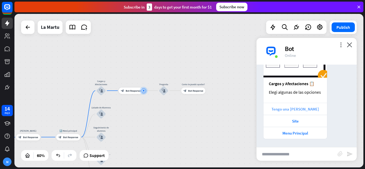
click at [288, 111] on div "Tengo una [PERSON_NAME]" at bounding box center [295, 109] width 58 height 5
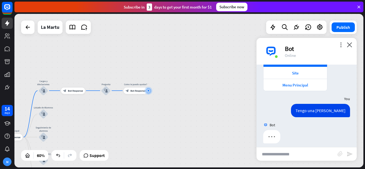
scroll to position [185, 0]
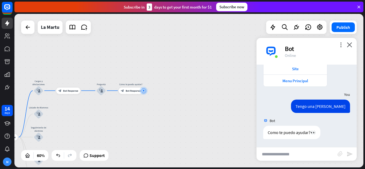
click at [291, 153] on input "text" at bounding box center [297, 154] width 81 height 13
type input "**********"
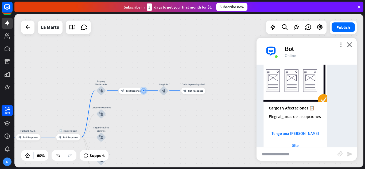
scroll to position [336, 0]
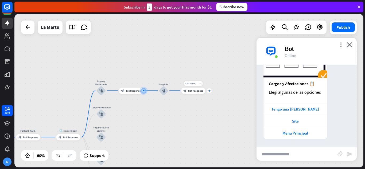
click at [209, 93] on div "plus" at bounding box center [209, 90] width 5 height 5
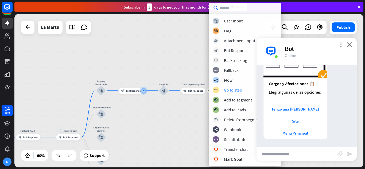
click at [242, 91] on div "Go to step" at bounding box center [233, 89] width 18 height 5
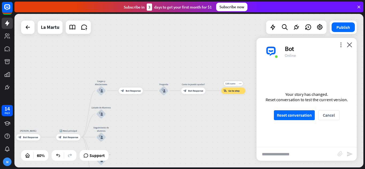
click at [237, 92] on span "Go to step" at bounding box center [234, 90] width 11 height 3
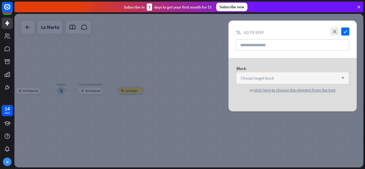
click at [260, 80] on span "Choose target block" at bounding box center [257, 78] width 33 height 5
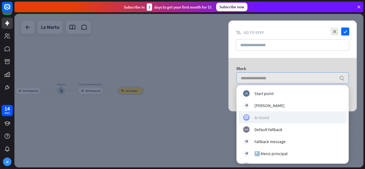
click at [270, 117] on div "AI Assist" at bounding box center [292, 117] width 99 height 6
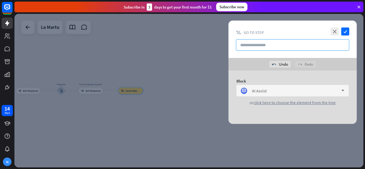
click at [289, 47] on input "text" at bounding box center [292, 44] width 113 height 11
type input "**********"
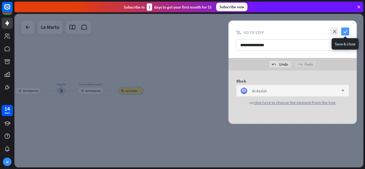
click at [345, 32] on icon "check" at bounding box center [345, 32] width 8 height 8
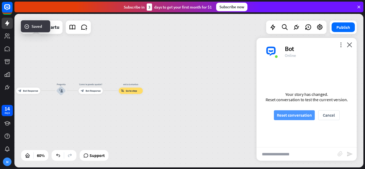
click at [292, 115] on button "Reset conversation" at bounding box center [294, 115] width 41 height 10
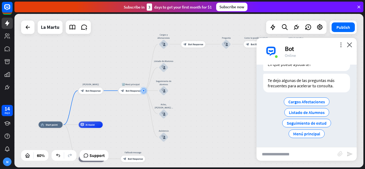
scroll to position [6, 0]
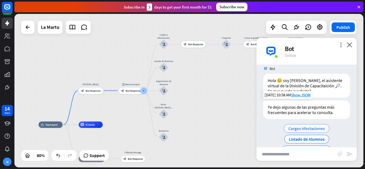
click at [316, 127] on span "Cargos Afectaciones" at bounding box center [306, 128] width 37 height 5
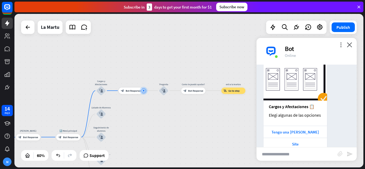
scroll to position [133, 0]
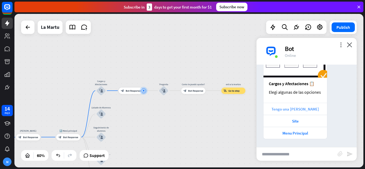
click at [307, 109] on div "Tengo una [PERSON_NAME]" at bounding box center [295, 109] width 58 height 5
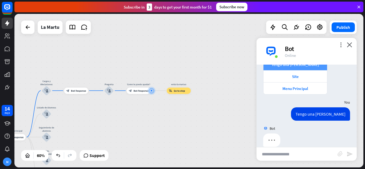
scroll to position [185, 0]
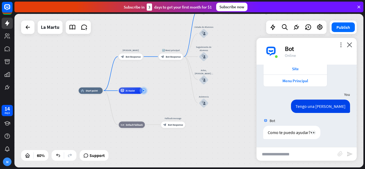
click at [296, 157] on input "text" at bounding box center [297, 154] width 81 height 13
type input "**********"
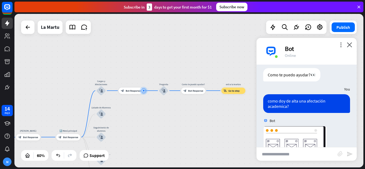
scroll to position [336, 0]
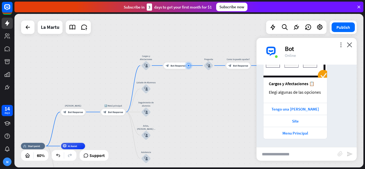
drag, startPoint x: 214, startPoint y: 113, endPoint x: 235, endPoint y: 86, distance: 34.5
click at [235, 86] on div "home_2 Start point [PERSON_NAME] block_bot_response Bot Response 🔙 Menú princip…" at bounding box center [188, 91] width 349 height 154
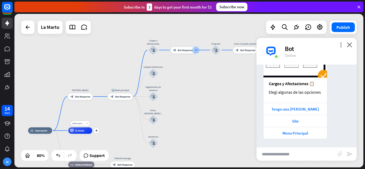
click at [89, 134] on div "Edit name more_horiz plus AI Assist" at bounding box center [80, 130] width 24 height 6
click at [349, 44] on icon "close" at bounding box center [349, 44] width 5 height 5
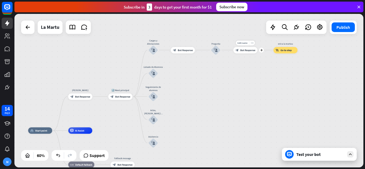
click at [246, 53] on div "block_bot_response Bot Response" at bounding box center [245, 50] width 24 height 6
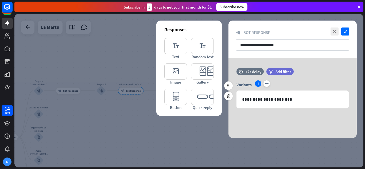
click at [266, 84] on icon "plus" at bounding box center [267, 83] width 6 height 6
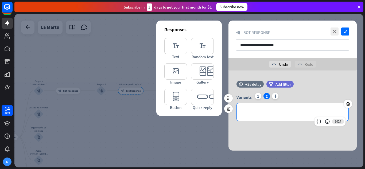
click at [263, 111] on p "**********" at bounding box center [292, 112] width 101 height 7
click at [249, 112] on p "**********" at bounding box center [292, 112] width 101 height 7
click at [258, 96] on div "1" at bounding box center [258, 96] width 6 height 6
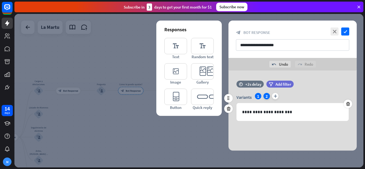
click at [266, 95] on div "2" at bounding box center [267, 96] width 6 height 6
drag, startPoint x: 245, startPoint y: 113, endPoint x: 268, endPoint y: 108, distance: 23.4
click at [245, 113] on p "**********" at bounding box center [292, 112] width 101 height 7
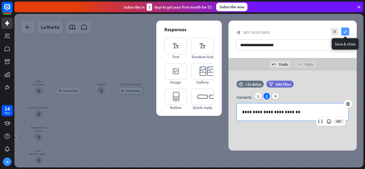
click at [343, 31] on icon "check" at bounding box center [345, 32] width 8 height 8
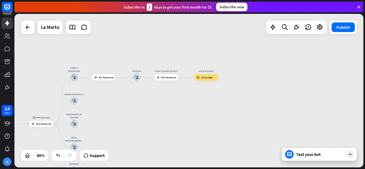
drag, startPoint x: 250, startPoint y: 79, endPoint x: 289, endPoint y: 65, distance: 41.4
click at [289, 65] on div "home_2 Start point [PERSON_NAME] block_bot_response Bot Response 🔙 Menú princip…" at bounding box center [188, 91] width 349 height 154
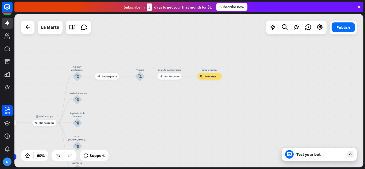
click at [330, 158] on div "Test your bot" at bounding box center [319, 154] width 75 height 13
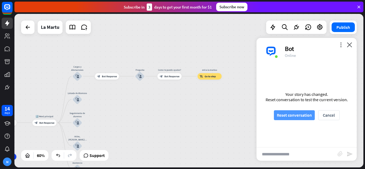
click at [305, 116] on button "Reset conversation" at bounding box center [294, 115] width 41 height 10
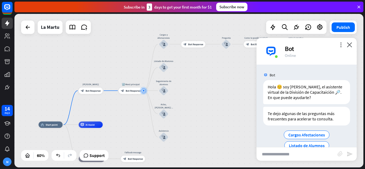
scroll to position [33, 0]
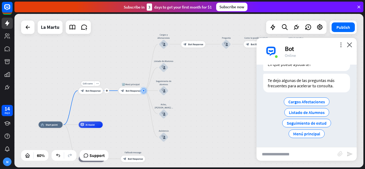
click at [92, 92] on div "block_bot_response Bot Response" at bounding box center [91, 91] width 24 height 6
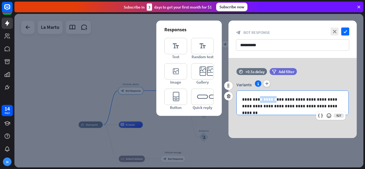
drag, startPoint x: 259, startPoint y: 99, endPoint x: 274, endPoint y: 100, distance: 15.5
click at [274, 100] on p "**********" at bounding box center [292, 102] width 101 height 13
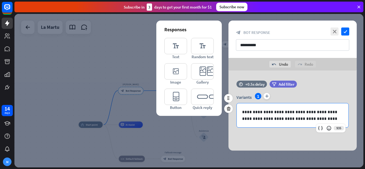
click at [252, 112] on p "**********" at bounding box center [292, 115] width 101 height 13
paste div
drag, startPoint x: 274, startPoint y: 114, endPoint x: 280, endPoint y: 114, distance: 5.4
click at [274, 114] on p "**********" at bounding box center [292, 115] width 101 height 13
drag, startPoint x: 273, startPoint y: 119, endPoint x: 269, endPoint y: 119, distance: 3.5
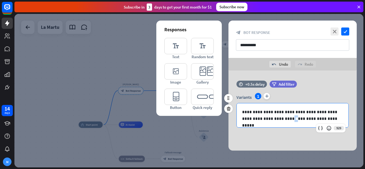
click at [269, 119] on p "**********" at bounding box center [292, 115] width 101 height 13
click at [316, 118] on p "**********" at bounding box center [292, 115] width 101 height 13
click at [207, 96] on icon "editor_quick_replies" at bounding box center [202, 97] width 23 height 16
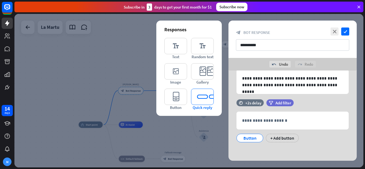
scroll to position [34, 0]
click at [253, 137] on div "Button" at bounding box center [250, 138] width 18 height 8
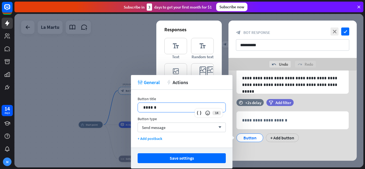
drag, startPoint x: 184, startPoint y: 109, endPoint x: 79, endPoint y: 104, distance: 105.4
click at [79, 104] on body "14 days M close Product Help First steps Get started with ChatBot Help Center F…" at bounding box center [182, 84] width 365 height 169
drag, startPoint x: 160, startPoint y: 105, endPoint x: 119, endPoint y: 110, distance: 41.4
click at [119, 110] on body "14 days M close Product Help First steps Get started with ChatBot Help Center F…" at bounding box center [182, 84] width 365 height 169
drag, startPoint x: 155, startPoint y: 107, endPoint x: 139, endPoint y: 107, distance: 15.8
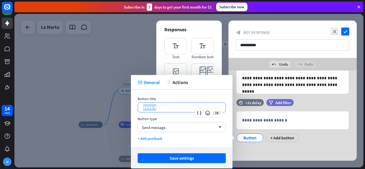
click at [139, 107] on div "******" at bounding box center [182, 107] width 88 height 9
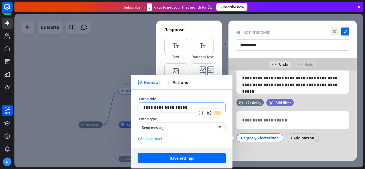
click at [159, 108] on p "**********" at bounding box center [181, 107] width 77 height 7
click at [185, 108] on p "**********" at bounding box center [181, 107] width 77 height 7
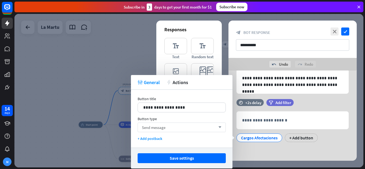
click at [186, 125] on div "Send message arrow_down" at bounding box center [182, 128] width 88 height 10
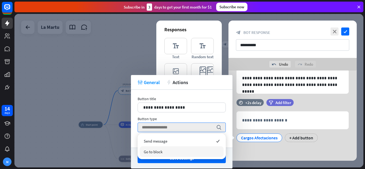
click at [167, 150] on div "Go to block" at bounding box center [182, 151] width 84 height 11
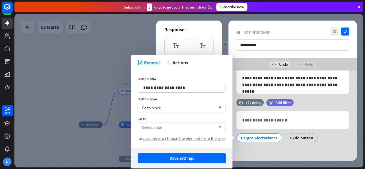
click at [175, 129] on div "Select value arrow_down" at bounding box center [182, 128] width 88 height 10
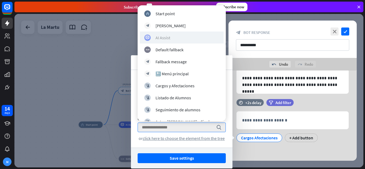
click at [168, 36] on div "AI Assist" at bounding box center [163, 37] width 15 height 5
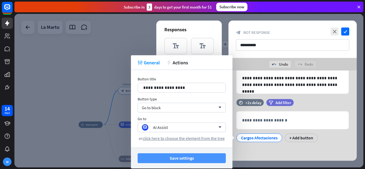
click at [197, 159] on button "Save settings" at bounding box center [182, 158] width 88 height 10
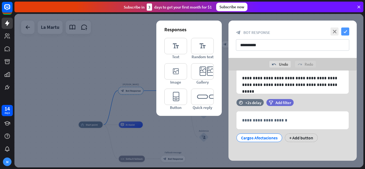
click at [347, 34] on icon "check" at bounding box center [345, 32] width 8 height 8
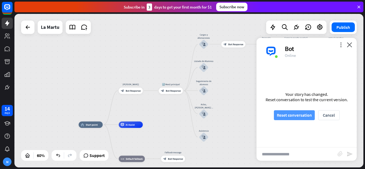
click at [285, 115] on button "Reset conversation" at bounding box center [294, 115] width 41 height 10
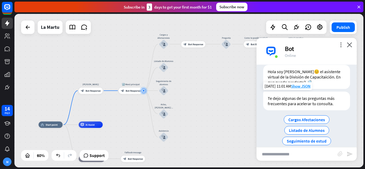
scroll to position [6, 0]
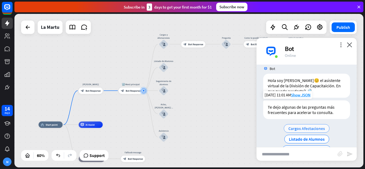
click at [297, 129] on span "Cargos Afectaciones" at bounding box center [306, 128] width 37 height 5
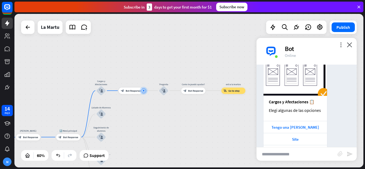
scroll to position [133, 0]
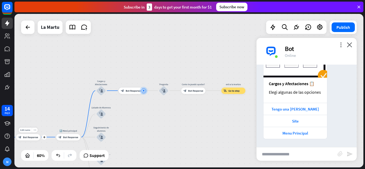
click at [32, 140] on div "block_bot_response Bot Response" at bounding box center [28, 137] width 24 height 6
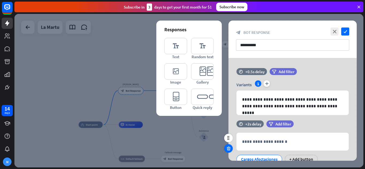
click at [229, 149] on icon at bounding box center [228, 148] width 5 height 5
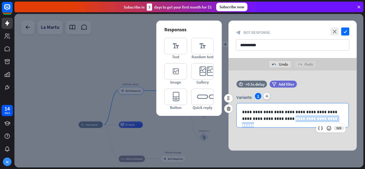
drag, startPoint x: 269, startPoint y: 119, endPoint x: 316, endPoint y: 120, distance: 47.1
click at [316, 120] on p "**********" at bounding box center [292, 115] width 101 height 13
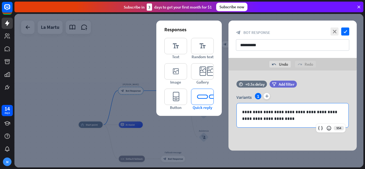
click at [204, 100] on icon "editor_quick_replies" at bounding box center [202, 97] width 23 height 16
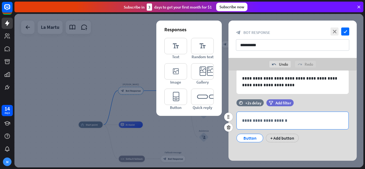
scroll to position [34, 0]
click at [257, 117] on p "**********" at bounding box center [292, 120] width 101 height 7
click at [255, 137] on div "Button" at bounding box center [250, 138] width 18 height 8
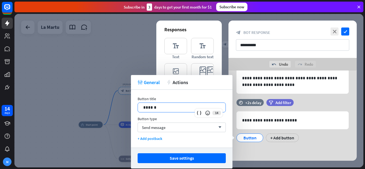
drag, startPoint x: 172, startPoint y: 107, endPoint x: 120, endPoint y: 111, distance: 51.8
click at [120, 111] on body "14 days M close Product Help First steps Get started with ChatBot Help Center F…" at bounding box center [182, 84] width 365 height 169
drag, startPoint x: 160, startPoint y: 108, endPoint x: 130, endPoint y: 108, distance: 30.2
click at [130, 108] on body "14 days M close Product Help First steps Get started with ChatBot Help Center F…" at bounding box center [182, 84] width 365 height 169
drag, startPoint x: 156, startPoint y: 107, endPoint x: 137, endPoint y: 109, distance: 19.1
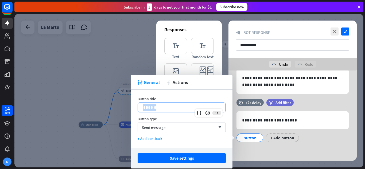
click at [137, 109] on div "Button title 14 ****** Button type Send message arrow_down + Add postback" at bounding box center [182, 119] width 102 height 58
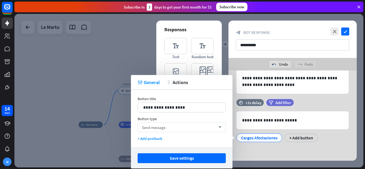
click at [212, 126] on div "Send message arrow_down" at bounding box center [182, 128] width 88 height 10
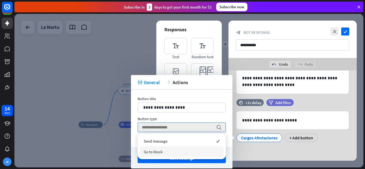
click at [184, 150] on div "Go to block" at bounding box center [182, 151] width 84 height 11
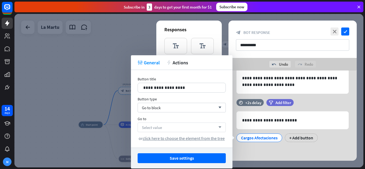
click at [165, 127] on div "Select value arrow_down" at bounding box center [182, 128] width 88 height 10
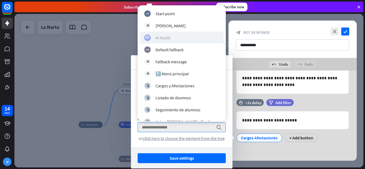
click at [174, 38] on div "AI Assist" at bounding box center [181, 37] width 75 height 6
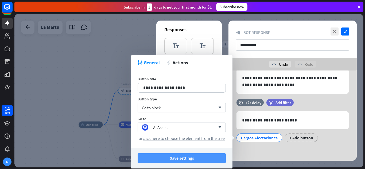
click at [203, 157] on button "Save settings" at bounding box center [182, 158] width 88 height 10
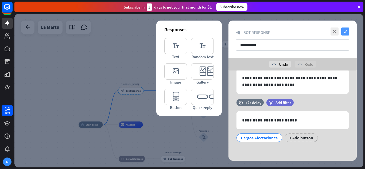
click at [345, 30] on icon "check" at bounding box center [345, 32] width 8 height 8
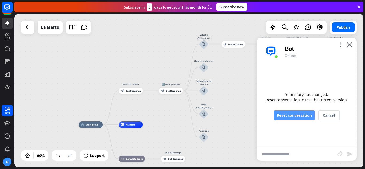
click at [302, 118] on button "Reset conversation" at bounding box center [294, 115] width 41 height 10
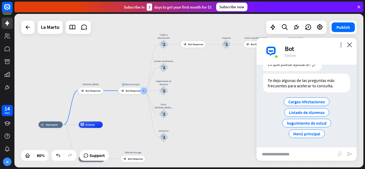
scroll to position [44, 0]
click at [128, 94] on div "Edit name more_horiz plus block_bot_response Bot Response" at bounding box center [131, 91] width 24 height 6
click at [138, 85] on div "more_horiz" at bounding box center [137, 83] width 6 height 5
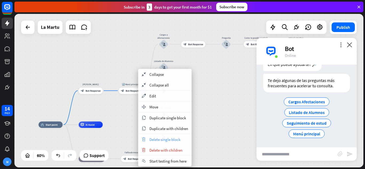
click at [169, 138] on span "Delete single block" at bounding box center [164, 139] width 31 height 5
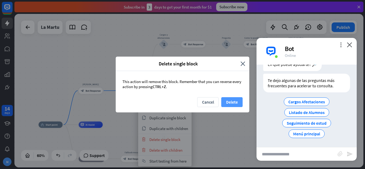
click at [237, 101] on button "Delete" at bounding box center [231, 102] width 21 height 10
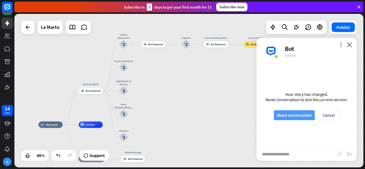
click at [294, 115] on button "Reset conversation" at bounding box center [294, 115] width 41 height 10
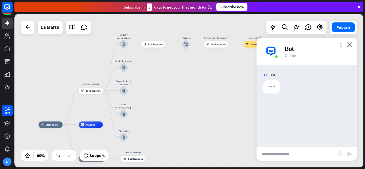
scroll to position [0, 0]
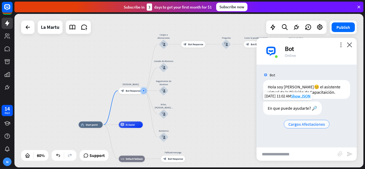
click at [300, 124] on span "Cargos Afectaciones" at bounding box center [306, 124] width 37 height 5
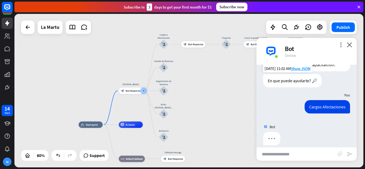
scroll to position [2, 0]
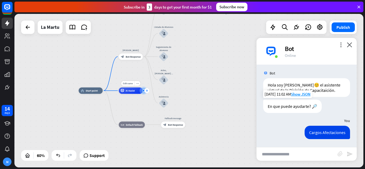
click at [146, 91] on icon "plus" at bounding box center [147, 91] width 2 height 2
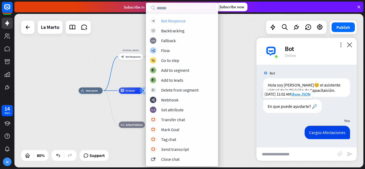
click at [176, 20] on div "Bot Response" at bounding box center [173, 20] width 25 height 5
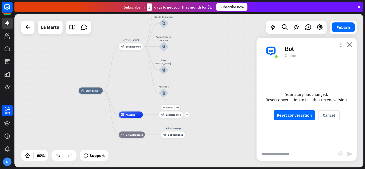
click at [175, 113] on span "Bot Response" at bounding box center [173, 114] width 15 height 3
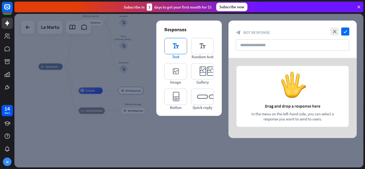
click at [177, 48] on icon "editor_text" at bounding box center [175, 46] width 23 height 16
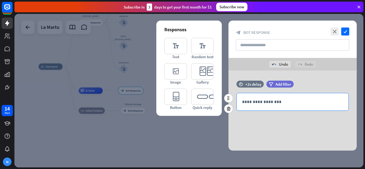
click at [256, 102] on p "**********" at bounding box center [292, 102] width 101 height 7
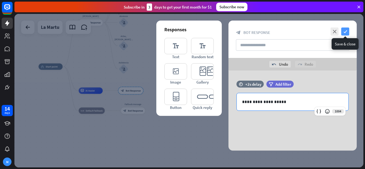
click at [346, 31] on icon "check" at bounding box center [345, 32] width 8 height 8
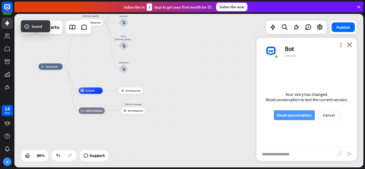
click at [301, 111] on button "Reset conversation" at bounding box center [294, 115] width 41 height 10
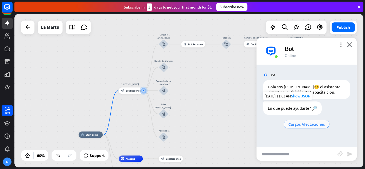
click at [310, 123] on span "Cargos Afectaciones" at bounding box center [306, 124] width 37 height 5
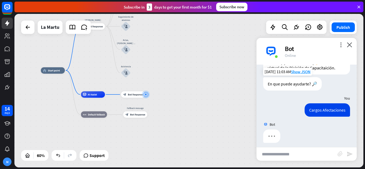
scroll to position [28, 0]
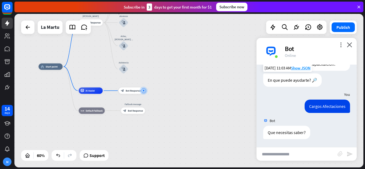
click at [308, 151] on input "text" at bounding box center [297, 154] width 81 height 13
type input "**********"
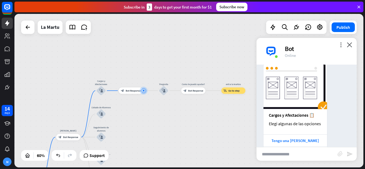
scroll to position [162, 0]
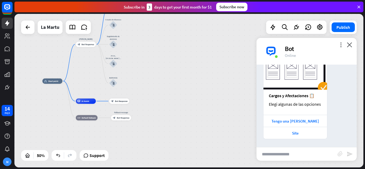
drag, startPoint x: 184, startPoint y: 137, endPoint x: 183, endPoint y: 42, distance: 94.9
click at [183, 42] on div "home_2 Start point [PERSON_NAME] block_bot_response Bot Response Cargos y Afect…" at bounding box center [188, 91] width 349 height 154
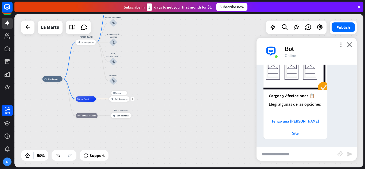
click at [129, 100] on div "Edit name more_horiz plus block_bot_response Bot Response" at bounding box center [119, 98] width 20 height 5
click at [133, 100] on div "plus" at bounding box center [133, 99] width 4 height 4
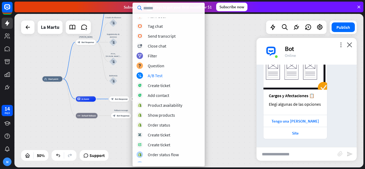
scroll to position [148, 0]
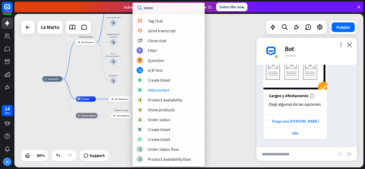
click at [236, 74] on div "home_2 Start point [PERSON_NAME] block_bot_response Bot Response Cargos y Afect…" at bounding box center [188, 91] width 349 height 154
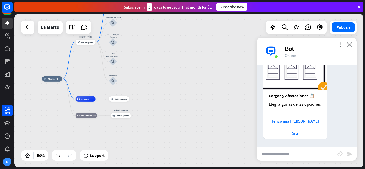
click at [350, 46] on icon "close" at bounding box center [349, 44] width 5 height 5
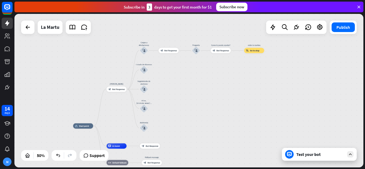
drag, startPoint x: 207, startPoint y: 109, endPoint x: 221, endPoint y: 135, distance: 29.3
click at [221, 135] on div "home_2 Start point [PERSON_NAME] block_bot_response Bot Response Cargos y Afect…" at bounding box center [160, 164] width 175 height 77
click at [122, 90] on span "Bot Response" at bounding box center [118, 89] width 13 height 3
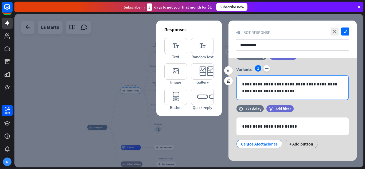
scroll to position [21, 0]
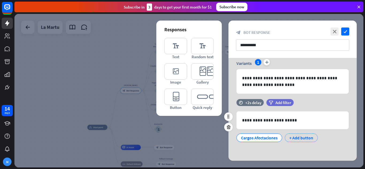
click at [307, 137] on div "+ Add button" at bounding box center [301, 138] width 33 height 9
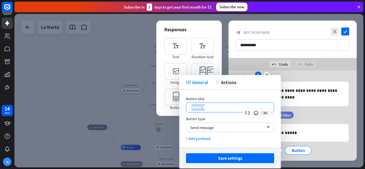
drag, startPoint x: 224, startPoint y: 108, endPoint x: 187, endPoint y: 103, distance: 38.0
click at [187, 103] on div "******" at bounding box center [230, 107] width 88 height 9
click at [206, 139] on div "+ Add postback" at bounding box center [230, 138] width 88 height 5
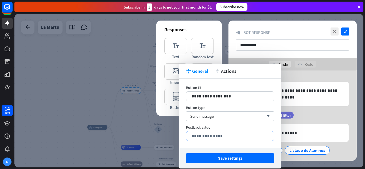
click at [225, 136] on p "**********" at bounding box center [230, 136] width 77 height 7
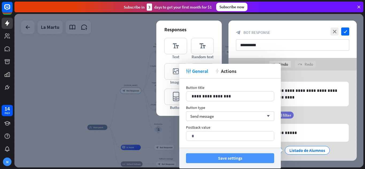
click at [240, 159] on button "Save settings" at bounding box center [230, 158] width 88 height 10
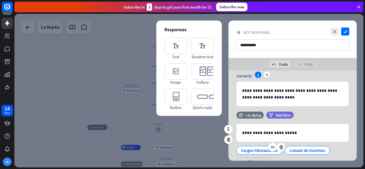
scroll to position [45, 0]
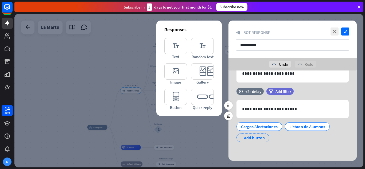
click at [258, 139] on div "+ Add button" at bounding box center [253, 138] width 33 height 9
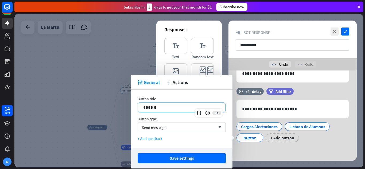
drag, startPoint x: 151, startPoint y: 107, endPoint x: 127, endPoint y: 103, distance: 25.0
click at [126, 104] on body "14 days M close Product Help First steps Get started with ChatBot Help Center F…" at bounding box center [182, 84] width 365 height 169
drag, startPoint x: 163, startPoint y: 107, endPoint x: 132, endPoint y: 109, distance: 31.0
click at [132, 109] on div "Button title 14 ****** Button type Send message arrow_down + Add postback" at bounding box center [182, 119] width 102 height 58
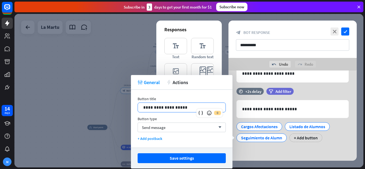
drag, startPoint x: 171, startPoint y: 107, endPoint x: 181, endPoint y: 106, distance: 9.7
click at [171, 107] on p "**********" at bounding box center [181, 107] width 77 height 7
click at [179, 107] on p "**********" at bounding box center [181, 107] width 77 height 7
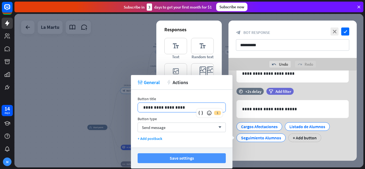
click at [198, 153] on button "Save settings" at bounding box center [182, 158] width 88 height 10
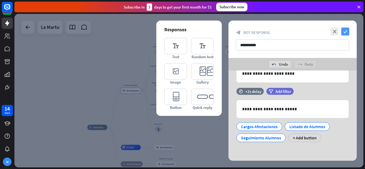
click at [345, 31] on icon "check" at bounding box center [345, 32] width 8 height 8
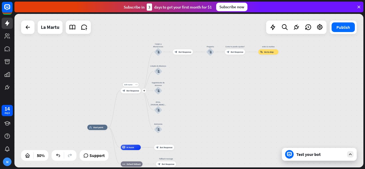
click at [134, 93] on div "block_bot_response Bot Response" at bounding box center [131, 90] width 20 height 5
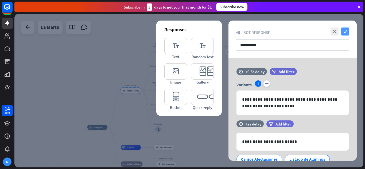
click at [343, 29] on icon "check" at bounding box center [345, 32] width 8 height 8
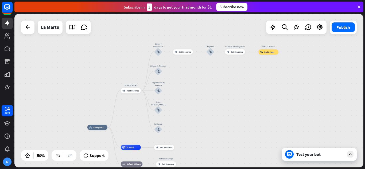
click at [328, 158] on div "Test your bot" at bounding box center [319, 154] width 75 height 13
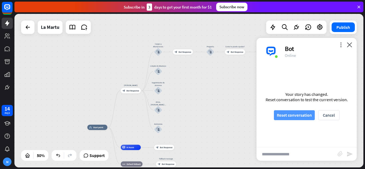
click at [298, 113] on button "Reset conversation" at bounding box center [294, 115] width 41 height 10
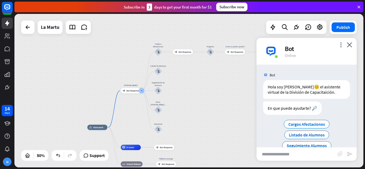
scroll to position [12, 0]
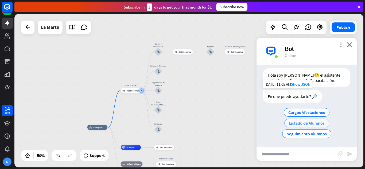
click at [301, 124] on span "Listado de Alumnos" at bounding box center [307, 123] width 36 height 5
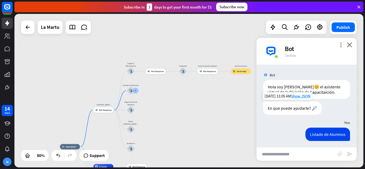
scroll to position [2, 0]
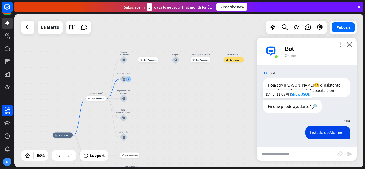
drag, startPoint x: 216, startPoint y: 37, endPoint x: 209, endPoint y: 25, distance: 13.6
click at [209, 25] on div "home_2 Start point [PERSON_NAME] block_bot_response Bot Response Cargos y Afect…" at bounding box center [188, 91] width 349 height 154
click at [101, 100] on div "block_bot_response Bot Response" at bounding box center [96, 98] width 20 height 5
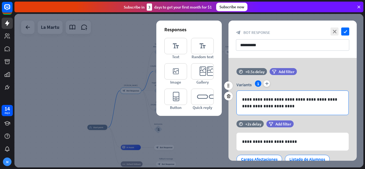
scroll to position [33, 0]
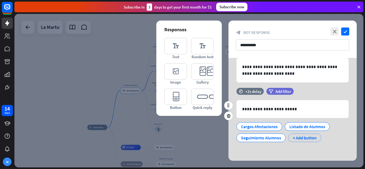
click at [308, 138] on div "+ Add button" at bounding box center [304, 138] width 33 height 9
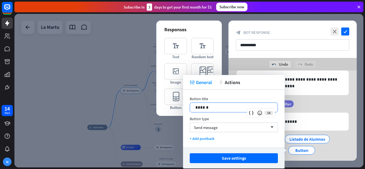
drag, startPoint x: 228, startPoint y: 109, endPoint x: 158, endPoint y: 114, distance: 69.5
click at [158, 114] on body "14 days M close Product Help First steps Get started with ChatBot Help Center F…" at bounding box center [182, 84] width 365 height 169
drag, startPoint x: 214, startPoint y: 108, endPoint x: 186, endPoint y: 105, distance: 27.4
click at [186, 105] on div "Button title 14 ****** Button type Send message arrow_down + Add postback" at bounding box center [234, 119] width 102 height 58
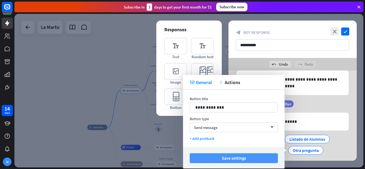
click at [248, 157] on button "Save settings" at bounding box center [234, 158] width 88 height 10
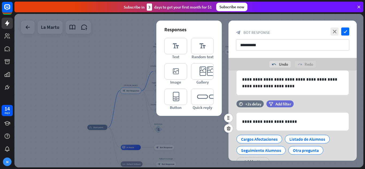
scroll to position [56, 0]
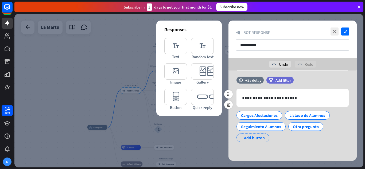
click at [260, 137] on div "+ Add button" at bounding box center [253, 138] width 33 height 9
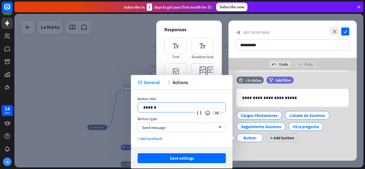
drag, startPoint x: 184, startPoint y: 107, endPoint x: 102, endPoint y: 105, distance: 81.6
click at [102, 105] on body "14 days M close Product Help First steps Get started with ChatBot Help Center F…" at bounding box center [182, 84] width 365 height 169
drag, startPoint x: 159, startPoint y: 106, endPoint x: 134, endPoint y: 106, distance: 24.6
click at [134, 106] on div "Button title 14 ****** Button type Send message arrow_down + Add postback" at bounding box center [182, 119] width 102 height 58
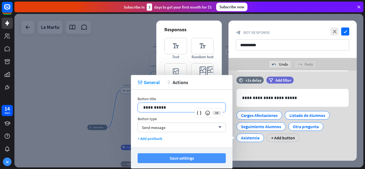
click at [195, 158] on button "Save settings" at bounding box center [182, 158] width 88 height 10
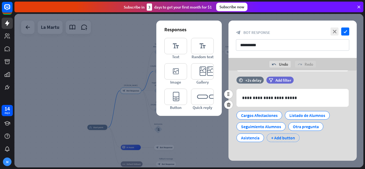
click at [281, 138] on div "+ Add button" at bounding box center [283, 138] width 33 height 9
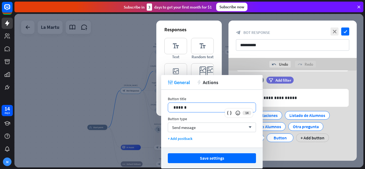
drag, startPoint x: 164, startPoint y: 107, endPoint x: 133, endPoint y: 107, distance: 31.0
click at [133, 107] on body "14 days M close Product Help First steps Get started with ChatBot Help Center F…" at bounding box center [182, 84] width 365 height 169
drag, startPoint x: 191, startPoint y: 109, endPoint x: 166, endPoint y: 106, distance: 25.2
click at [165, 106] on div "Button title 14 ****** Button type Send message arrow_down + Add postback" at bounding box center [212, 119] width 102 height 58
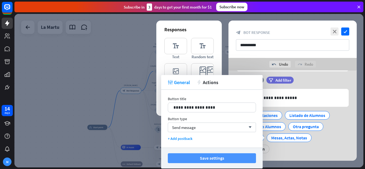
click at [231, 158] on button "Save settings" at bounding box center [212, 158] width 88 height 10
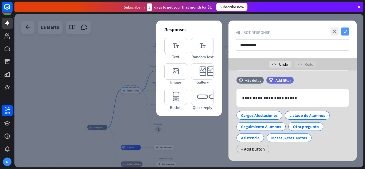
click at [346, 33] on icon "check" at bounding box center [345, 32] width 8 height 8
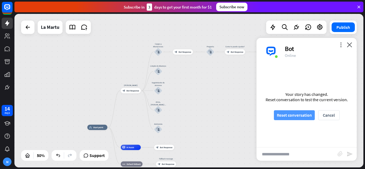
click at [300, 117] on button "Reset conversation" at bounding box center [294, 115] width 41 height 10
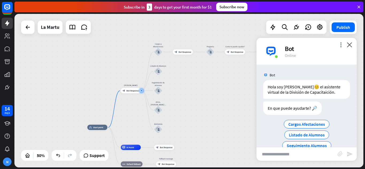
scroll to position [33, 0]
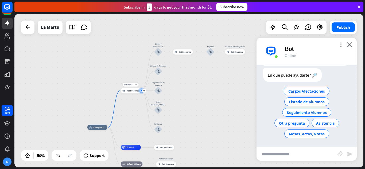
click at [130, 90] on span "Bot Response" at bounding box center [132, 91] width 13 height 3
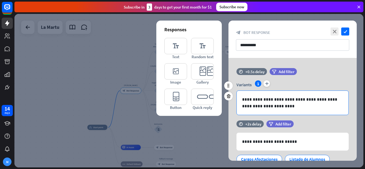
scroll to position [55, 0]
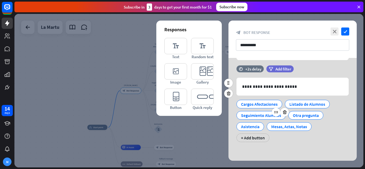
drag, startPoint x: 249, startPoint y: 127, endPoint x: 283, endPoint y: 117, distance: 36.1
click at [283, 117] on div "Cargos Afectaciones Listado de Alumnos Seguimiento Alumnos Otra pregunta [GEOGR…" at bounding box center [291, 119] width 112 height 45
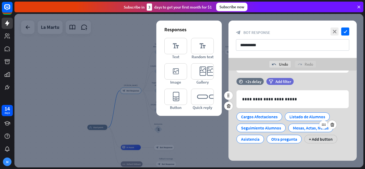
click at [312, 130] on div "Mesas, Actas, Notas" at bounding box center [311, 128] width 36 height 8
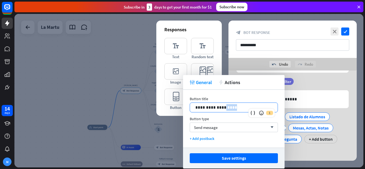
drag, startPoint x: 232, startPoint y: 107, endPoint x: 220, endPoint y: 108, distance: 12.3
click at [220, 108] on p "**********" at bounding box center [233, 107] width 77 height 7
drag, startPoint x: 235, startPoint y: 108, endPoint x: 218, endPoint y: 109, distance: 16.9
click at [218, 109] on p "**********" at bounding box center [233, 107] width 77 height 7
click at [208, 107] on p "**********" at bounding box center [233, 107] width 77 height 7
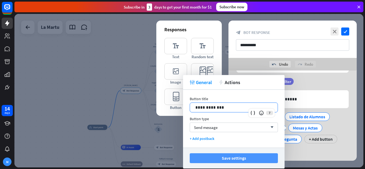
click at [253, 156] on button "Save settings" at bounding box center [234, 158] width 88 height 10
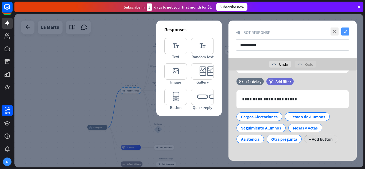
click at [348, 31] on icon "check" at bounding box center [345, 32] width 8 height 8
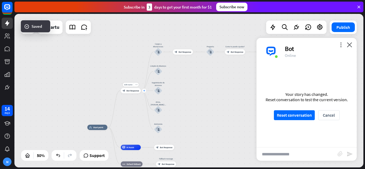
click at [144, 92] on div "plus" at bounding box center [144, 91] width 4 height 4
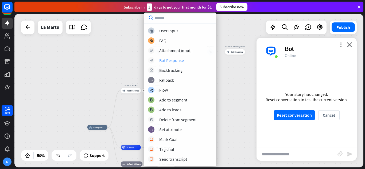
click at [173, 59] on div "Bot Response" at bounding box center [171, 60] width 25 height 5
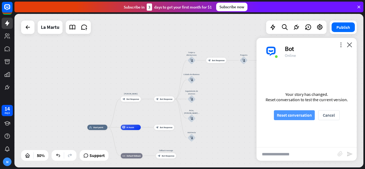
click at [295, 115] on button "Reset conversation" at bounding box center [294, 115] width 41 height 10
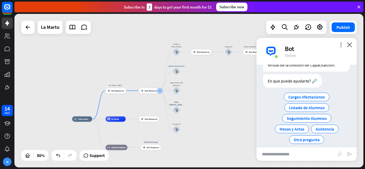
scroll to position [33, 0]
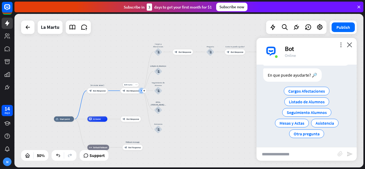
click at [128, 91] on span "Bot Response" at bounding box center [132, 91] width 13 height 3
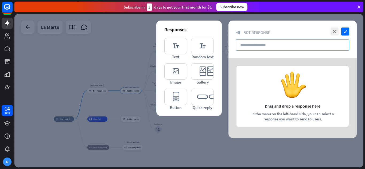
click at [284, 47] on input "text" at bounding box center [292, 44] width 113 height 11
paste input "**********"
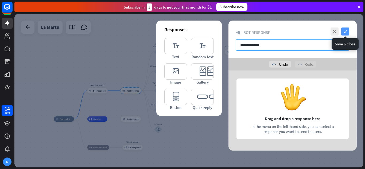
type input "**********"
click at [345, 29] on icon "check" at bounding box center [345, 32] width 8 height 8
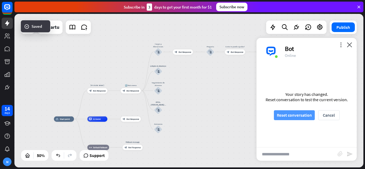
click at [288, 117] on button "Reset conversation" at bounding box center [294, 115] width 41 height 10
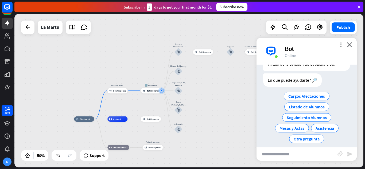
scroll to position [33, 0]
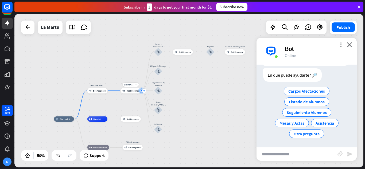
click at [144, 92] on div "plus" at bounding box center [144, 91] width 4 height 4
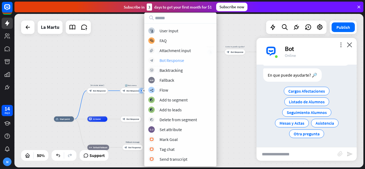
click at [173, 61] on div "Bot Response" at bounding box center [172, 60] width 25 height 5
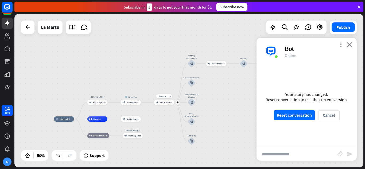
click at [169, 102] on span "Bot Response" at bounding box center [166, 102] width 13 height 3
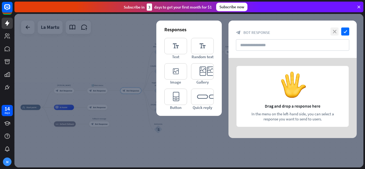
drag, startPoint x: 332, startPoint y: 31, endPoint x: 311, endPoint y: 36, distance: 21.3
click at [332, 32] on icon "close" at bounding box center [335, 32] width 8 height 8
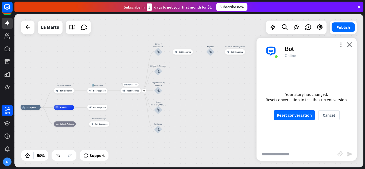
click at [138, 87] on div "more_horiz" at bounding box center [136, 85] width 5 height 4
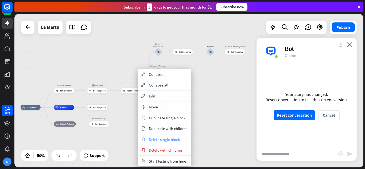
click at [179, 141] on span "Delete single block" at bounding box center [164, 139] width 31 height 5
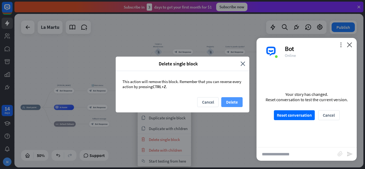
click at [232, 100] on button "Delete" at bounding box center [231, 102] width 21 height 10
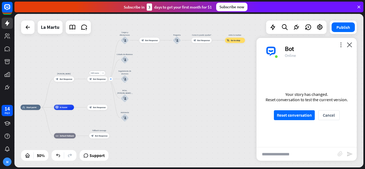
click at [110, 80] on div "plus" at bounding box center [111, 79] width 4 height 4
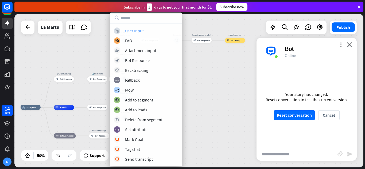
click at [130, 31] on div "User Input" at bounding box center [134, 30] width 19 height 5
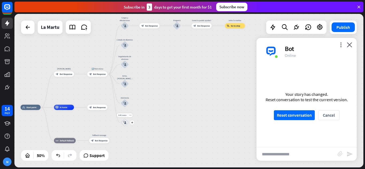
click at [125, 121] on icon "block_user_input" at bounding box center [124, 122] width 3 height 3
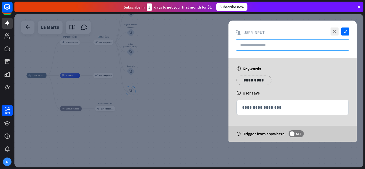
click at [288, 46] on input "text" at bounding box center [292, 44] width 113 height 11
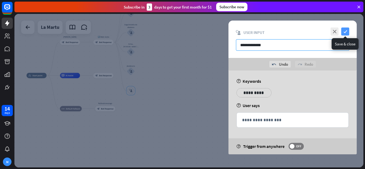
type input "**********"
click at [345, 34] on icon "check" at bounding box center [345, 32] width 8 height 8
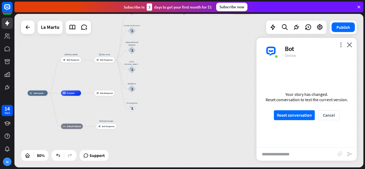
drag, startPoint x: 212, startPoint y: 71, endPoint x: 214, endPoint y: 89, distance: 17.7
click at [214, 89] on div "home_2 Start point [PERSON_NAME] block_bot_response Bot Response 🔙 Main menu bl…" at bounding box center [188, 91] width 349 height 154
click at [301, 115] on button "Reset conversation" at bounding box center [294, 115] width 41 height 10
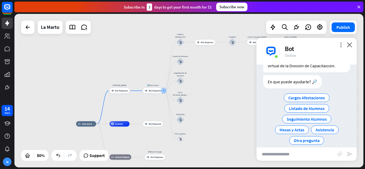
scroll to position [33, 0]
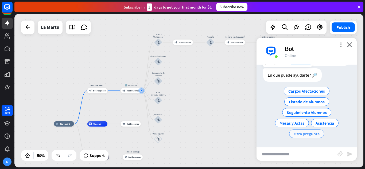
click at [310, 133] on span "Otra pregunta" at bounding box center [307, 133] width 26 height 5
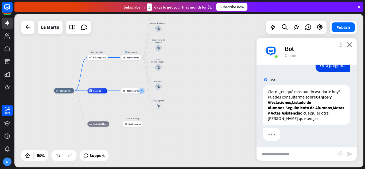
scroll to position [71, 0]
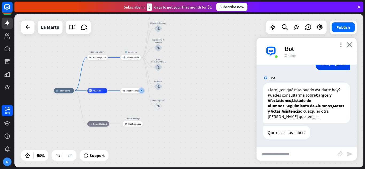
click at [300, 152] on input "text" at bounding box center [297, 154] width 81 height 13
type input "**********"
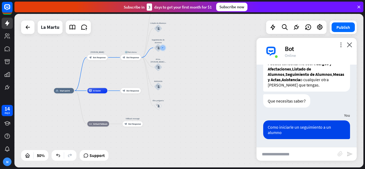
scroll to position [102, 0]
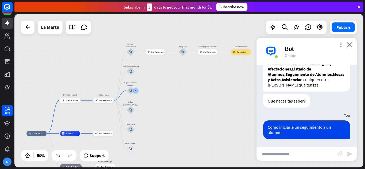
click at [298, 153] on input "text" at bounding box center [297, 154] width 81 height 13
type input "**********"
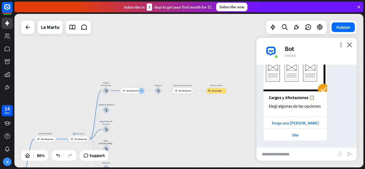
scroll to position [232, 0]
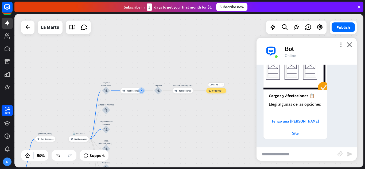
click at [223, 91] on div "block_goto Go to step" at bounding box center [216, 90] width 20 height 5
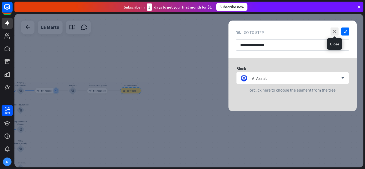
drag, startPoint x: 334, startPoint y: 32, endPoint x: 276, endPoint y: 45, distance: 59.8
click at [334, 32] on icon "close" at bounding box center [335, 32] width 8 height 8
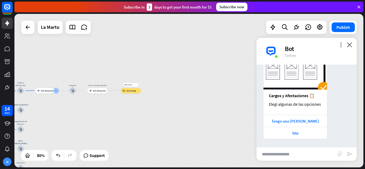
click at [136, 85] on icon "more_horiz" at bounding box center [136, 85] width 2 height 2
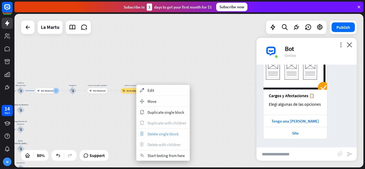
click at [165, 136] on span "Delete single block" at bounding box center [163, 133] width 31 height 5
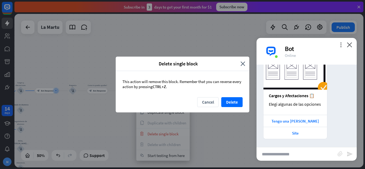
click at [229, 96] on div "This action will remove this block. Remember that you can reverse every action …" at bounding box center [183, 84] width 134 height 26
click at [229, 101] on button "Delete" at bounding box center [231, 102] width 21 height 10
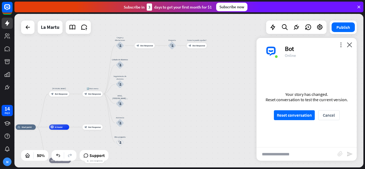
drag, startPoint x: 145, startPoint y: 102, endPoint x: 237, endPoint y: 58, distance: 102.1
click at [237, 58] on div "home_2 Start point [PERSON_NAME] block_bot_response Bot Response 🔙 Main menu bl…" at bounding box center [188, 91] width 349 height 154
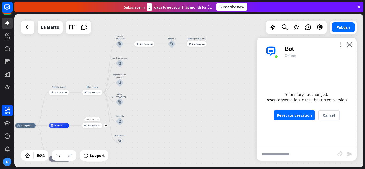
click at [97, 120] on icon "more_horiz" at bounding box center [98, 120] width 2 height 2
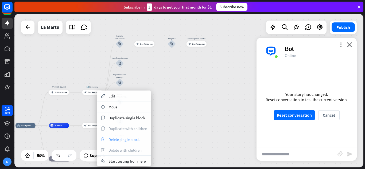
click at [120, 140] on span "Delete single block" at bounding box center [124, 139] width 31 height 5
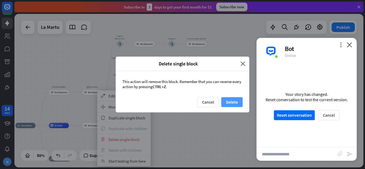
click at [233, 101] on button "Delete" at bounding box center [231, 102] width 21 height 10
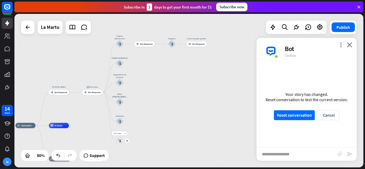
click at [119, 142] on icon "block_user_input" at bounding box center [119, 140] width 3 height 3
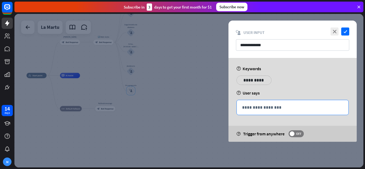
click at [299, 107] on p "**********" at bounding box center [292, 107] width 101 height 7
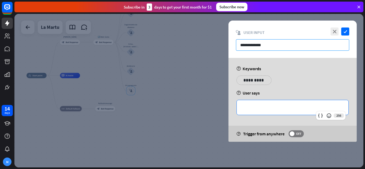
click at [279, 46] on input "**********" at bounding box center [292, 44] width 113 height 11
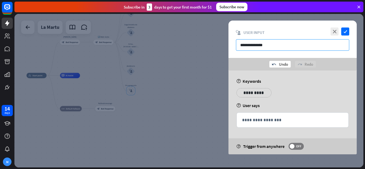
type input "**********"
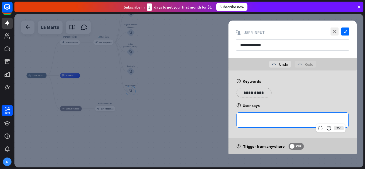
click at [270, 121] on p "**********" at bounding box center [292, 120] width 101 height 7
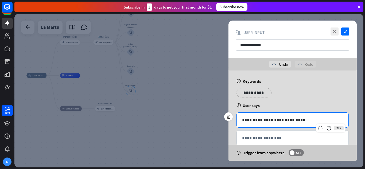
scroll to position [11, 0]
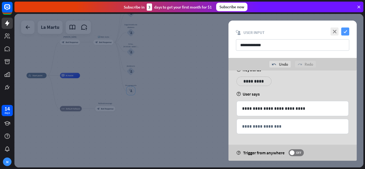
click at [344, 34] on icon "check" at bounding box center [345, 32] width 8 height 8
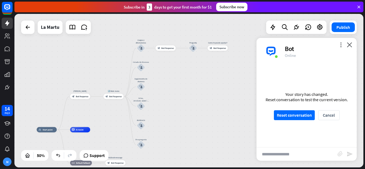
drag, startPoint x: 185, startPoint y: 99, endPoint x: 192, endPoint y: 115, distance: 16.5
click at [192, 115] on div "home_2 Start point [PERSON_NAME] block_bot_response Bot Response 🔙 Main menu bl…" at bounding box center [188, 91] width 349 height 154
click at [285, 115] on button "Reset conversation" at bounding box center [294, 115] width 41 height 10
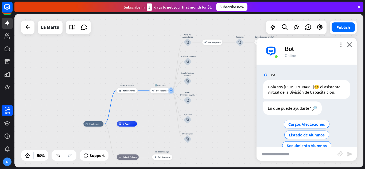
scroll to position [33, 0]
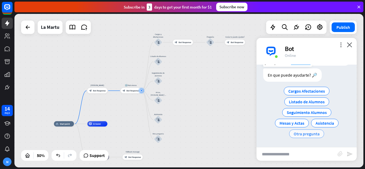
click at [312, 134] on span "Otra pregunta" at bounding box center [307, 133] width 26 height 5
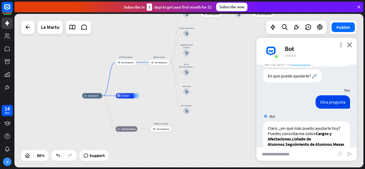
scroll to position [55, 0]
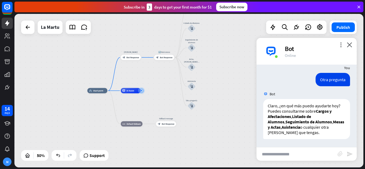
click at [294, 154] on input "text" at bounding box center [297, 154] width 81 height 13
type input "**********"
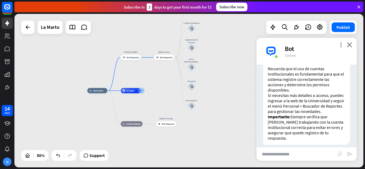
scroll to position [293, 0]
click at [73, 28] on icon at bounding box center [72, 27] width 7 height 7
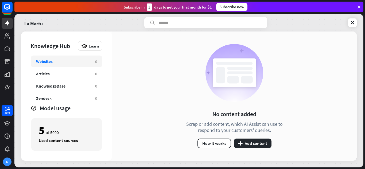
scroll to position [17, 0]
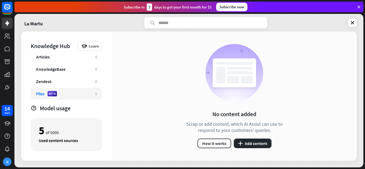
click at [75, 94] on div "Files BETA" at bounding box center [63, 93] width 54 height 5
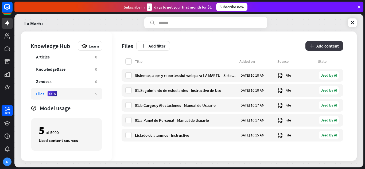
click at [321, 47] on button "plus Add content" at bounding box center [324, 46] width 38 height 10
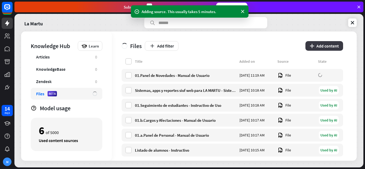
click at [327, 48] on button "plus Add content" at bounding box center [324, 46] width 38 height 10
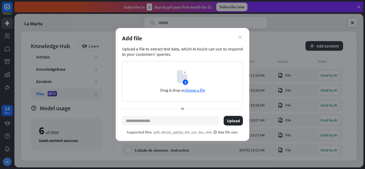
click at [241, 38] on icon "close" at bounding box center [239, 37] width 3 height 3
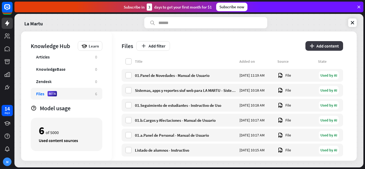
click at [320, 44] on button "plus Add content" at bounding box center [324, 46] width 38 height 10
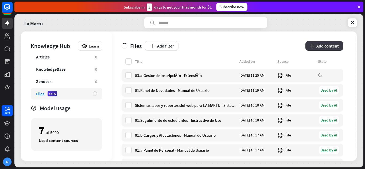
click at [323, 44] on button "plus Add content" at bounding box center [324, 46] width 38 height 10
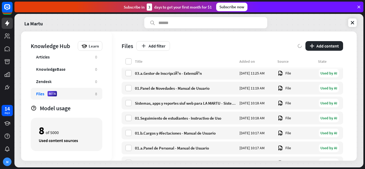
scroll to position [27, 0]
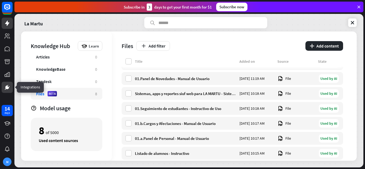
click at [8, 88] on icon at bounding box center [7, 87] width 3 height 3
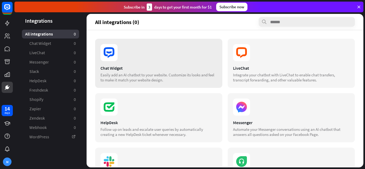
click at [174, 73] on div "Easily add an AI chatbot to your website. Customize its looks and feel to make …" at bounding box center [158, 77] width 117 height 10
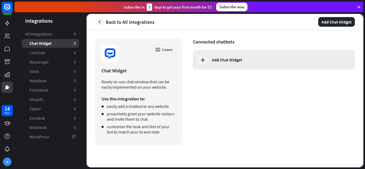
click at [200, 60] on icon at bounding box center [203, 60] width 6 height 6
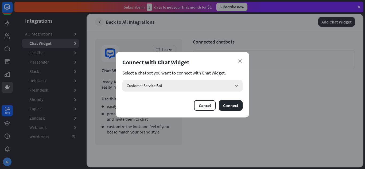
click at [186, 86] on div "Customer Service Bot arrow_down" at bounding box center [182, 86] width 120 height 12
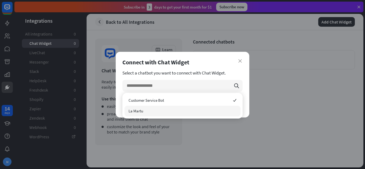
click at [152, 112] on div "La Martu" at bounding box center [183, 111] width 116 height 11
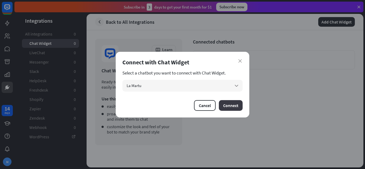
click at [233, 106] on button "Connect" at bounding box center [231, 105] width 24 height 11
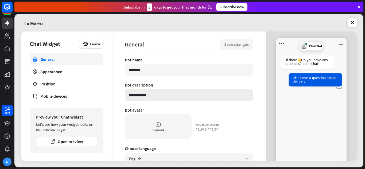
click at [198, 95] on input "**********" at bounding box center [189, 95] width 128 height 12
drag, startPoint x: 163, startPoint y: 72, endPoint x: 122, endPoint y: 78, distance: 41.4
click at [122, 78] on div "**********" at bounding box center [189, 96] width 154 height 129
type textarea "*"
type input "*"
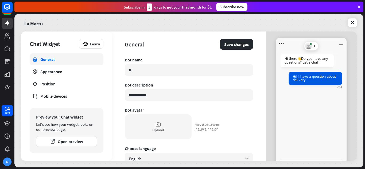
type textarea "*"
type input "**"
type textarea "*"
type input "**"
type textarea "*"
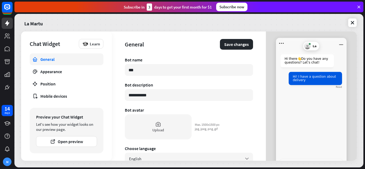
type input "****"
type textarea "*"
type input "*****"
type textarea "*"
type input "******"
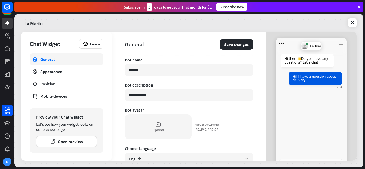
type textarea "*"
type input "*******"
type textarea "*"
type input "********"
type textarea "*"
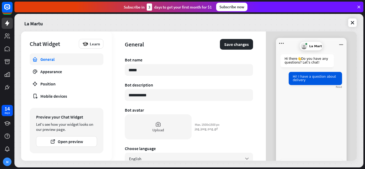
type input "****"
type textarea "*"
type input "*"
type textarea "*"
type input "*"
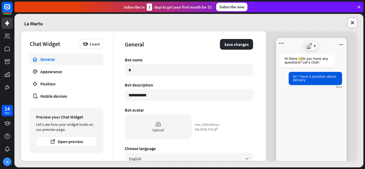
type textarea "*"
type input "***"
type textarea "*"
type input "****"
type textarea "*"
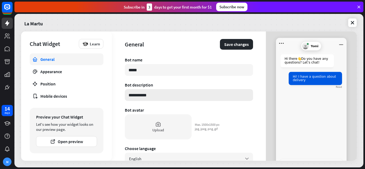
type input "****"
click at [161, 96] on input "**********" at bounding box center [189, 95] width 128 height 12
drag, startPoint x: 163, startPoint y: 96, endPoint x: 126, endPoint y: 98, distance: 36.7
click at [126, 98] on input "**********" at bounding box center [189, 95] width 128 height 12
type textarea "*"
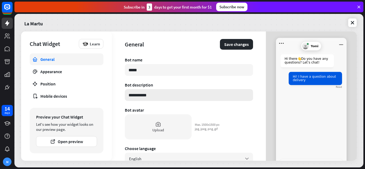
type input "*"
type textarea "*"
type input "**"
type textarea "*"
type input "***"
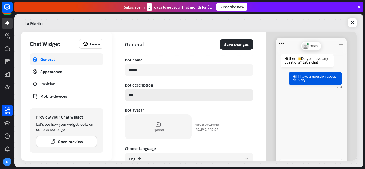
type textarea "*"
type input "***"
type textarea "*"
type input "*****"
type textarea "*"
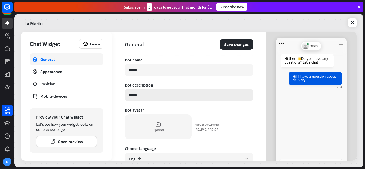
type input "******"
type textarea "*"
type input "******"
type textarea "*"
type input "********"
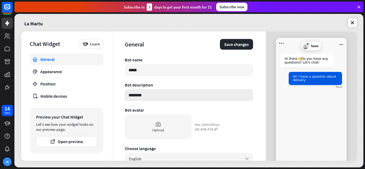
type textarea "*"
type input "*********"
type textarea "*"
type input "**********"
type textarea "*"
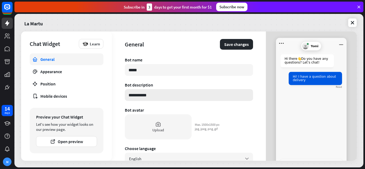
type input "**********"
type textarea "*"
type input "**********"
type textarea "*"
type input "**********"
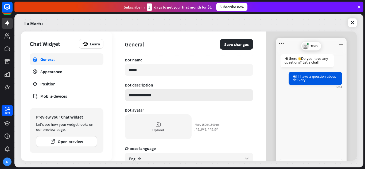
type textarea "*"
type input "**********"
type textarea "*"
type input "**********"
type textarea "*"
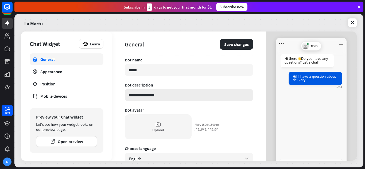
type input "**********"
type textarea "*"
type input "**********"
type textarea "*"
type input "**********"
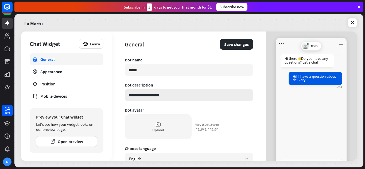
type textarea "*"
type input "**********"
type textarea "*"
type input "**********"
type textarea "*"
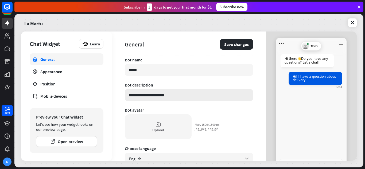
type input "**********"
type textarea "*"
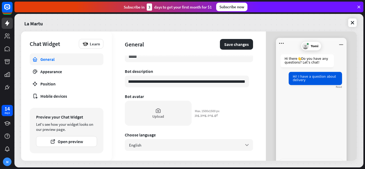
scroll to position [27, 0]
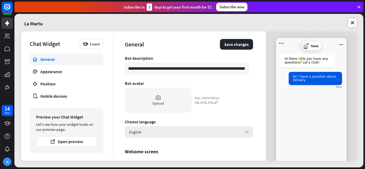
click at [230, 131] on div "English arrow_down" at bounding box center [189, 132] width 128 height 12
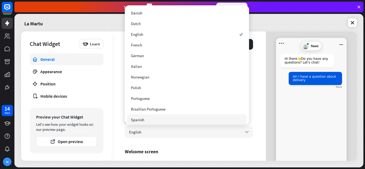
click at [149, 117] on div "Spanish" at bounding box center [187, 119] width 120 height 11
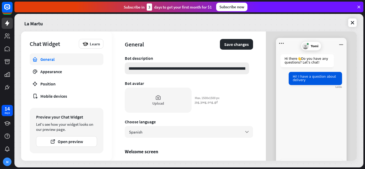
click at [238, 69] on input "**********" at bounding box center [187, 69] width 124 height 12
click at [157, 70] on input "**********" at bounding box center [187, 69] width 124 height 12
drag, startPoint x: 135, startPoint y: 68, endPoint x: 116, endPoint y: 70, distance: 18.8
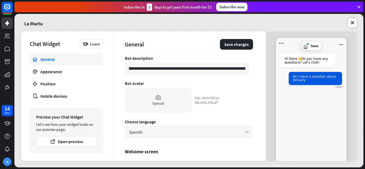
click at [116, 70] on div "**********" at bounding box center [189, 96] width 154 height 129
drag, startPoint x: 211, startPoint y: 68, endPoint x: 167, endPoint y: 68, distance: 43.6
click at [167, 68] on input "**********" at bounding box center [187, 69] width 124 height 12
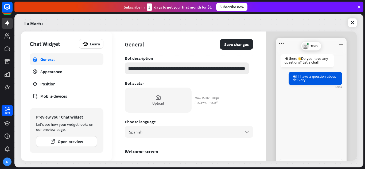
click at [238, 70] on input "**********" at bounding box center [187, 69] width 124 height 12
click at [246, 68] on input "**********" at bounding box center [187, 69] width 124 height 12
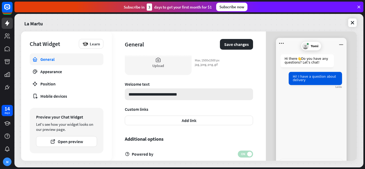
scroll to position [0, 0]
drag, startPoint x: 188, startPoint y: 95, endPoint x: 139, endPoint y: 95, distance: 49.2
click at [139, 95] on input "**********" at bounding box center [189, 94] width 128 height 12
click at [140, 95] on input "**********" at bounding box center [189, 94] width 128 height 12
drag, startPoint x: 131, startPoint y: 94, endPoint x: 137, endPoint y: 94, distance: 5.4
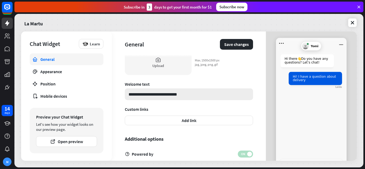
click at [137, 94] on input "**********" at bounding box center [189, 94] width 128 height 12
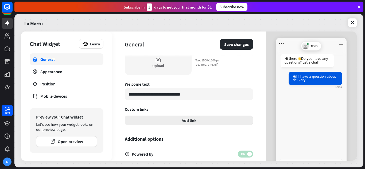
click at [200, 121] on button "Add link" at bounding box center [189, 121] width 128 height 10
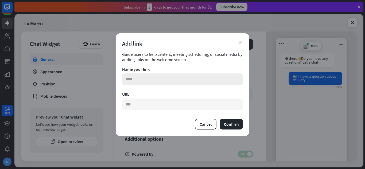
click at [146, 80] on input "text" at bounding box center [182, 80] width 121 height 12
click at [165, 107] on input "text" at bounding box center [182, 105] width 121 height 12
paste input "**********"
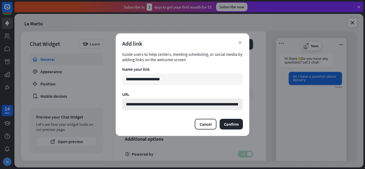
scroll to position [0, 17]
click at [230, 121] on button "Confirm" at bounding box center [231, 124] width 23 height 11
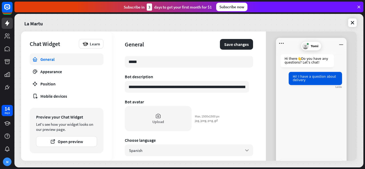
scroll to position [0, 0]
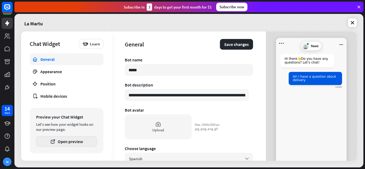
click at [74, 144] on button "Open preview" at bounding box center [66, 141] width 61 height 11
click at [237, 46] on button "Save changes" at bounding box center [236, 44] width 33 height 11
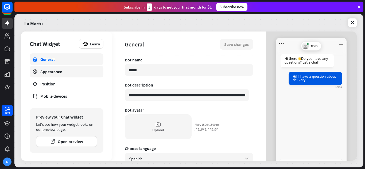
click at [59, 74] on div "Appearance" at bounding box center [66, 71] width 52 height 5
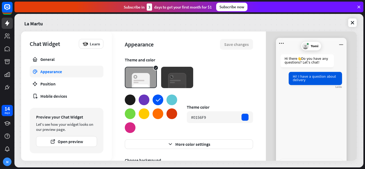
click at [131, 132] on div at bounding box center [130, 127] width 11 height 11
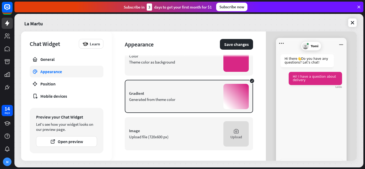
scroll to position [125, 0]
click at [234, 139] on div "Upload" at bounding box center [236, 136] width 12 height 5
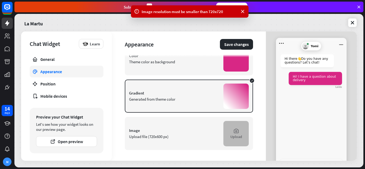
click at [233, 133] on icon at bounding box center [236, 131] width 6 height 6
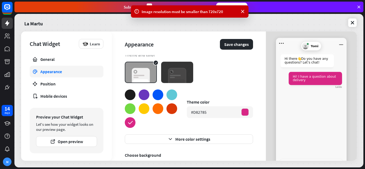
scroll to position [0, 0]
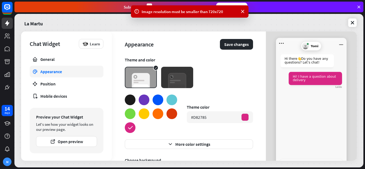
click at [181, 78] on img at bounding box center [177, 77] width 32 height 21
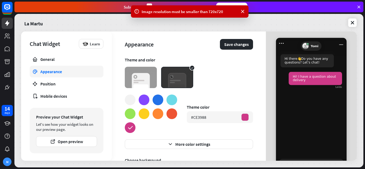
click at [151, 78] on img at bounding box center [141, 77] width 32 height 21
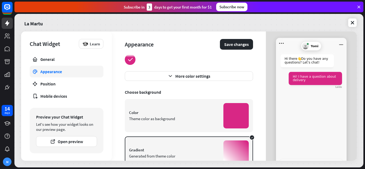
scroll to position [80, 0]
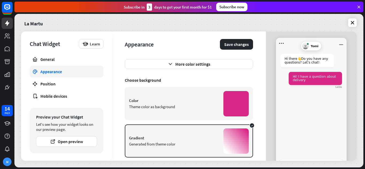
click at [199, 103] on div "Color Theme color as background" at bounding box center [174, 103] width 90 height 11
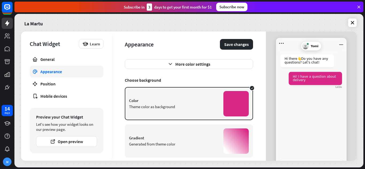
click at [199, 140] on div "Gradient" at bounding box center [174, 138] width 90 height 5
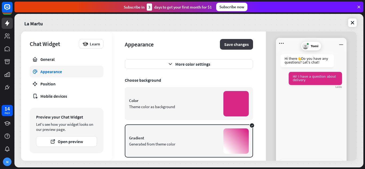
click at [228, 46] on button "Save changes" at bounding box center [236, 44] width 33 height 11
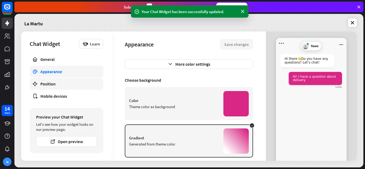
click at [57, 85] on div "Position" at bounding box center [66, 83] width 52 height 5
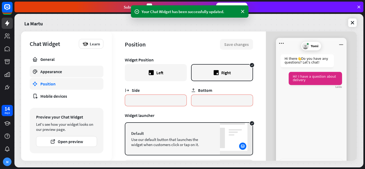
click at [54, 70] on div "Appearance" at bounding box center [66, 71] width 52 height 5
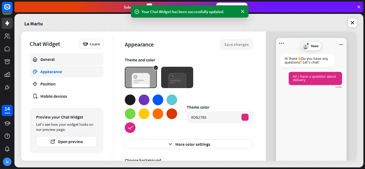
click at [55, 60] on div "General" at bounding box center [66, 59] width 52 height 5
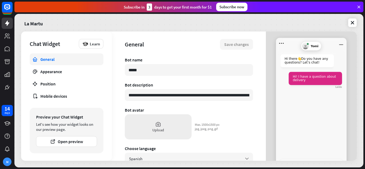
click at [161, 125] on div "Upload" at bounding box center [158, 126] width 67 height 25
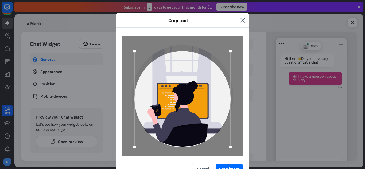
drag, startPoint x: 202, startPoint y: 119, endPoint x: 202, endPoint y: 122, distance: 3.2
click at [202, 122] on div at bounding box center [182, 99] width 96 height 96
click at [229, 165] on div "Crop tool close Cancel Crop image" at bounding box center [182, 84] width 365 height 169
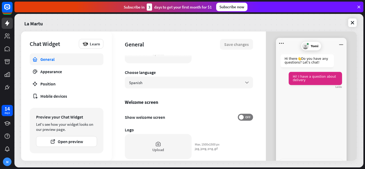
scroll to position [107, 0]
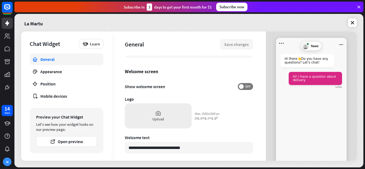
click at [168, 115] on div "Upload" at bounding box center [158, 115] width 67 height 25
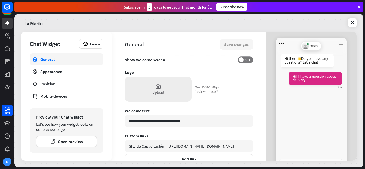
click at [163, 91] on div "Upload" at bounding box center [158, 92] width 12 height 5
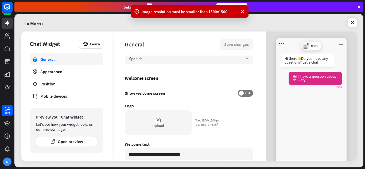
scroll to position [0, 0]
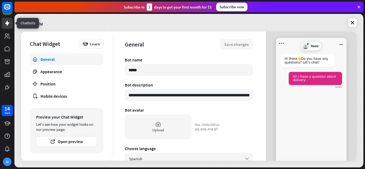
click at [7, 27] on link at bounding box center [7, 23] width 11 height 11
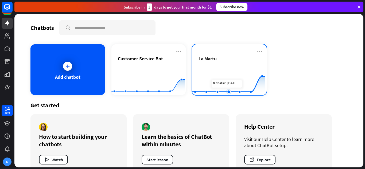
click at [231, 74] on rect at bounding box center [228, 81] width 73 height 33
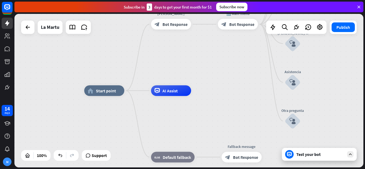
click at [321, 158] on div "Test your bot" at bounding box center [319, 154] width 75 height 13
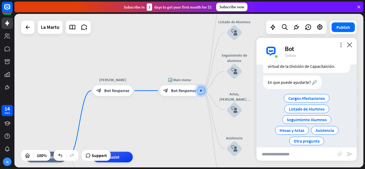
scroll to position [33, 0]
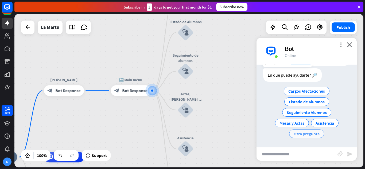
click at [314, 134] on span "Otra pregunta" at bounding box center [307, 133] width 26 height 5
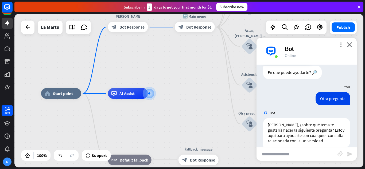
scroll to position [44, 0]
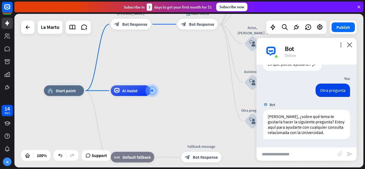
click at [314, 152] on input "text" at bounding box center [297, 154] width 81 height 13
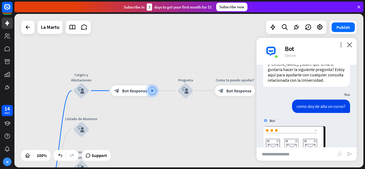
scroll to position [178, 0]
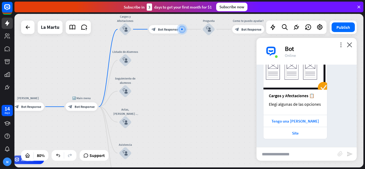
drag, startPoint x: 206, startPoint y: 129, endPoint x: 215, endPoint y: 60, distance: 69.4
click at [215, 60] on div "home_2 Start point [PERSON_NAME] block_bot_response Bot Response 🔙 Main menu bl…" at bounding box center [188, 91] width 349 height 154
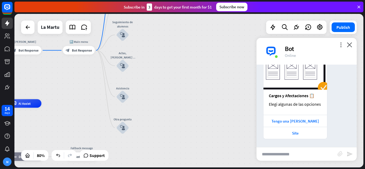
drag, startPoint x: 196, startPoint y: 69, endPoint x: 196, endPoint y: 65, distance: 4.8
click at [196, 65] on div "home_2 Start point [PERSON_NAME] block_bot_response Bot Response 🔙 Main menu bl…" at bounding box center [188, 91] width 349 height 154
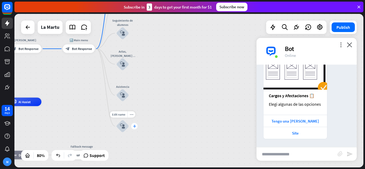
click at [135, 128] on icon "plus" at bounding box center [134, 126] width 3 height 3
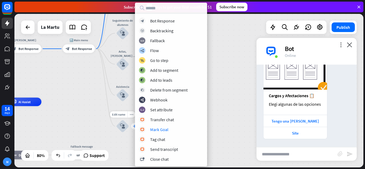
click at [133, 126] on icon "plus" at bounding box center [134, 126] width 3 height 3
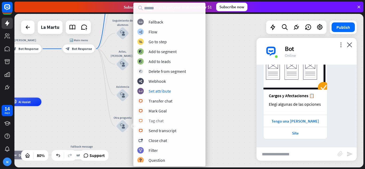
scroll to position [0, 0]
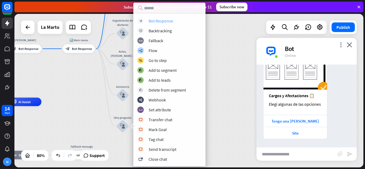
click at [175, 22] on div "block_bot_response Bot Response" at bounding box center [169, 21] width 64 height 6
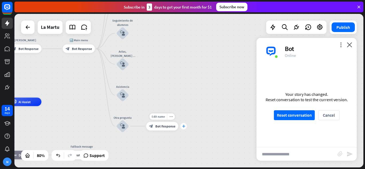
click at [186, 127] on div "plus" at bounding box center [183, 126] width 6 height 6
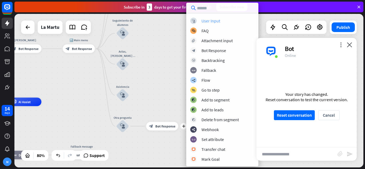
click at [221, 22] on div "block_user_input User Input" at bounding box center [222, 21] width 64 height 6
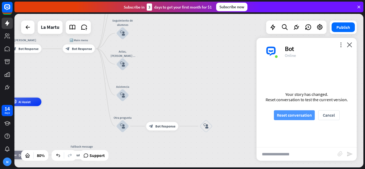
click at [296, 116] on button "Reset conversation" at bounding box center [294, 115] width 41 height 10
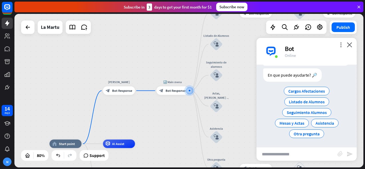
scroll to position [33, 0]
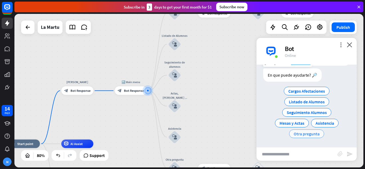
click at [306, 133] on span "Otra pregunta" at bounding box center [307, 133] width 26 height 5
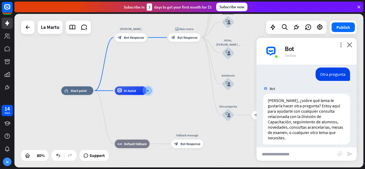
scroll to position [60, 0]
click at [301, 156] on input "text" at bounding box center [297, 154] width 81 height 13
click at [349, 155] on icon "send" at bounding box center [350, 154] width 6 height 6
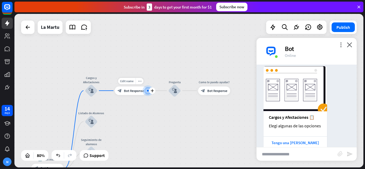
scroll to position [194, 0]
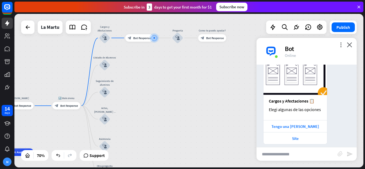
drag, startPoint x: 178, startPoint y: 118, endPoint x: 184, endPoint y: 31, distance: 86.5
click at [184, 31] on div "home_2 Start point [PERSON_NAME] block_bot_response Bot Response 🔙 Main menu bl…" at bounding box center [188, 91] width 349 height 154
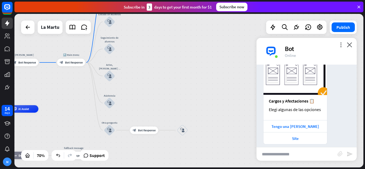
drag, startPoint x: 183, startPoint y: 76, endPoint x: 184, endPoint y: 52, distance: 24.1
click at [184, 52] on div "home_2 Start point [PERSON_NAME] block_bot_response Bot Response 🔙 Main menu bl…" at bounding box center [188, 91] width 349 height 154
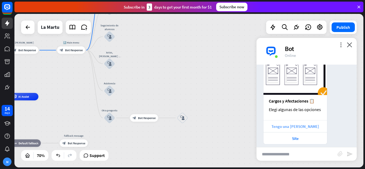
click at [306, 124] on div "Tengo una [PERSON_NAME]" at bounding box center [295, 126] width 58 height 5
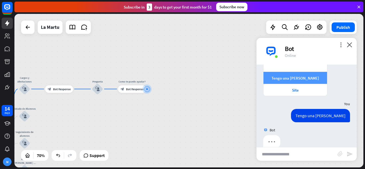
scroll to position [247, 0]
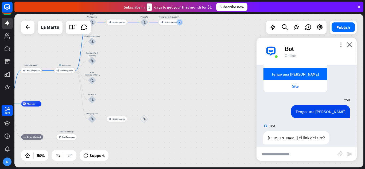
drag, startPoint x: 215, startPoint y: 101, endPoint x: 225, endPoint y: 51, distance: 50.8
click at [225, 51] on div "home_2 Start point [PERSON_NAME] block_bot_response Bot Response 🔙 Main menu bl…" at bounding box center [188, 91] width 349 height 154
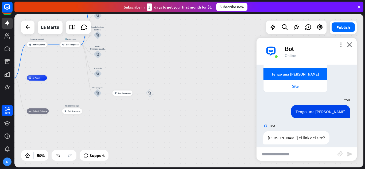
drag, startPoint x: 204, startPoint y: 86, endPoint x: 206, endPoint y: 77, distance: 8.7
click at [206, 77] on div "home_2 Start point [PERSON_NAME] block_bot_response Bot Response 🔙 Main menu bl…" at bounding box center [188, 91] width 349 height 154
click at [340, 41] on div "more_vert close Bot Online" at bounding box center [307, 51] width 100 height 27
click at [341, 43] on icon "more_vert" at bounding box center [340, 44] width 5 height 5
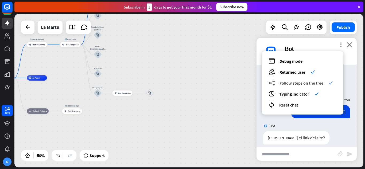
click at [330, 83] on icon "check" at bounding box center [331, 83] width 4 height 4
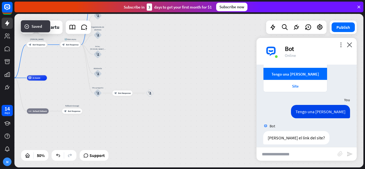
click at [341, 40] on div "more_vert close Bot Online" at bounding box center [307, 51] width 100 height 27
click at [341, 42] on div "more_vert close Bot Online" at bounding box center [307, 51] width 100 height 27
click at [341, 45] on icon "more_vert" at bounding box center [340, 44] width 5 height 5
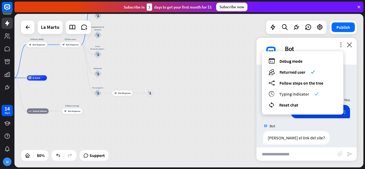
click at [304, 94] on span "Typing indicator" at bounding box center [294, 93] width 30 height 5
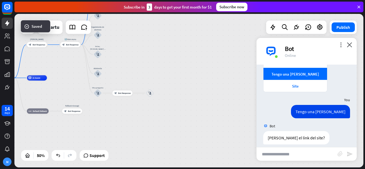
click at [294, 154] on input "text" at bounding box center [297, 154] width 81 height 13
click at [342, 45] on icon "more_vert" at bounding box center [340, 44] width 5 height 5
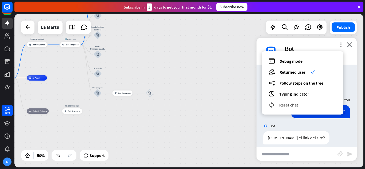
click at [304, 107] on div "reset_chat Reset chat" at bounding box center [303, 105] width 68 height 6
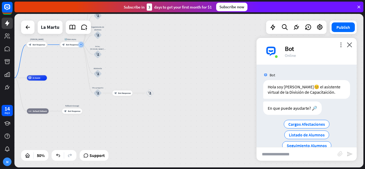
scroll to position [33, 0]
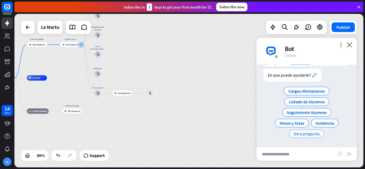
click at [300, 135] on span "Otra pregunta" at bounding box center [307, 133] width 26 height 5
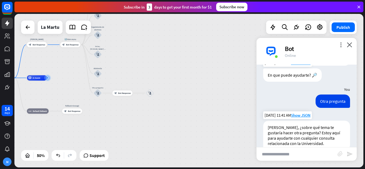
scroll to position [44, 0]
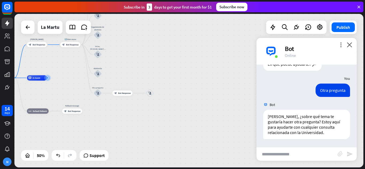
click at [299, 150] on input "text" at bounding box center [297, 154] width 81 height 13
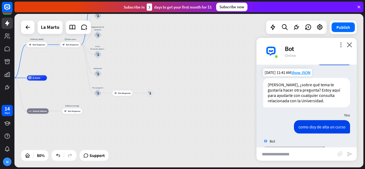
scroll to position [178, 0]
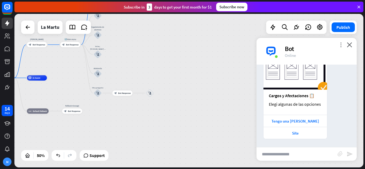
click at [341, 46] on icon "more_vert" at bounding box center [340, 44] width 5 height 5
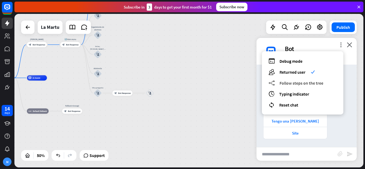
click at [323, 83] on span "Follow steps on the tree" at bounding box center [302, 82] width 44 height 5
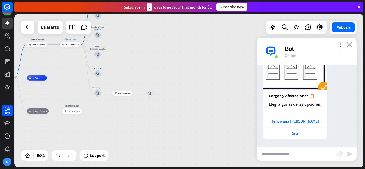
click at [350, 45] on icon "close" at bounding box center [349, 44] width 5 height 5
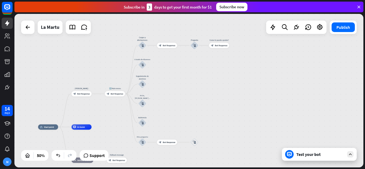
drag, startPoint x: 194, startPoint y: 81, endPoint x: 239, endPoint y: 130, distance: 66.4
click at [239, 130] on div "home_2 Start point [PERSON_NAME] block_bot_response Bot Response 🔙 Main menu bl…" at bounding box center [188, 91] width 349 height 154
click at [322, 155] on div "Test your bot" at bounding box center [320, 154] width 48 height 5
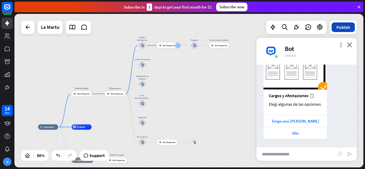
click at [341, 30] on button "Publish" at bounding box center [343, 27] width 23 height 10
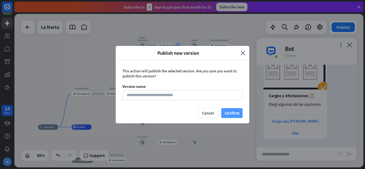
click at [230, 113] on button "Confirm" at bounding box center [231, 113] width 21 height 10
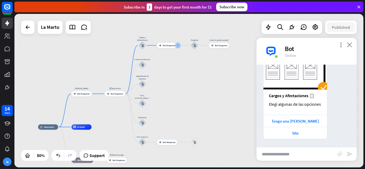
click at [352, 45] on icon "close" at bounding box center [349, 44] width 5 height 5
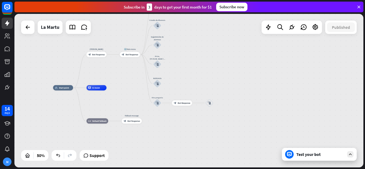
drag, startPoint x: 229, startPoint y: 105, endPoint x: 235, endPoint y: 84, distance: 22.0
click at [235, 84] on div "home_2 Start point [PERSON_NAME] block_bot_response Bot Response 🔙 Main menu bl…" at bounding box center [188, 91] width 349 height 154
click at [81, 27] on icon at bounding box center [84, 27] width 7 height 7
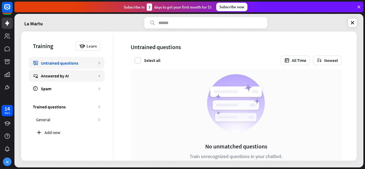
click at [77, 75] on div "Answered by AI" at bounding box center [68, 75] width 55 height 5
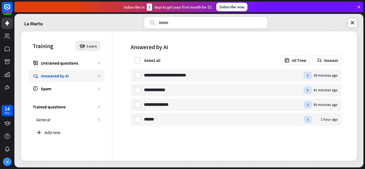
click at [91, 46] on span "Learn" at bounding box center [92, 46] width 10 height 5
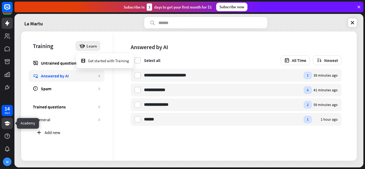
click at [11, 123] on link at bounding box center [7, 123] width 11 height 11
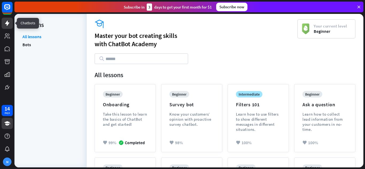
click at [8, 22] on icon at bounding box center [7, 23] width 6 height 6
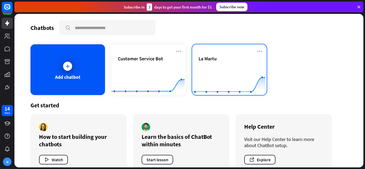
click at [237, 67] on rect at bounding box center [228, 81] width 73 height 33
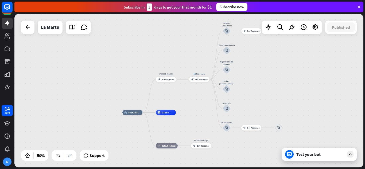
drag, startPoint x: 228, startPoint y: 77, endPoint x: 197, endPoint y: 105, distance: 41.8
click at [197, 105] on div "home_2 Start point [PERSON_NAME] block_bot_response Bot Response 🔙 Main menu bl…" at bounding box center [188, 91] width 349 height 154
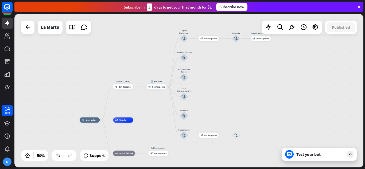
drag, startPoint x: 261, startPoint y: 91, endPoint x: 211, endPoint y: 71, distance: 53.8
click at [213, 100] on div "home_2 Start point [PERSON_NAME] block_bot_response Bot Response 🔙 Main menu bl…" at bounding box center [188, 91] width 349 height 154
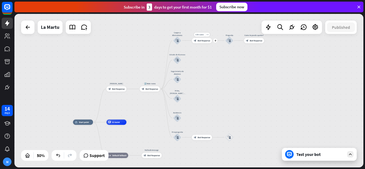
click at [204, 41] on span "Bot Response" at bounding box center [204, 40] width 13 height 3
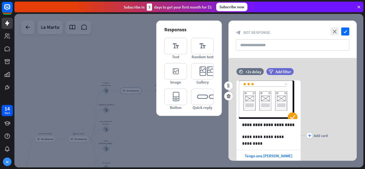
scroll to position [53, 0]
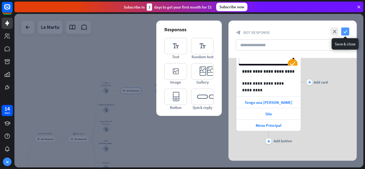
click at [344, 34] on icon "check" at bounding box center [345, 32] width 8 height 8
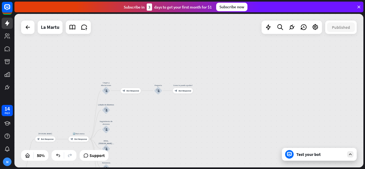
click at [316, 158] on div "Test your bot" at bounding box center [319, 154] width 75 height 13
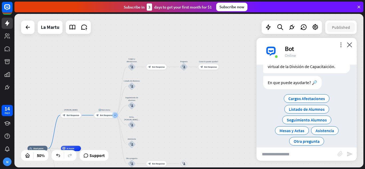
scroll to position [33, 0]
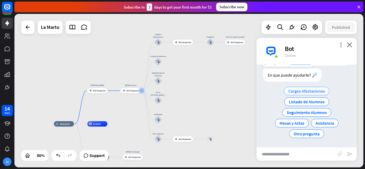
click at [312, 92] on span "Cargos Afectaciones" at bounding box center [306, 90] width 37 height 5
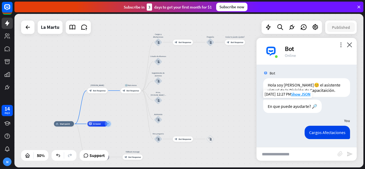
scroll to position [2, 0]
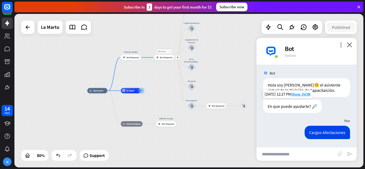
click at [168, 60] on div "block_bot_response Bot Response" at bounding box center [164, 57] width 20 height 5
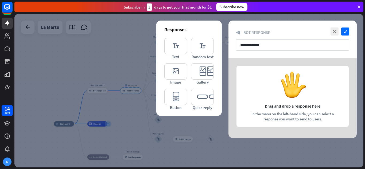
click at [137, 69] on div at bounding box center [188, 91] width 349 height 154
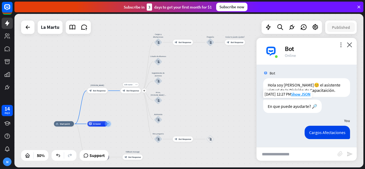
click at [134, 91] on span "Bot Response" at bounding box center [132, 91] width 13 height 3
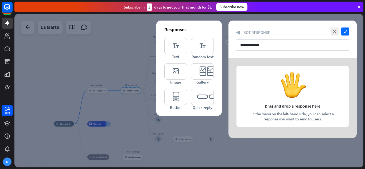
click at [143, 61] on div at bounding box center [188, 91] width 349 height 154
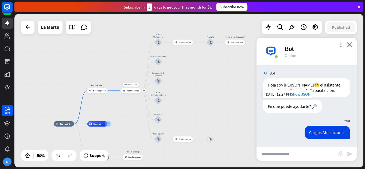
click at [137, 86] on icon "more_horiz" at bounding box center [136, 85] width 2 height 2
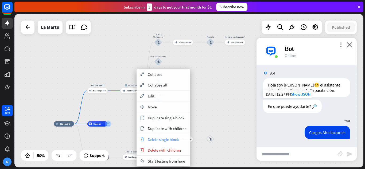
click at [157, 138] on span "Delete single block" at bounding box center [163, 139] width 31 height 5
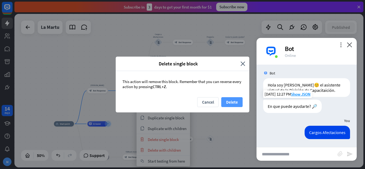
click at [234, 98] on button "Delete" at bounding box center [231, 102] width 21 height 10
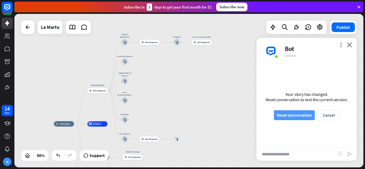
click at [284, 115] on button "Reset conversation" at bounding box center [294, 115] width 41 height 10
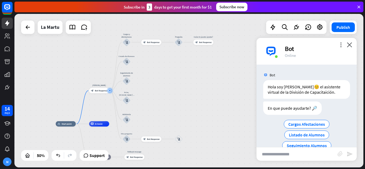
scroll to position [33, 0]
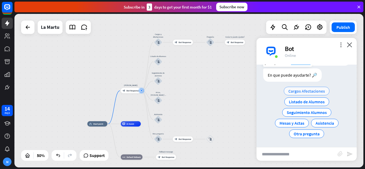
click at [304, 92] on span "Cargos Afectaciones" at bounding box center [306, 90] width 37 height 5
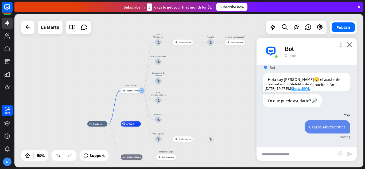
scroll to position [2, 0]
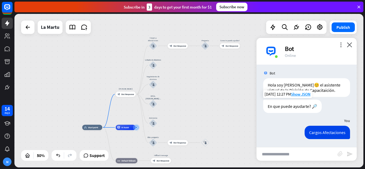
drag, startPoint x: 237, startPoint y: 82, endPoint x: 234, endPoint y: 105, distance: 22.3
click at [234, 105] on div "home_2 Start point [PERSON_NAME] block_bot_response Bot Response Cargos y Afect…" at bounding box center [188, 91] width 349 height 154
click at [127, 96] on div "block_bot_response Bot Response" at bounding box center [126, 94] width 20 height 5
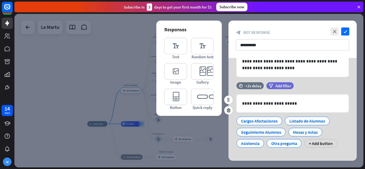
scroll to position [44, 0]
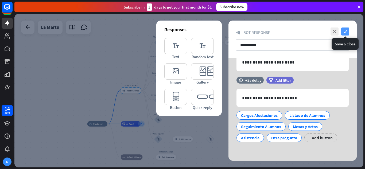
click at [346, 33] on icon "check" at bounding box center [345, 32] width 8 height 8
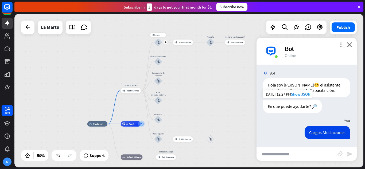
click at [157, 42] on icon "block_user_input" at bounding box center [158, 42] width 3 height 3
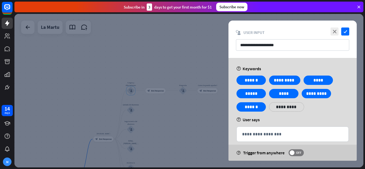
click at [185, 128] on div at bounding box center [188, 91] width 349 height 154
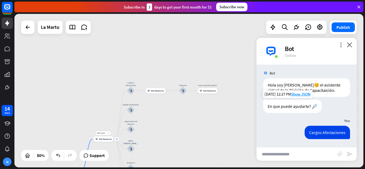
click at [117, 139] on icon "plus" at bounding box center [117, 139] width 2 height 2
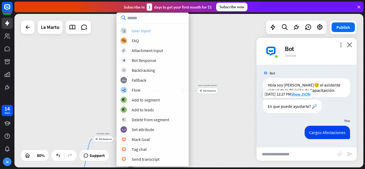
click at [144, 30] on div "User Input" at bounding box center [141, 30] width 19 height 5
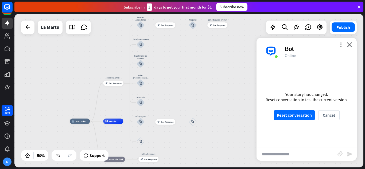
drag, startPoint x: 192, startPoint y: 110, endPoint x: 192, endPoint y: 71, distance: 38.5
click at [192, 71] on div "home_2 Start point [PERSON_NAME] block_bot_response Bot Response Cargos y Afect…" at bounding box center [188, 91] width 349 height 154
click at [140, 26] on icon "block_user_input" at bounding box center [140, 25] width 3 height 3
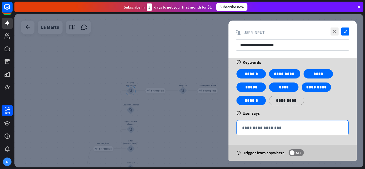
scroll to position [8, 0]
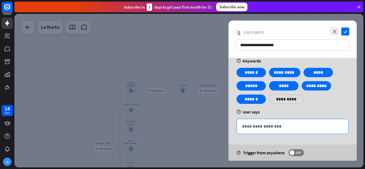
click at [310, 129] on p "**********" at bounding box center [292, 126] width 101 height 7
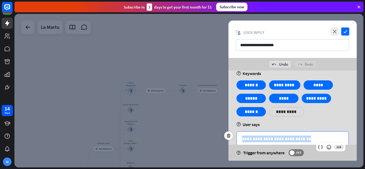
drag, startPoint x: 286, startPoint y: 140, endPoint x: 241, endPoint y: 140, distance: 44.6
click at [241, 140] on div "**********" at bounding box center [293, 139] width 112 height 15
copy p "**********"
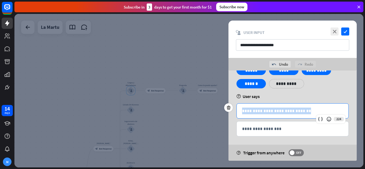
scroll to position [38, 0]
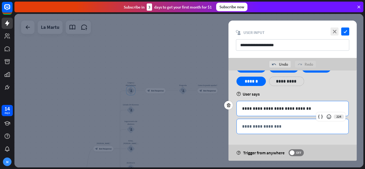
click at [289, 127] on p "**********" at bounding box center [292, 126] width 101 height 7
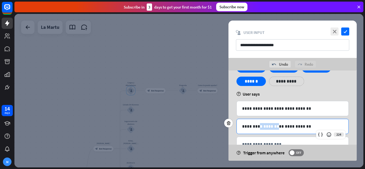
drag, startPoint x: 273, startPoint y: 127, endPoint x: 260, endPoint y: 126, distance: 13.6
click at [260, 126] on p "**********" at bounding box center [292, 126] width 101 height 7
drag, startPoint x: 254, startPoint y: 127, endPoint x: 273, endPoint y: 126, distance: 18.7
click at [273, 126] on p "**********" at bounding box center [292, 126] width 101 height 7
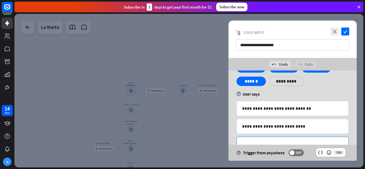
click at [284, 142] on p "**********" at bounding box center [292, 144] width 101 height 7
paste div
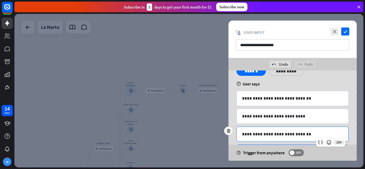
scroll to position [65, 0]
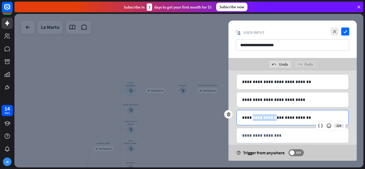
drag, startPoint x: 273, startPoint y: 117, endPoint x: 254, endPoint y: 117, distance: 19.0
click at [254, 117] on p "**********" at bounding box center [292, 117] width 101 height 7
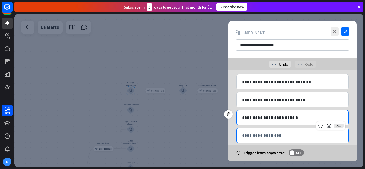
click at [266, 132] on div "**********" at bounding box center [293, 135] width 112 height 15
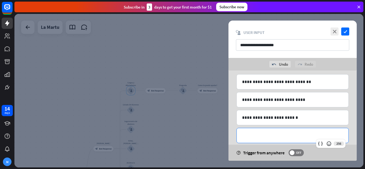
paste div
drag, startPoint x: 273, startPoint y: 135, endPoint x: 266, endPoint y: 134, distance: 6.2
click at [266, 134] on p "**********" at bounding box center [292, 135] width 101 height 7
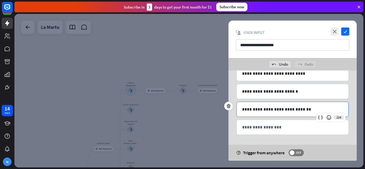
scroll to position [92, 0]
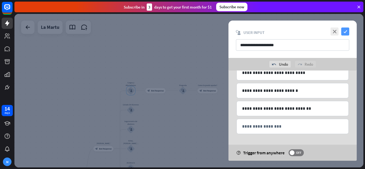
click at [345, 31] on icon "check" at bounding box center [345, 32] width 8 height 8
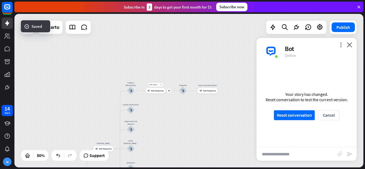
click at [154, 90] on span "Bot Response" at bounding box center [157, 91] width 13 height 3
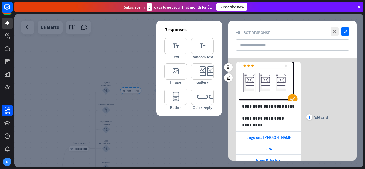
scroll to position [27, 0]
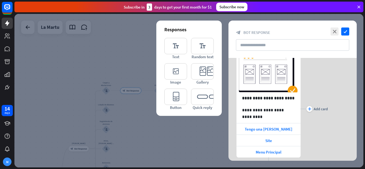
click at [189, 139] on div at bounding box center [188, 91] width 349 height 154
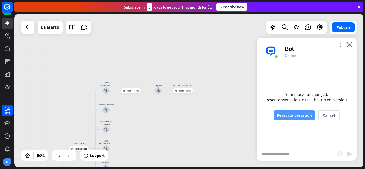
click at [296, 114] on button "Reset conversation" at bounding box center [294, 115] width 41 height 10
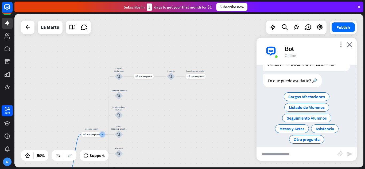
scroll to position [33, 0]
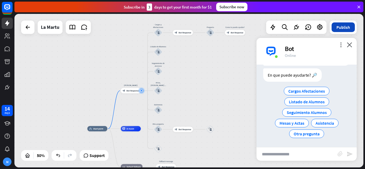
click at [341, 24] on button "Publish" at bounding box center [343, 27] width 23 height 10
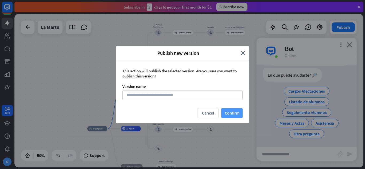
click at [231, 115] on button "Confirm" at bounding box center [231, 113] width 21 height 10
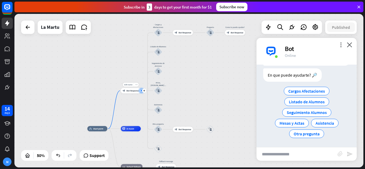
click at [141, 92] on div at bounding box center [141, 90] width 3 height 3
click at [145, 91] on div "plus" at bounding box center [144, 91] width 4 height 4
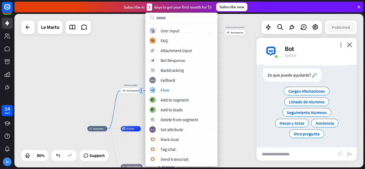
drag, startPoint x: 171, startPoint y: 90, endPoint x: 236, endPoint y: 86, distance: 65.6
click at [238, 86] on div "home_2 Start point plus [PERSON_NAME] block_bot_response Bot Response Cargos y …" at bounding box center [188, 91] width 349 height 154
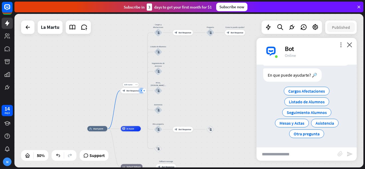
click at [144, 91] on icon "plus" at bounding box center [144, 91] width 2 height 2
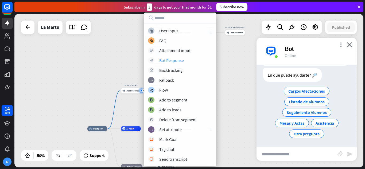
click at [173, 60] on div "Bot Response" at bounding box center [171, 60] width 25 height 5
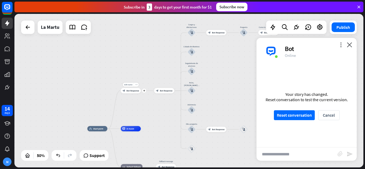
click at [136, 93] on div "block_bot_response Bot Response" at bounding box center [131, 90] width 20 height 5
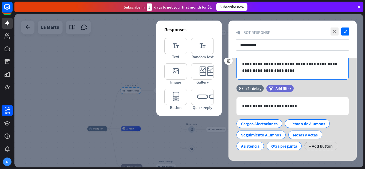
scroll to position [44, 0]
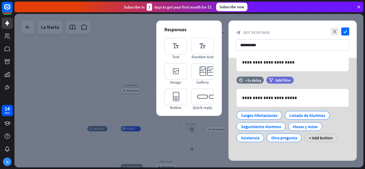
click at [144, 65] on div at bounding box center [188, 91] width 349 height 154
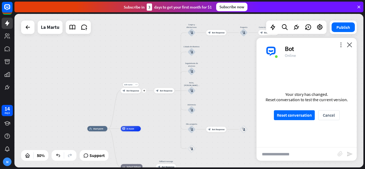
drag, startPoint x: 164, startPoint y: 92, endPoint x: 118, endPoint y: 98, distance: 46.9
click at [118, 129] on div "home_2 Start point Edit name more_horiz plus [PERSON_NAME] block_bot_response B…" at bounding box center [174, 167] width 175 height 77
click at [169, 91] on span "Bot Response" at bounding box center [166, 91] width 13 height 3
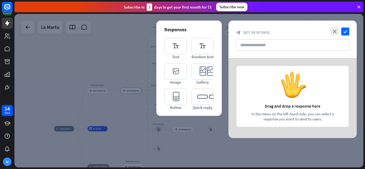
click at [142, 68] on div at bounding box center [188, 91] width 349 height 154
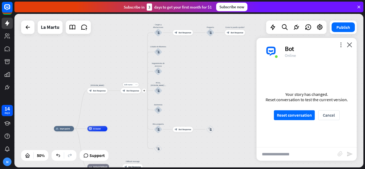
click at [138, 85] on div "more_horiz" at bounding box center [136, 85] width 5 height 4
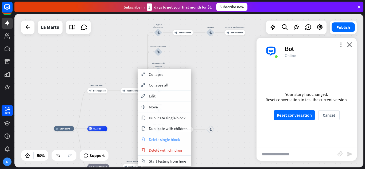
click at [174, 137] on span "Delete single block" at bounding box center [164, 139] width 31 height 5
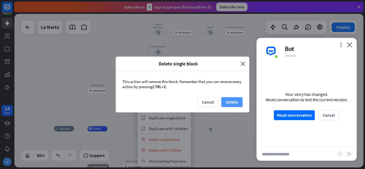
click at [226, 100] on button "Delete" at bounding box center [231, 102] width 21 height 10
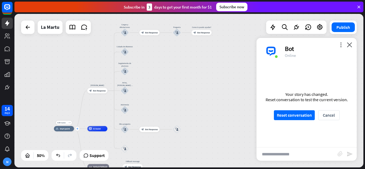
click at [77, 128] on icon "plus" at bounding box center [77, 129] width 2 height 2
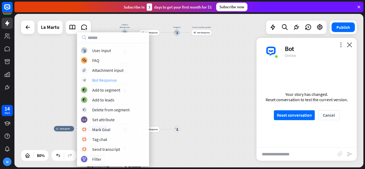
click at [115, 80] on div "Bot Response" at bounding box center [104, 80] width 25 height 5
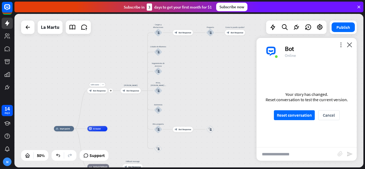
click at [99, 92] on div "block_bot_response Bot Response" at bounding box center [97, 90] width 20 height 5
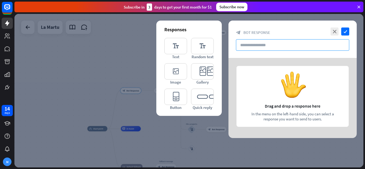
click at [291, 45] on input "text" at bounding box center [292, 44] width 113 height 11
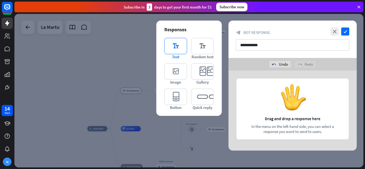
click at [174, 51] on icon "editor_text" at bounding box center [175, 46] width 23 height 16
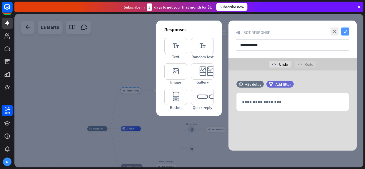
click at [348, 31] on icon "check" at bounding box center [345, 32] width 8 height 8
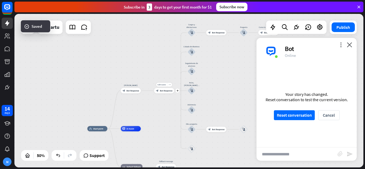
click at [167, 90] on span "Bot Response" at bounding box center [166, 91] width 13 height 3
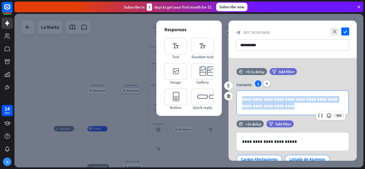
drag, startPoint x: 271, startPoint y: 107, endPoint x: 240, endPoint y: 101, distance: 31.8
click at [240, 101] on div "**********" at bounding box center [293, 103] width 112 height 24
copy p "**********"
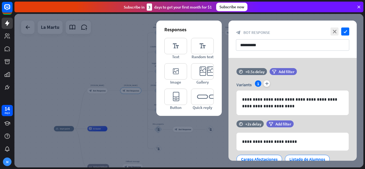
click at [100, 89] on div at bounding box center [188, 91] width 349 height 154
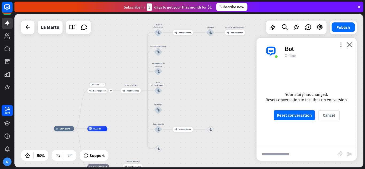
click at [101, 94] on div "Edit name more_horiz plus [PERSON_NAME] block_bot_response Bot Response" at bounding box center [97, 90] width 20 height 5
click at [102, 92] on span "Bot Response" at bounding box center [99, 91] width 13 height 3
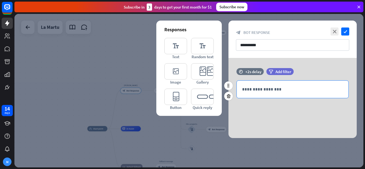
click at [261, 88] on p "**********" at bounding box center [292, 89] width 101 height 7
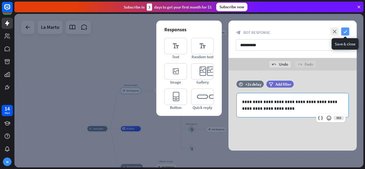
click at [345, 35] on icon "check" at bounding box center [345, 32] width 8 height 8
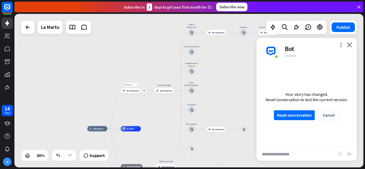
click at [131, 94] on div "Edit name more_horiz plus [PERSON_NAME] block_bot_response Bot Response" at bounding box center [131, 90] width 20 height 5
click at [132, 91] on span "Bot Response" at bounding box center [132, 91] width 13 height 3
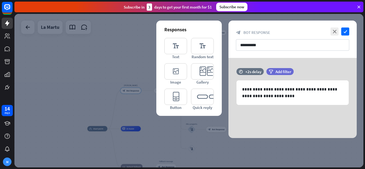
click at [142, 104] on div at bounding box center [188, 91] width 349 height 154
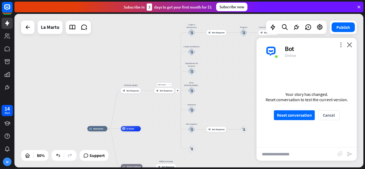
click at [162, 93] on div "block_bot_response Bot Response" at bounding box center [164, 90] width 20 height 5
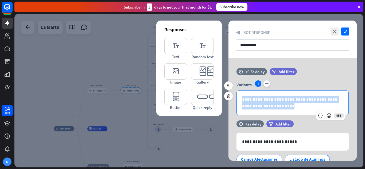
drag, startPoint x: 274, startPoint y: 107, endPoint x: 238, endPoint y: 99, distance: 37.2
click at [238, 99] on div "**********" at bounding box center [293, 103] width 112 height 24
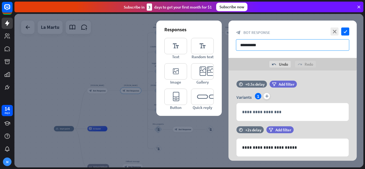
drag, startPoint x: 262, startPoint y: 47, endPoint x: 234, endPoint y: 49, distance: 27.6
click at [234, 49] on div "**********" at bounding box center [293, 39] width 128 height 37
click at [275, 46] on input "**********" at bounding box center [292, 44] width 113 height 11
drag, startPoint x: 274, startPoint y: 46, endPoint x: 230, endPoint y: 48, distance: 44.9
click at [230, 48] on div "**********" at bounding box center [293, 39] width 128 height 37
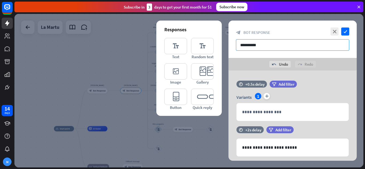
paste input "**"
drag, startPoint x: 259, startPoint y: 45, endPoint x: 250, endPoint y: 45, distance: 8.8
click at [250, 45] on input "**********" at bounding box center [292, 44] width 113 height 11
click at [284, 48] on input "*******" at bounding box center [292, 44] width 113 height 11
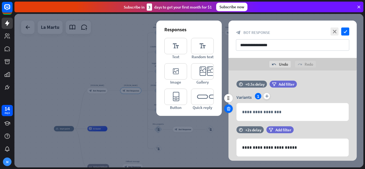
click at [230, 108] on icon at bounding box center [228, 108] width 5 height 5
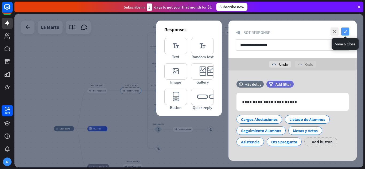
click at [343, 30] on icon "check" at bounding box center [345, 32] width 8 height 8
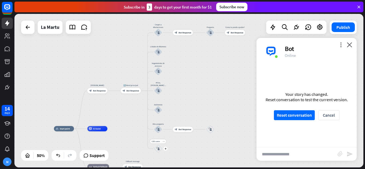
click at [164, 143] on div "more_horiz" at bounding box center [163, 142] width 5 height 4
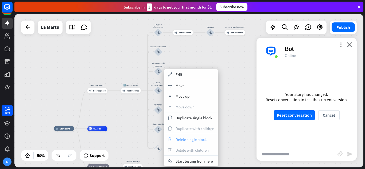
click at [205, 141] on span "Delete single block" at bounding box center [191, 139] width 31 height 5
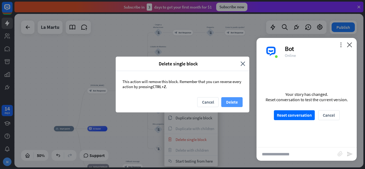
click at [234, 104] on button "Delete" at bounding box center [231, 102] width 21 height 10
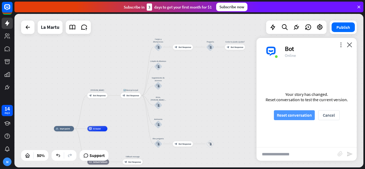
click at [285, 115] on button "Reset conversation" at bounding box center [294, 115] width 41 height 10
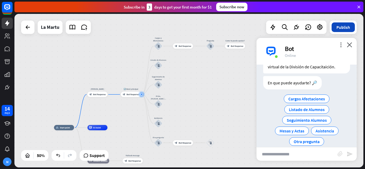
scroll to position [33, 0]
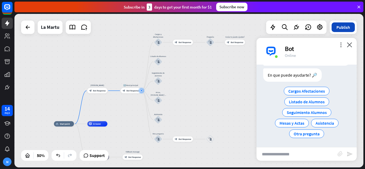
click at [346, 28] on button "Publish" at bounding box center [343, 27] width 23 height 10
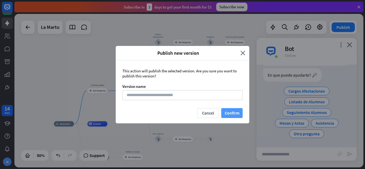
click at [230, 113] on button "Confirm" at bounding box center [231, 113] width 21 height 10
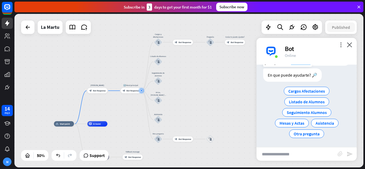
click at [300, 90] on span "Cargos Afectaciones" at bounding box center [306, 90] width 37 height 5
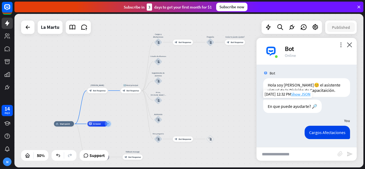
scroll to position [2, 0]
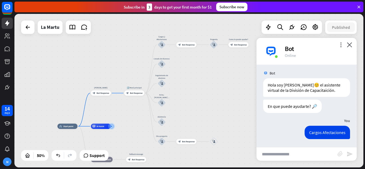
drag, startPoint x: 221, startPoint y: 50, endPoint x: 190, endPoint y: 86, distance: 47.6
click at [190, 86] on div "home_2 Start point [PERSON_NAME] block_bot_response Bot Response 🔙 Menú princip…" at bounding box center [188, 91] width 349 height 154
click at [299, 153] on input "text" at bounding box center [297, 154] width 81 height 13
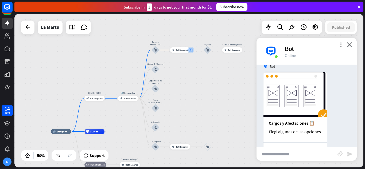
scroll to position [126, 0]
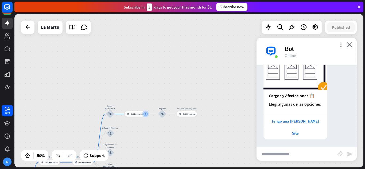
drag, startPoint x: 227, startPoint y: 122, endPoint x: 233, endPoint y: 111, distance: 12.3
click at [231, 135] on div "home_2 Start point [PERSON_NAME] block_bot_response Bot Response 🔙 Menú princip…" at bounding box center [188, 91] width 349 height 154
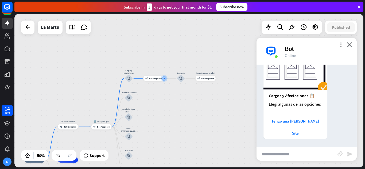
drag, startPoint x: 213, startPoint y: 110, endPoint x: 234, endPoint y: 60, distance: 53.5
click at [234, 60] on div "home_2 Start point [PERSON_NAME] block_bot_response Bot Response 🔙 Menú princip…" at bounding box center [188, 91] width 349 height 154
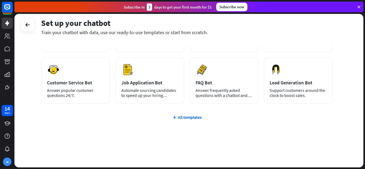
scroll to position [67, 0]
click at [195, 116] on div "All templates" at bounding box center [187, 116] width 292 height 5
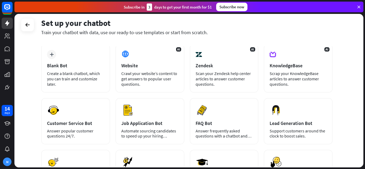
scroll to position [14, 0]
